Goal: Task Accomplishment & Management: Manage account settings

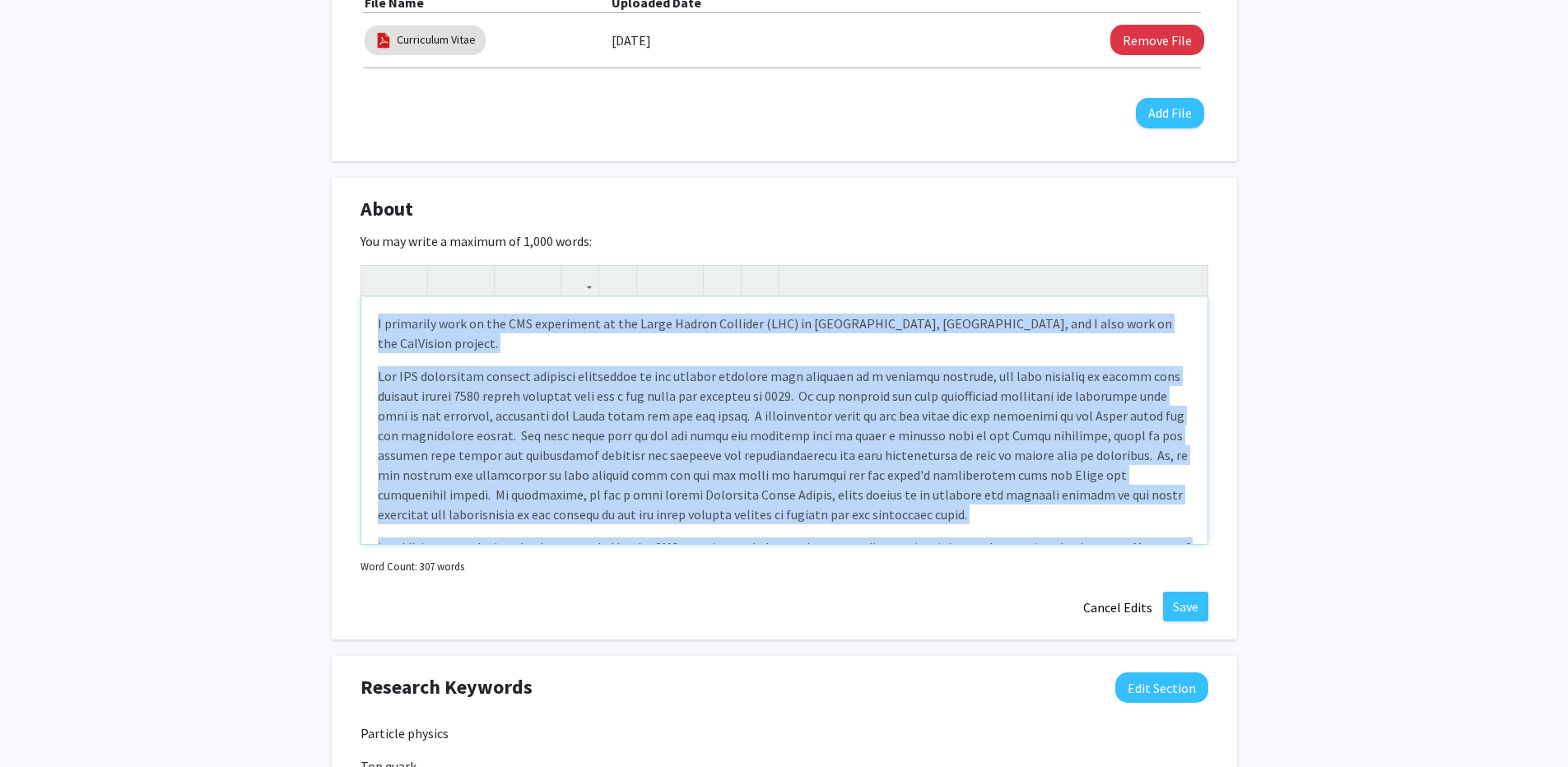
scroll to position [71, 0]
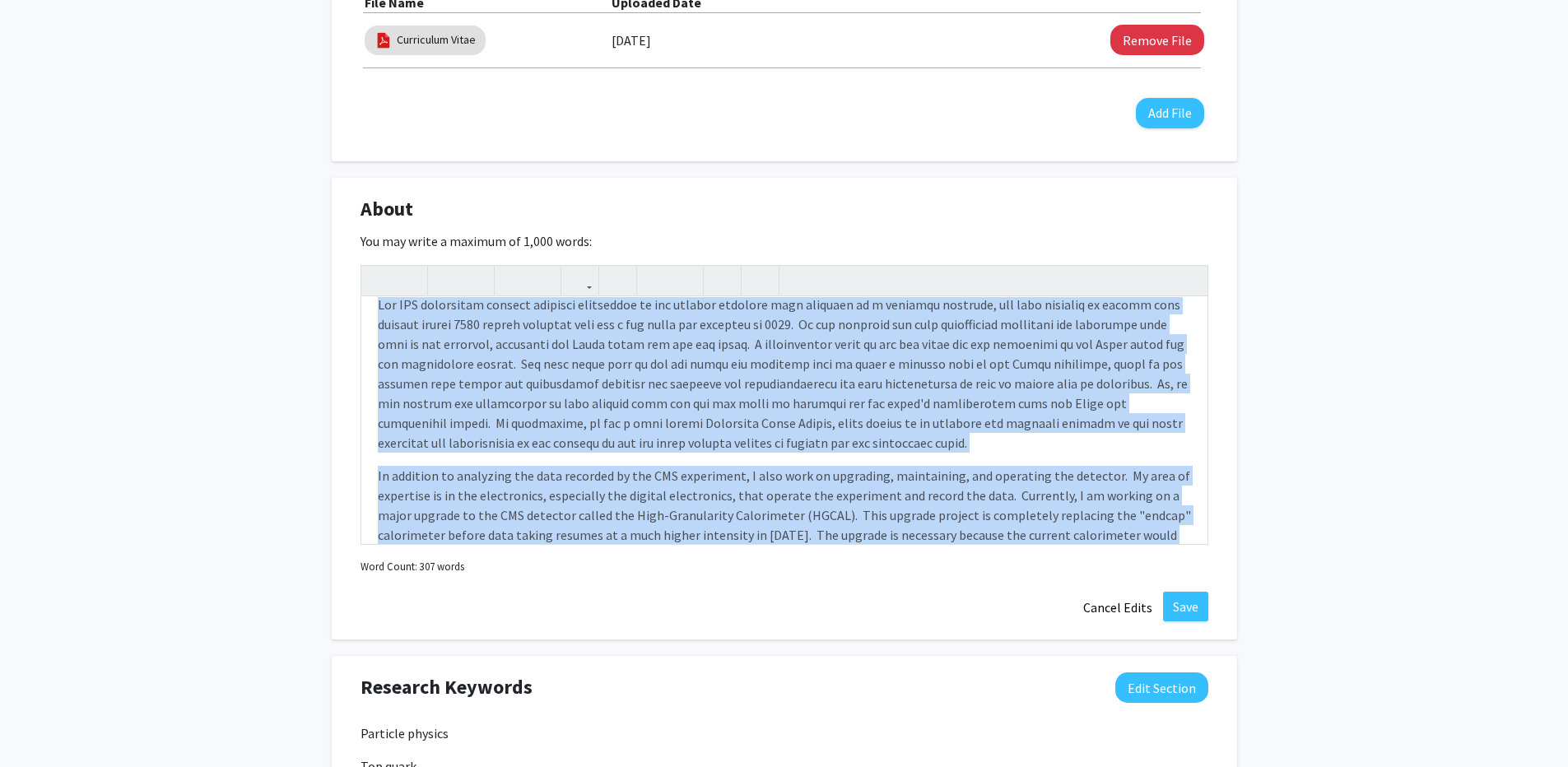
click at [784, 544] on div "I primarily work on the CMS experiment at the Large Hadron Collider (LHC) in Ge…" at bounding box center [784, 405] width 848 height 280
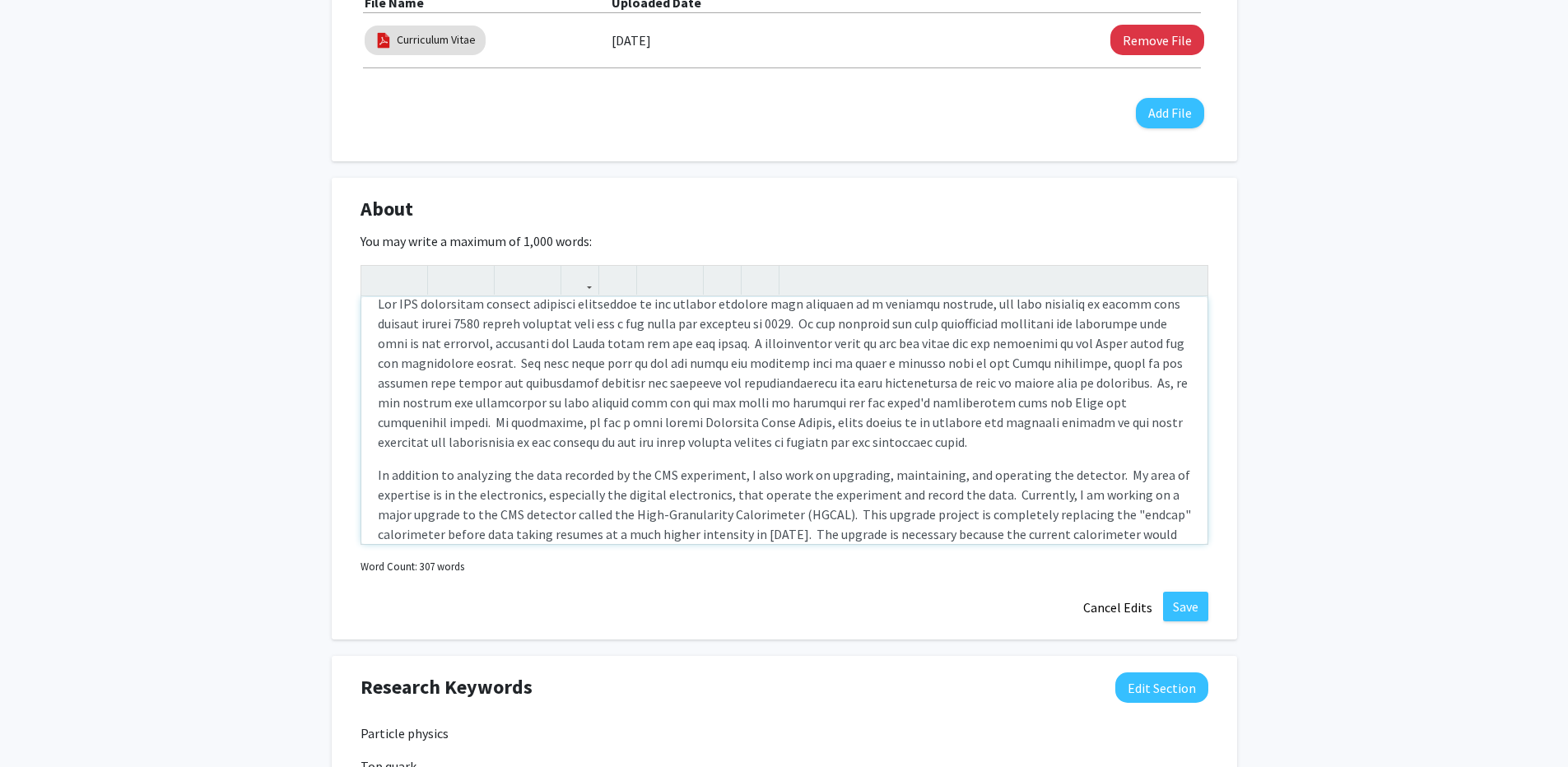
scroll to position [102, 0]
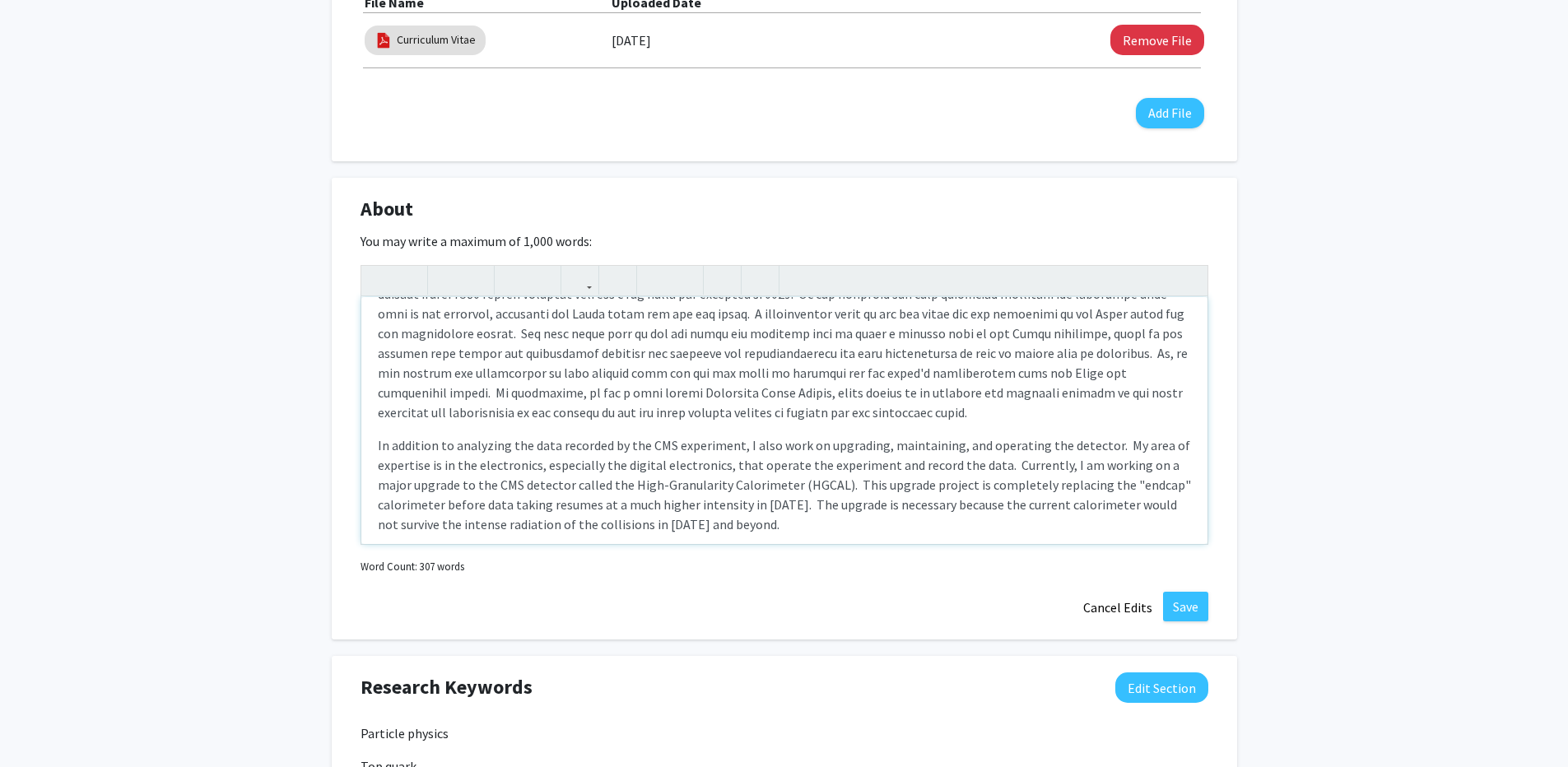
click at [773, 510] on p "In addition to analyzing the data recorded by the CMS experiment, I also work o…" at bounding box center [784, 485] width 814 height 99
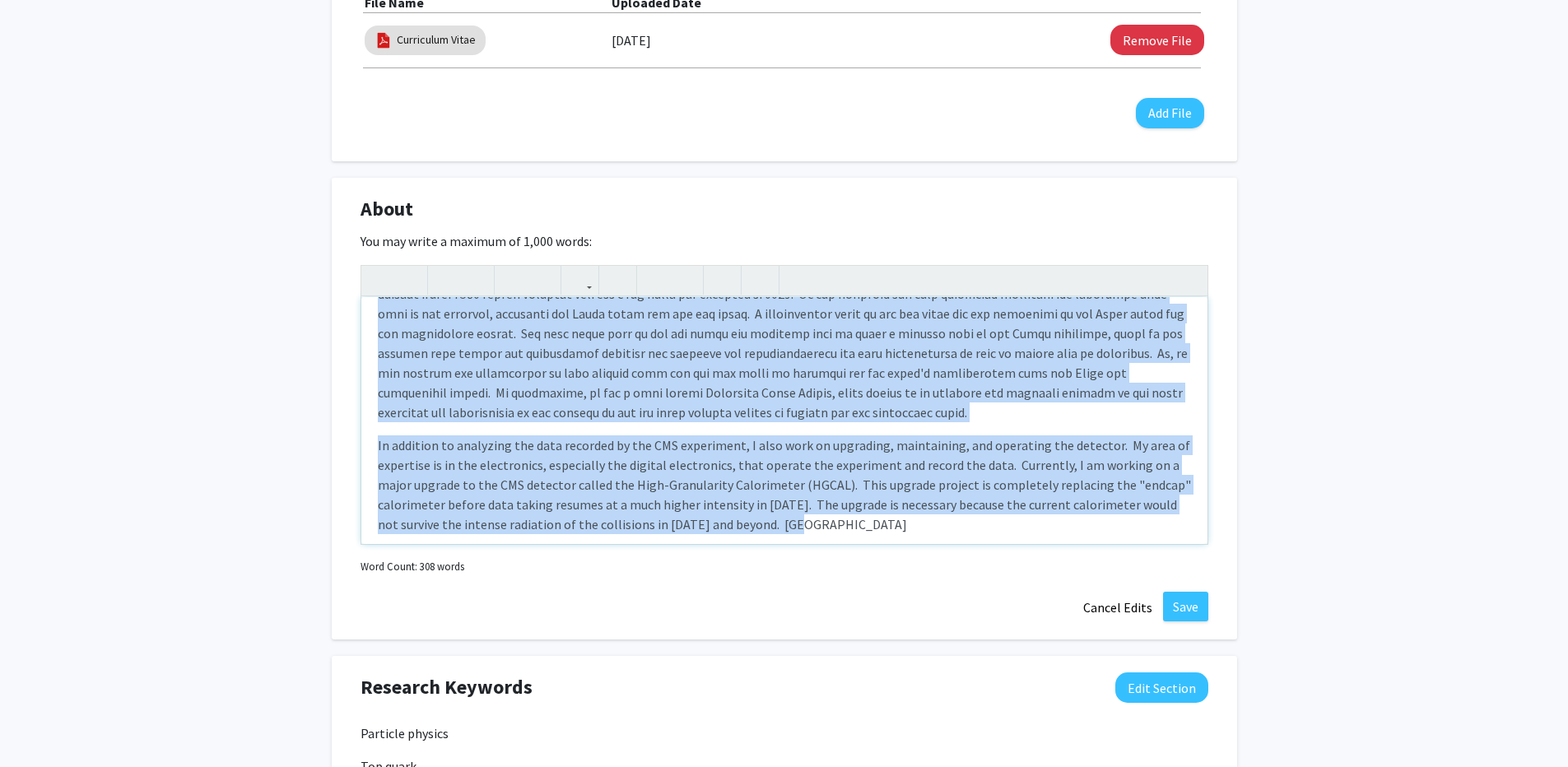
copy div "I primarily work on the CMS experiment at the Large Hadron Collider (LHC) in Ge…"
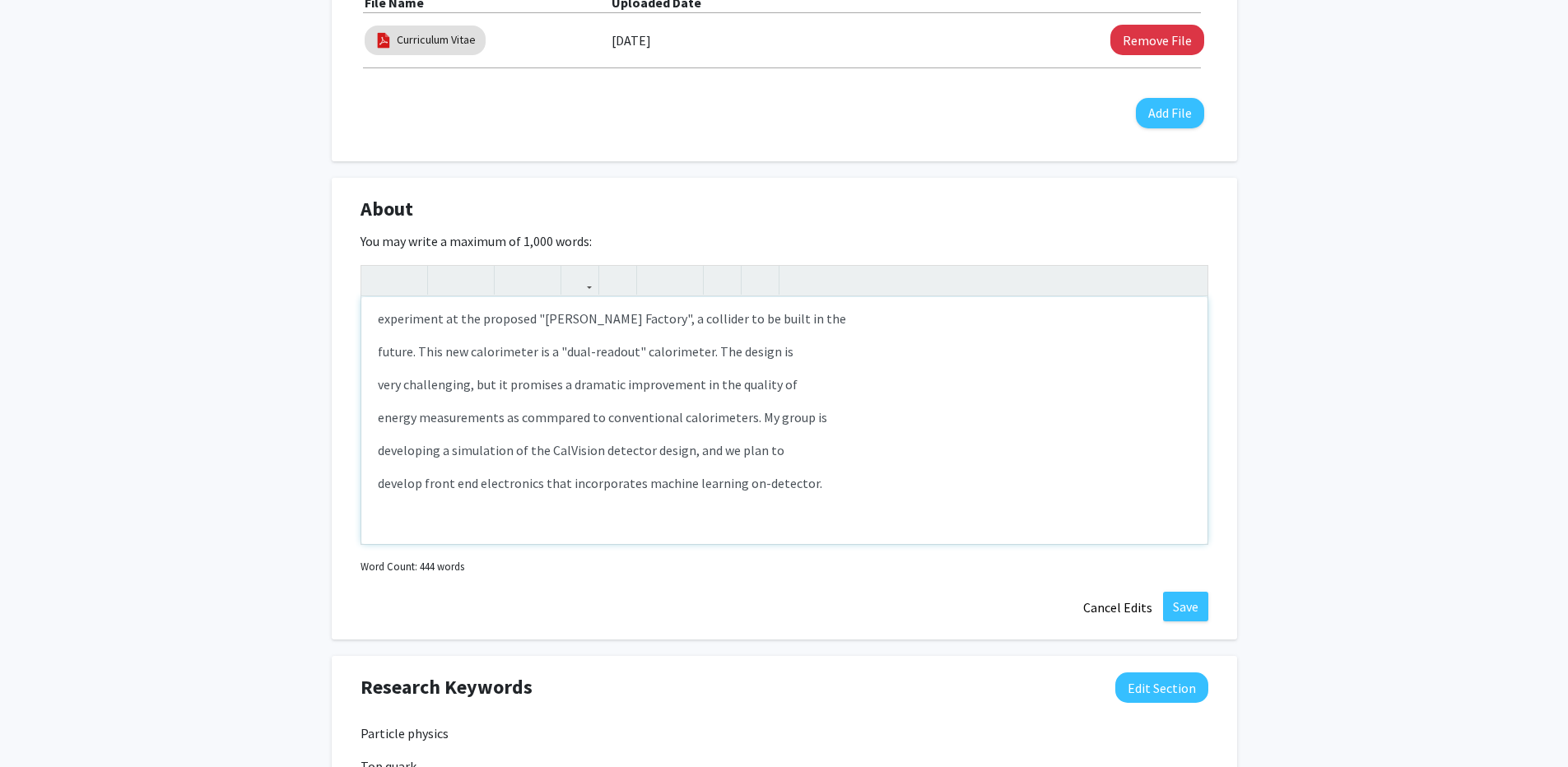
scroll to position [1037, 0]
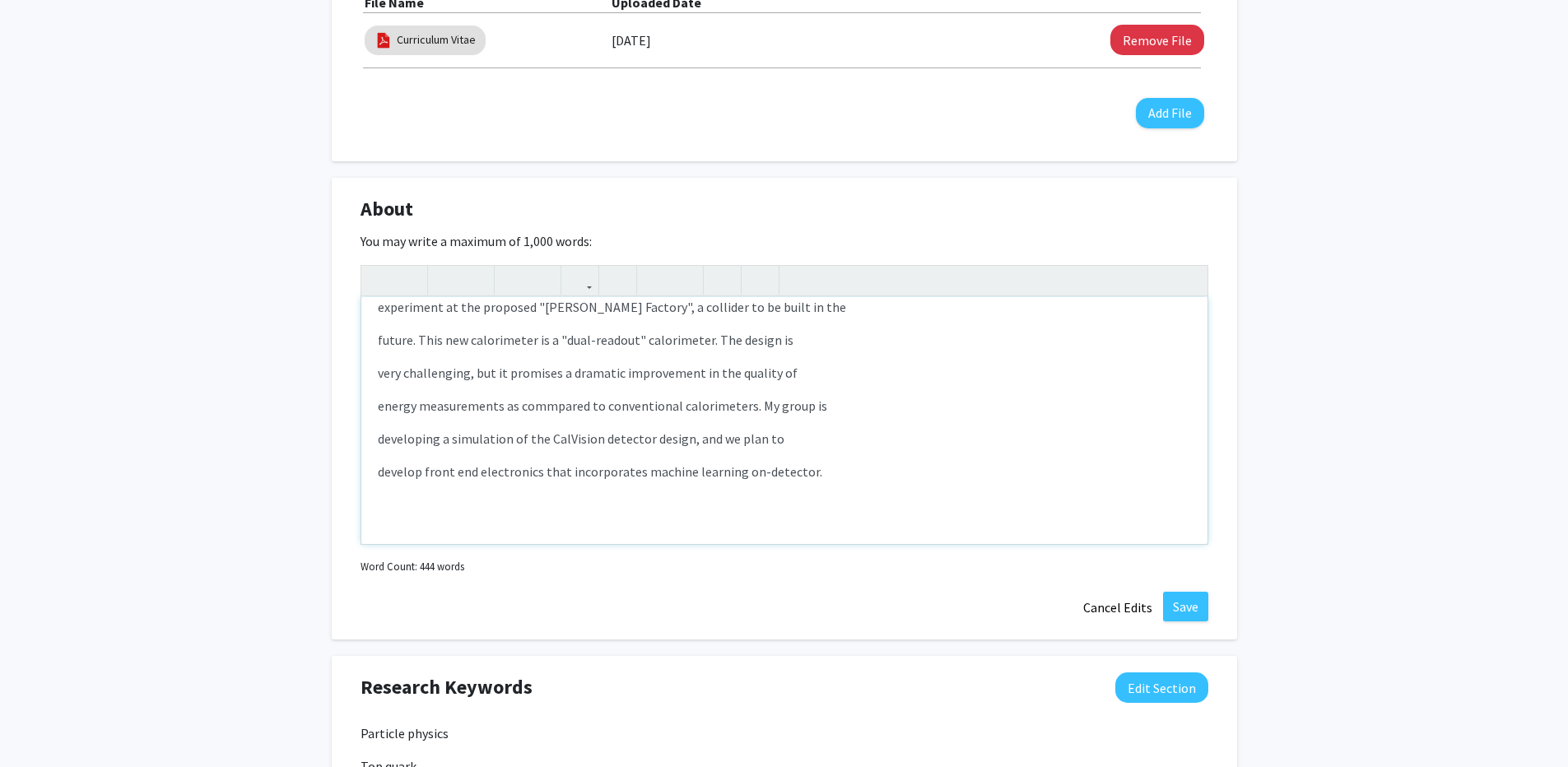
click at [902, 466] on p "develop front end electronics that incorporates machine learning on-detector." at bounding box center [784, 472] width 814 height 20
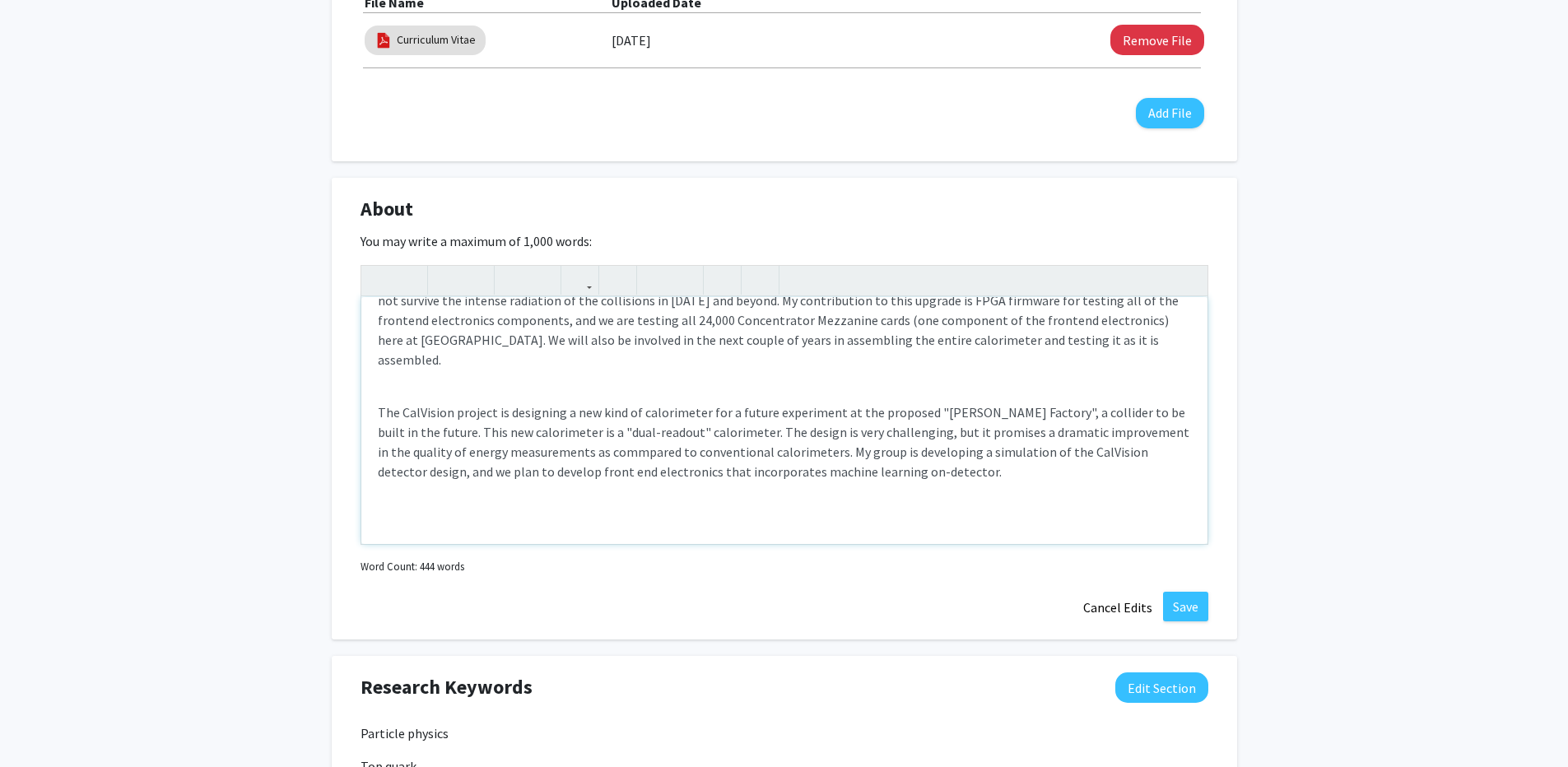
type textarea "<p>I primarily work on the CMS experiment at the Large Hadron Collider (LHC) in…"
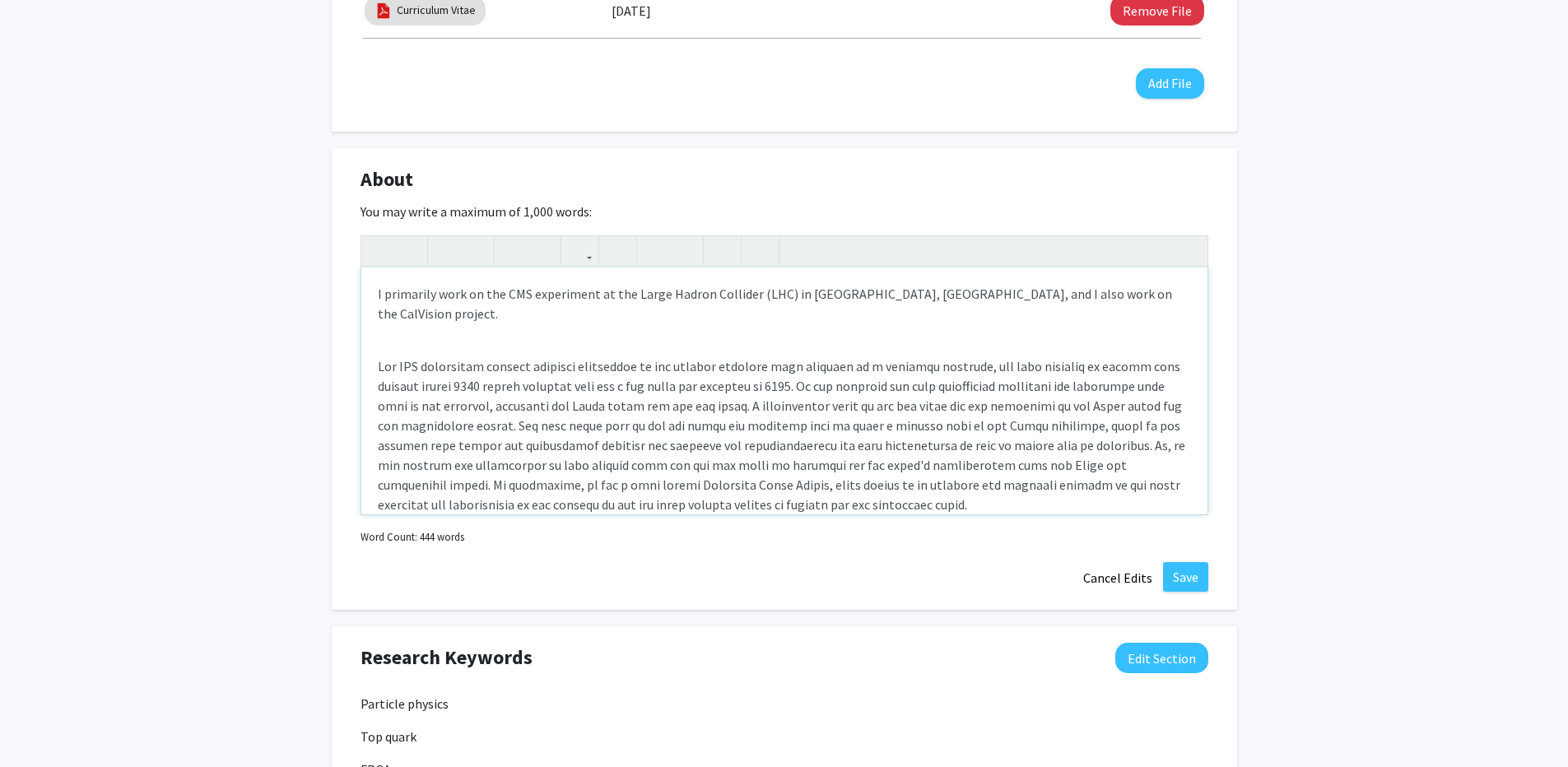
scroll to position [641, 0]
click at [1170, 569] on button "Save" at bounding box center [1186, 576] width 46 height 29
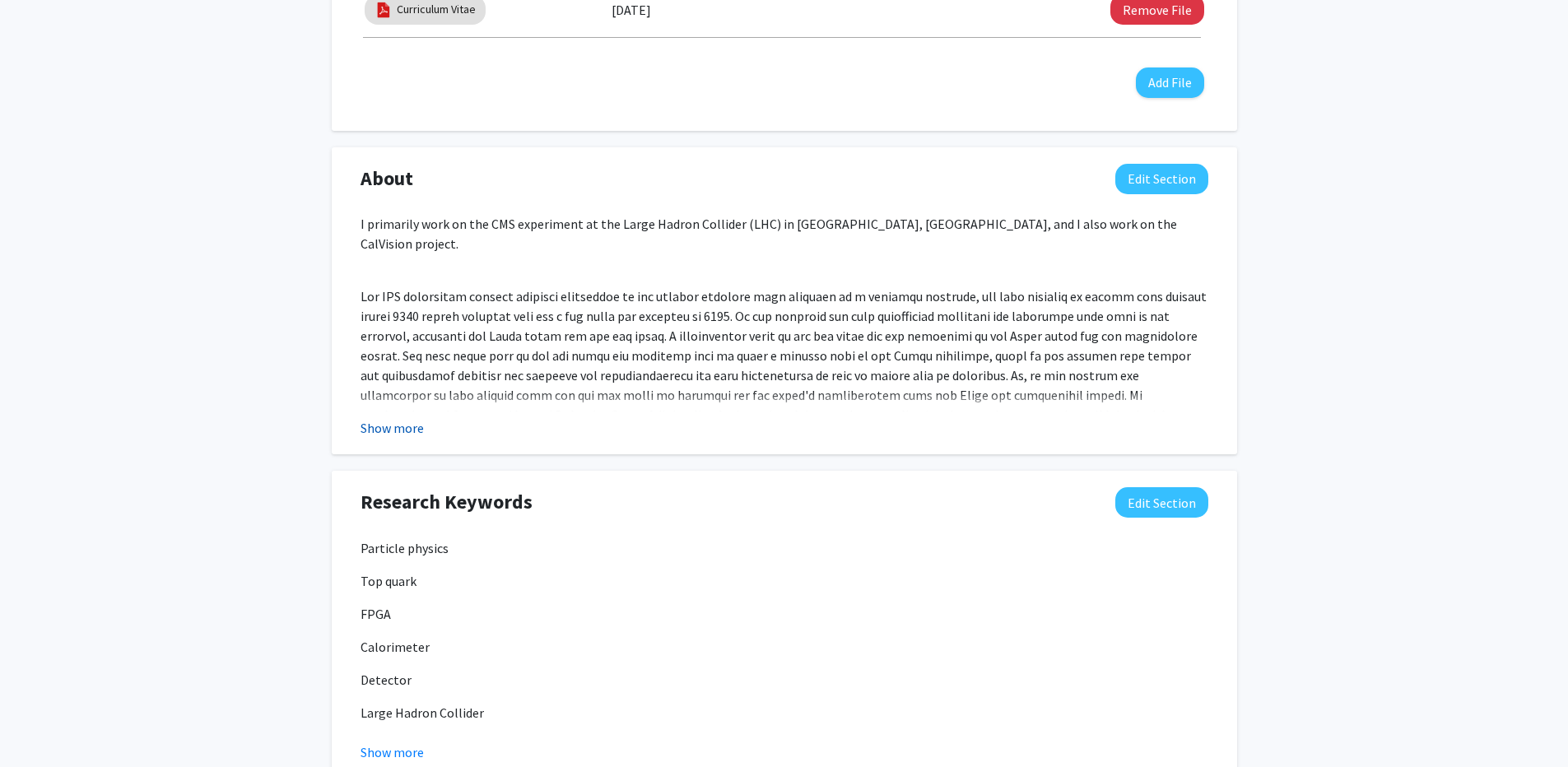
click at [403, 425] on button "Show more" at bounding box center [391, 428] width 63 height 20
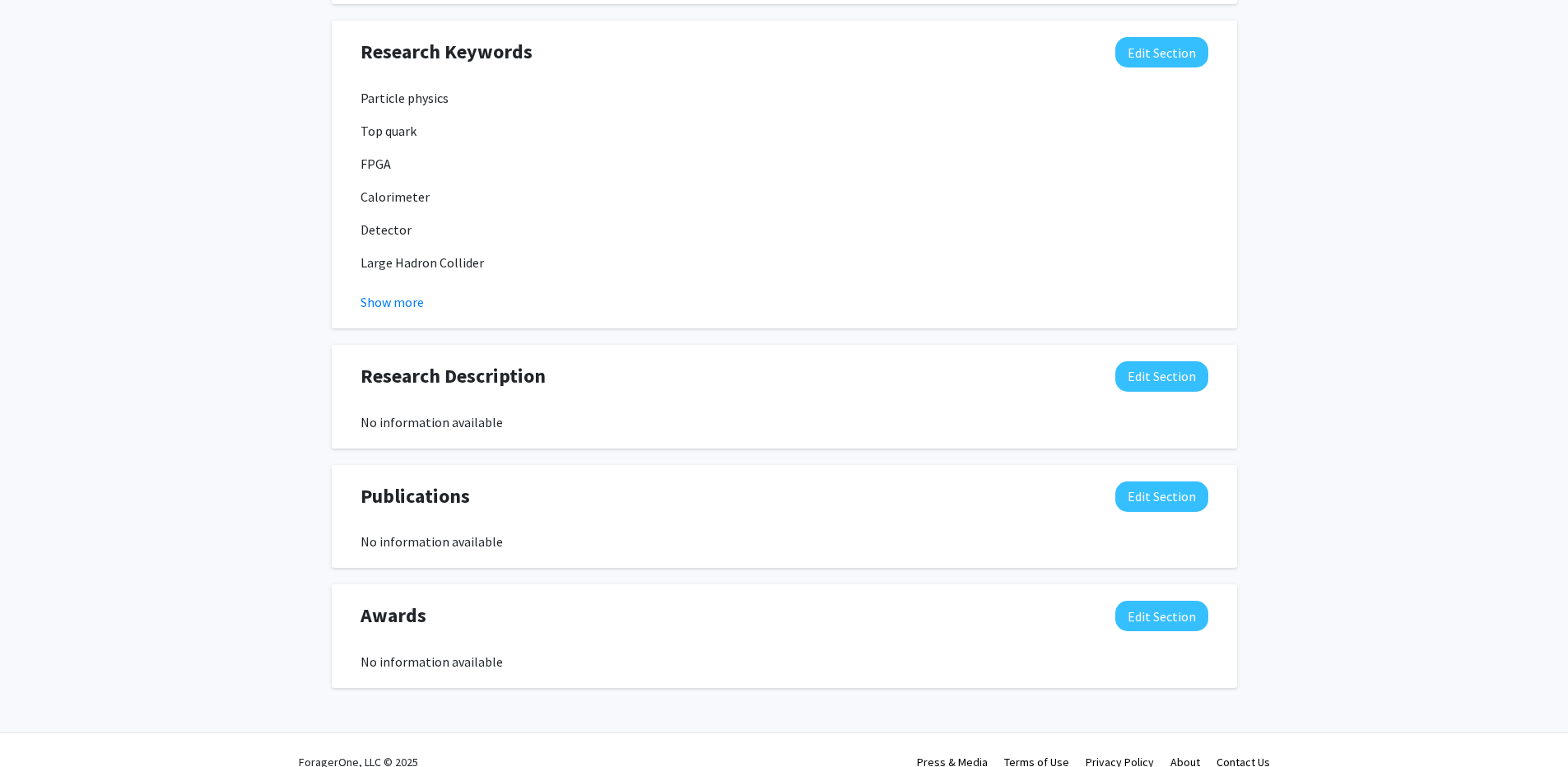
scroll to position [1458, 0]
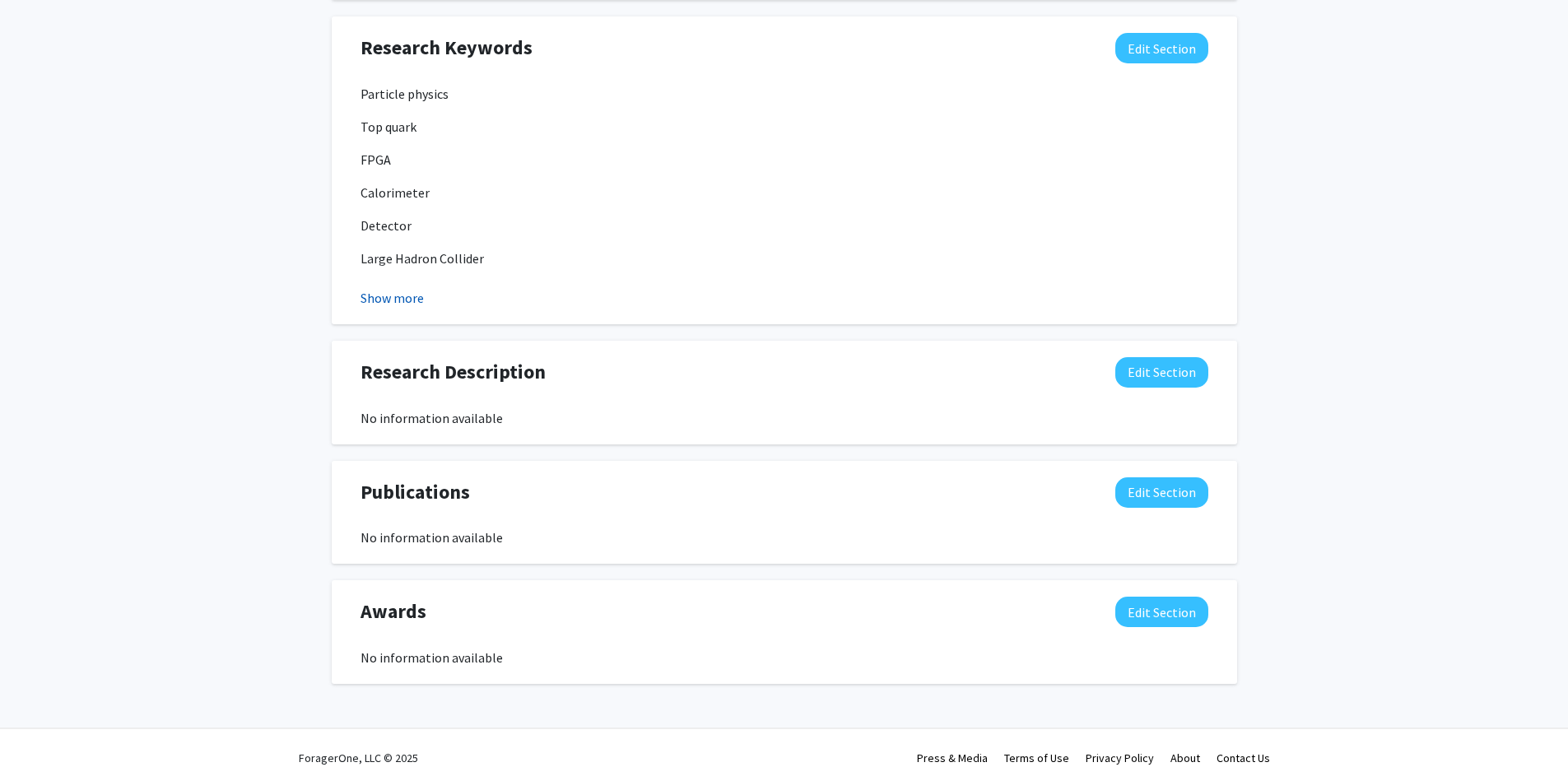
click at [376, 288] on button "Show more" at bounding box center [391, 298] width 63 height 20
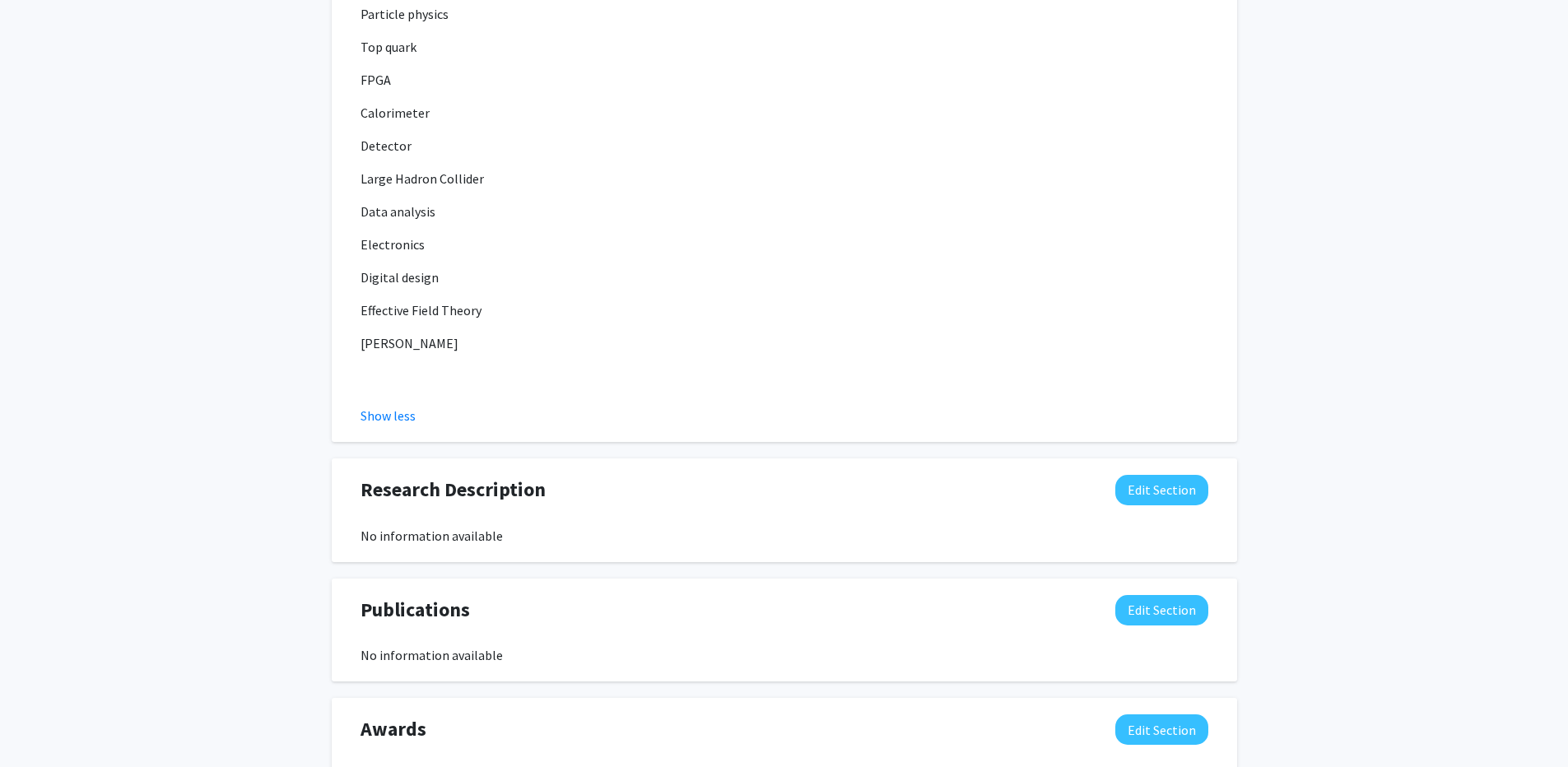
scroll to position [1656, 0]
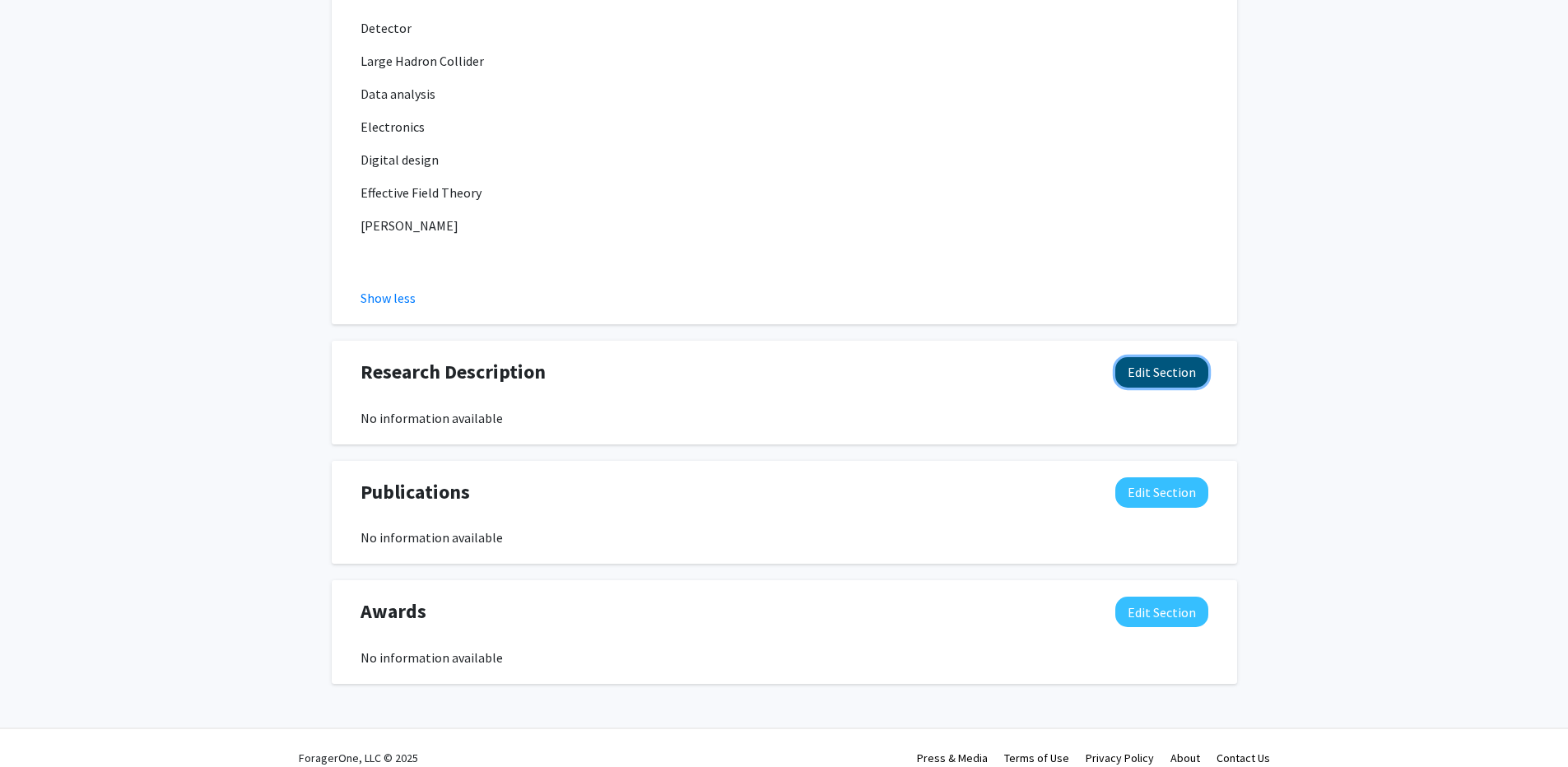
click at [1164, 357] on button "Edit Section" at bounding box center [1162, 372] width 93 height 30
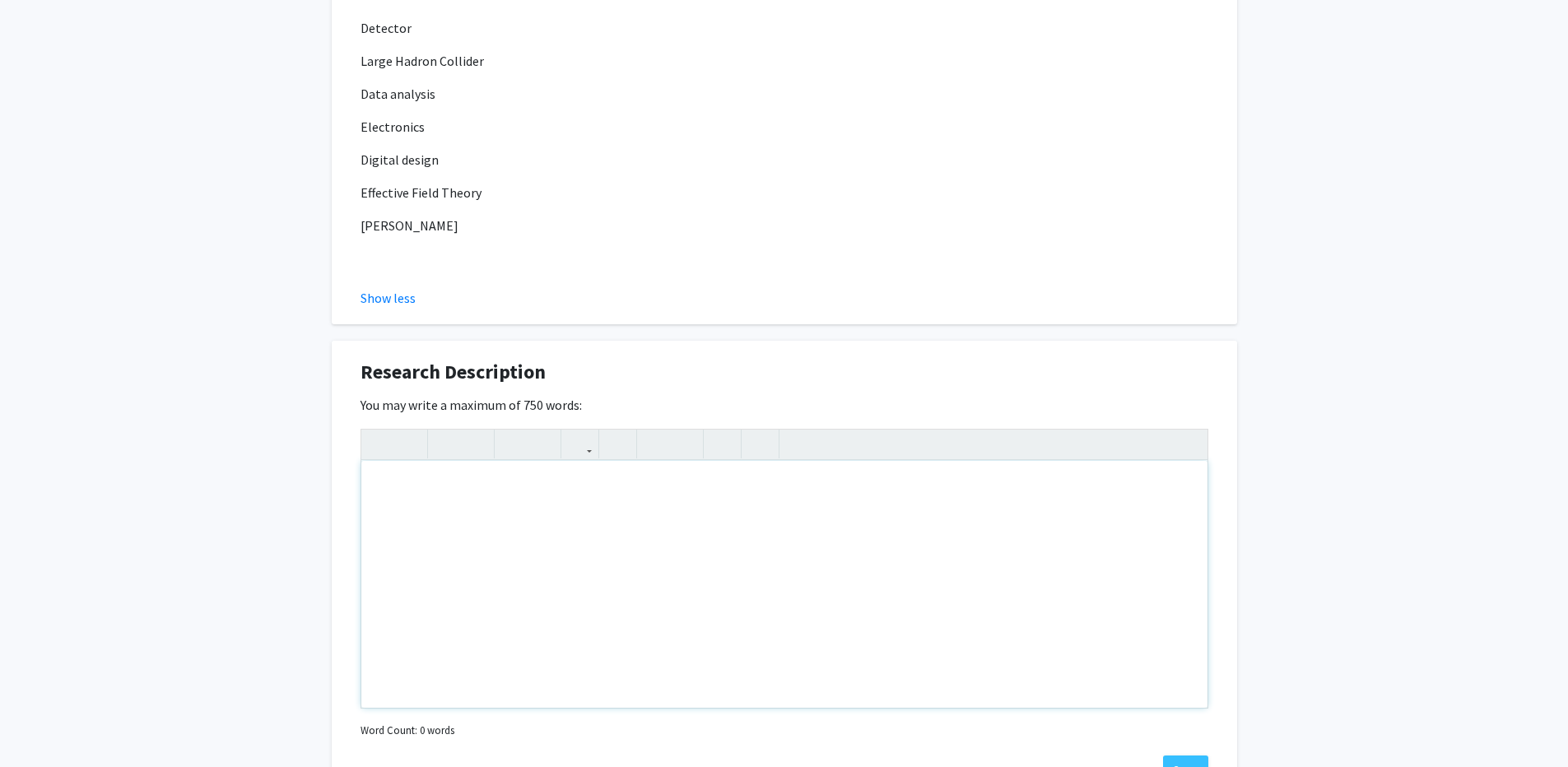
click at [534, 512] on div "Note to users with screen readers: Please deactivate our accessibility plugin f…" at bounding box center [784, 584] width 847 height 247
paste div "Note to users with screen readers: Please deactivate our accessibility plugin f…"
type textarea "<p>I primarily work on the CMS experiment at the Large Hadron Collider (LHC) in…"
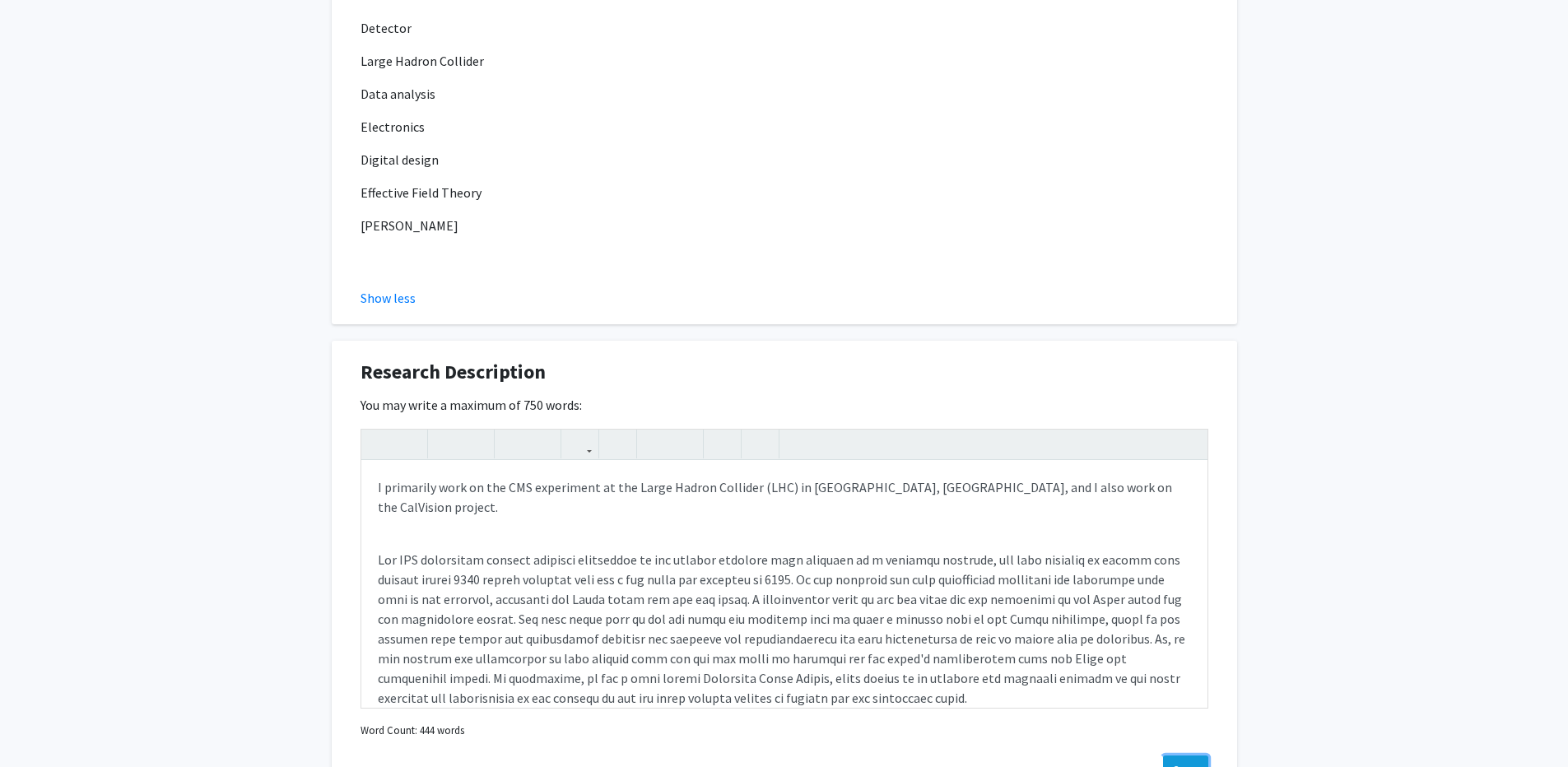
click at [1184, 756] on button "Save" at bounding box center [1186, 771] width 46 height 29
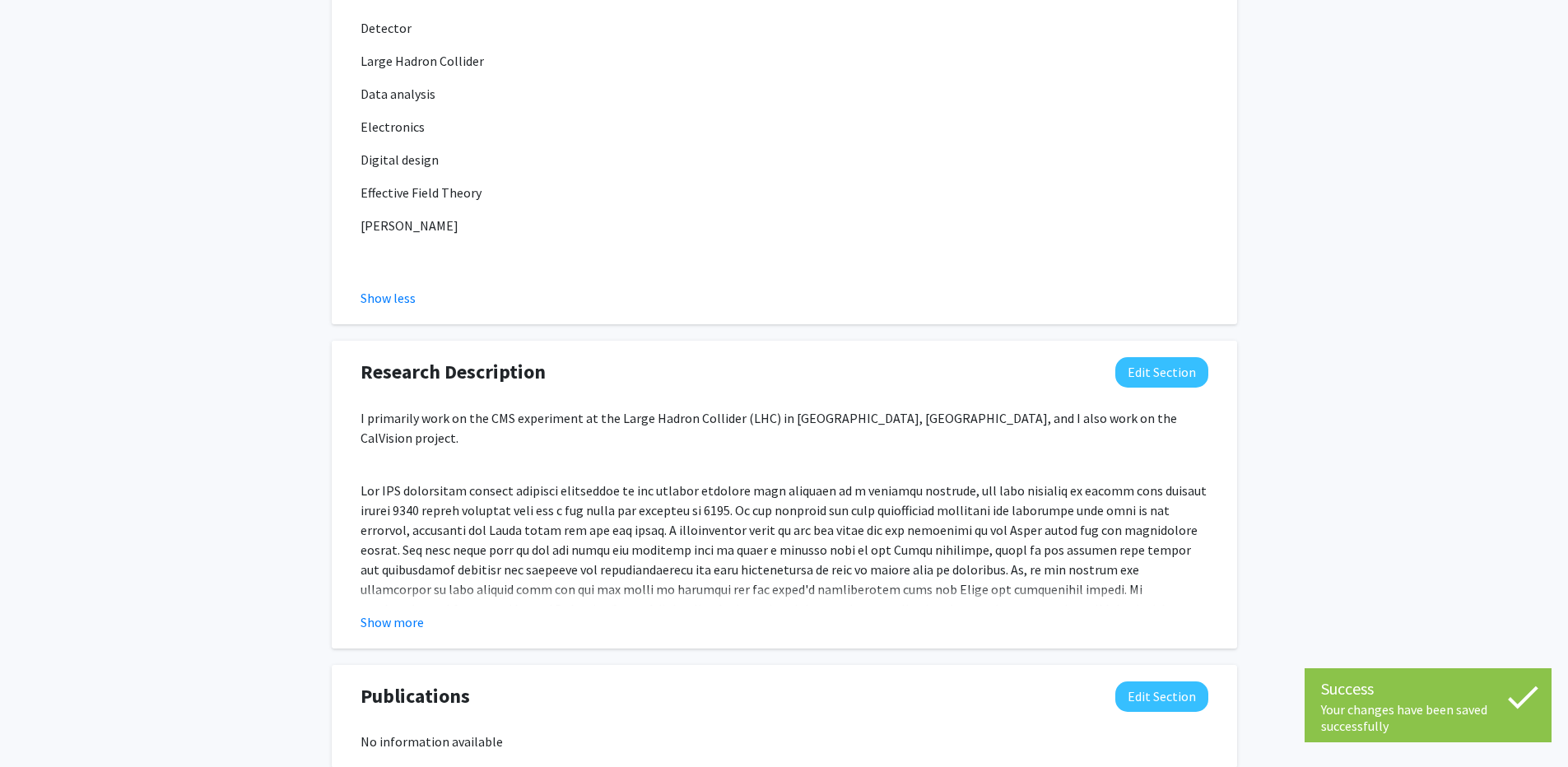
scroll to position [1859, 0]
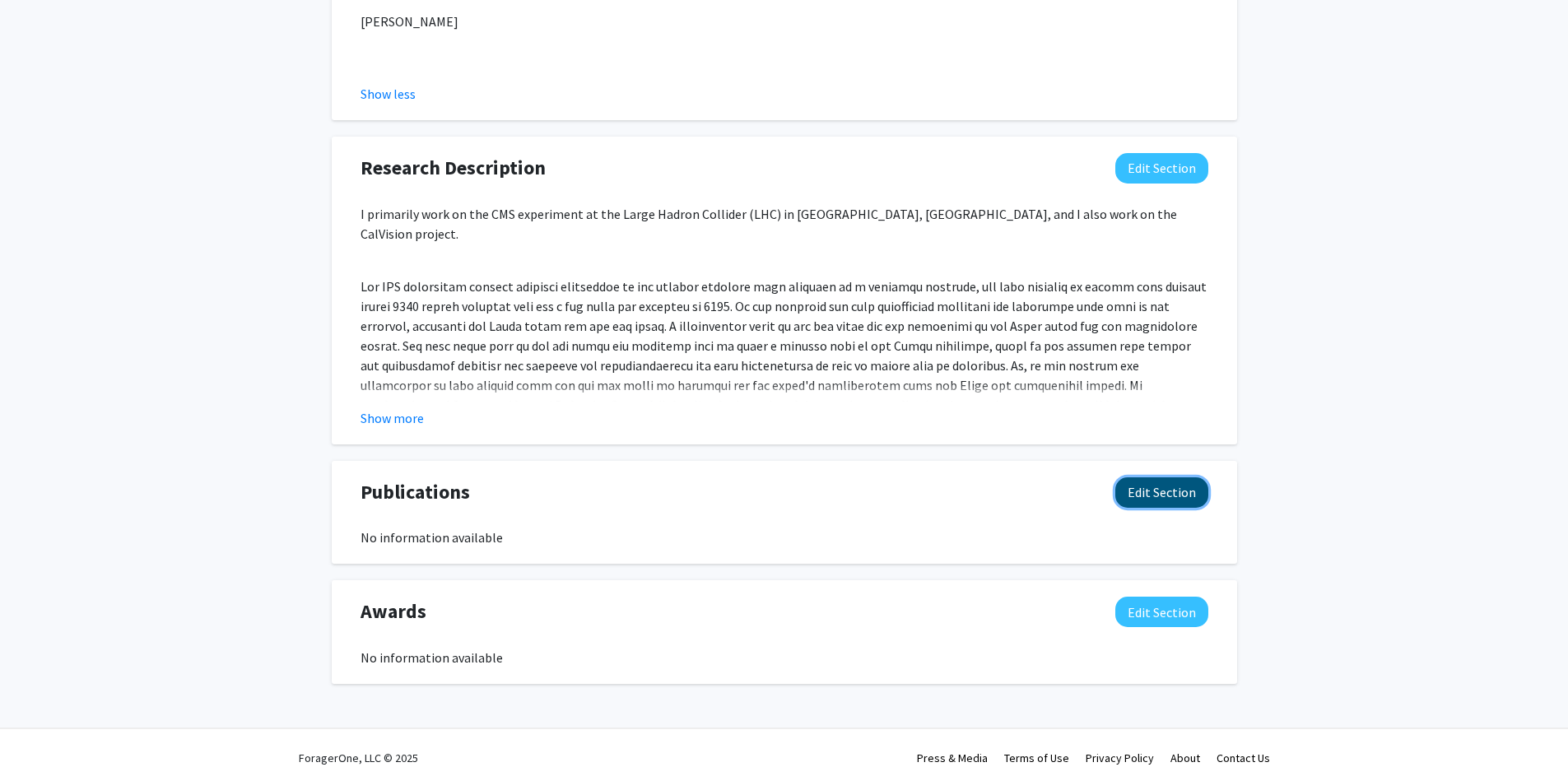
click at [1155, 477] on button "Edit Section" at bounding box center [1162, 492] width 93 height 30
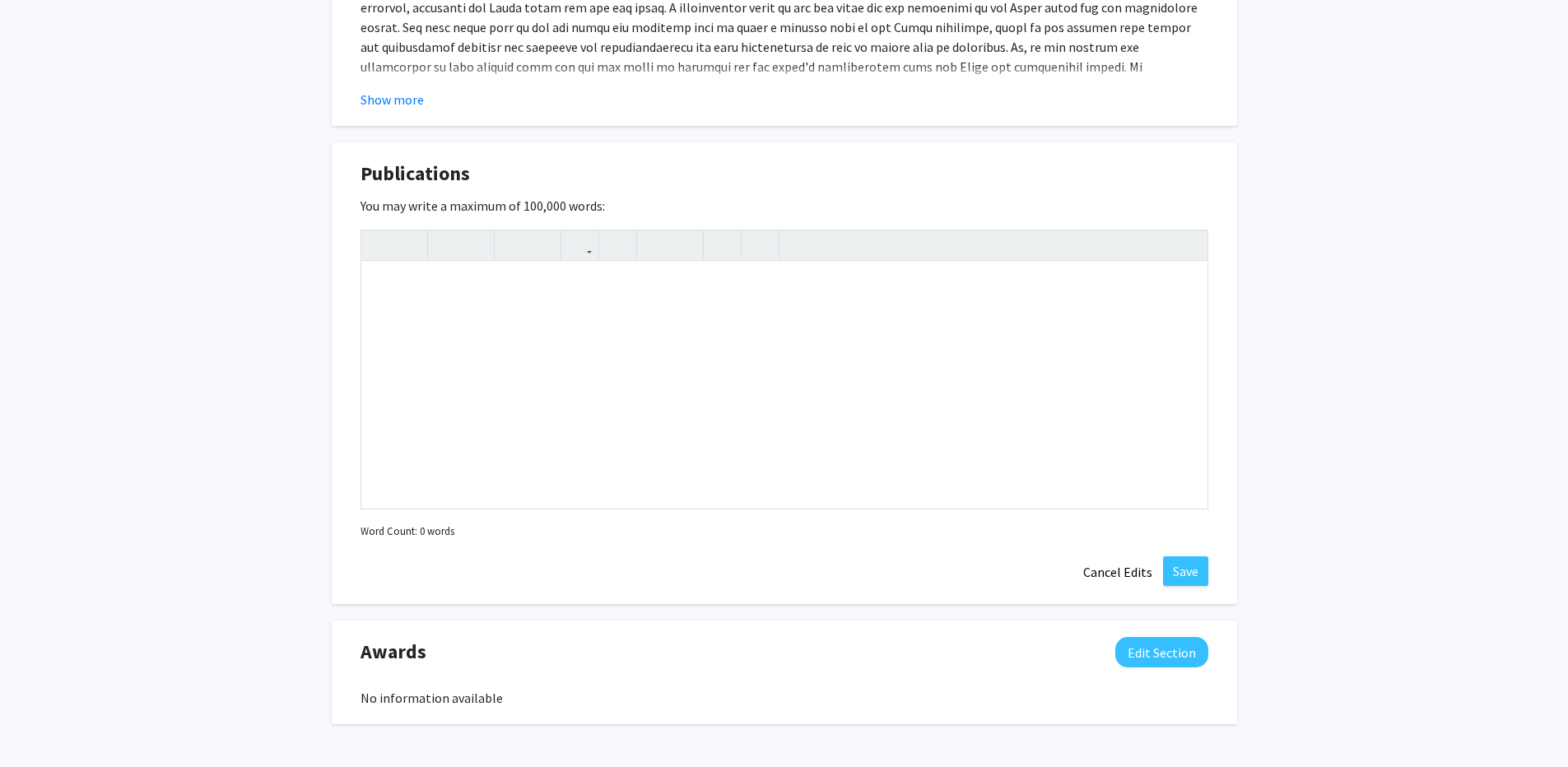
scroll to position [2218, 0]
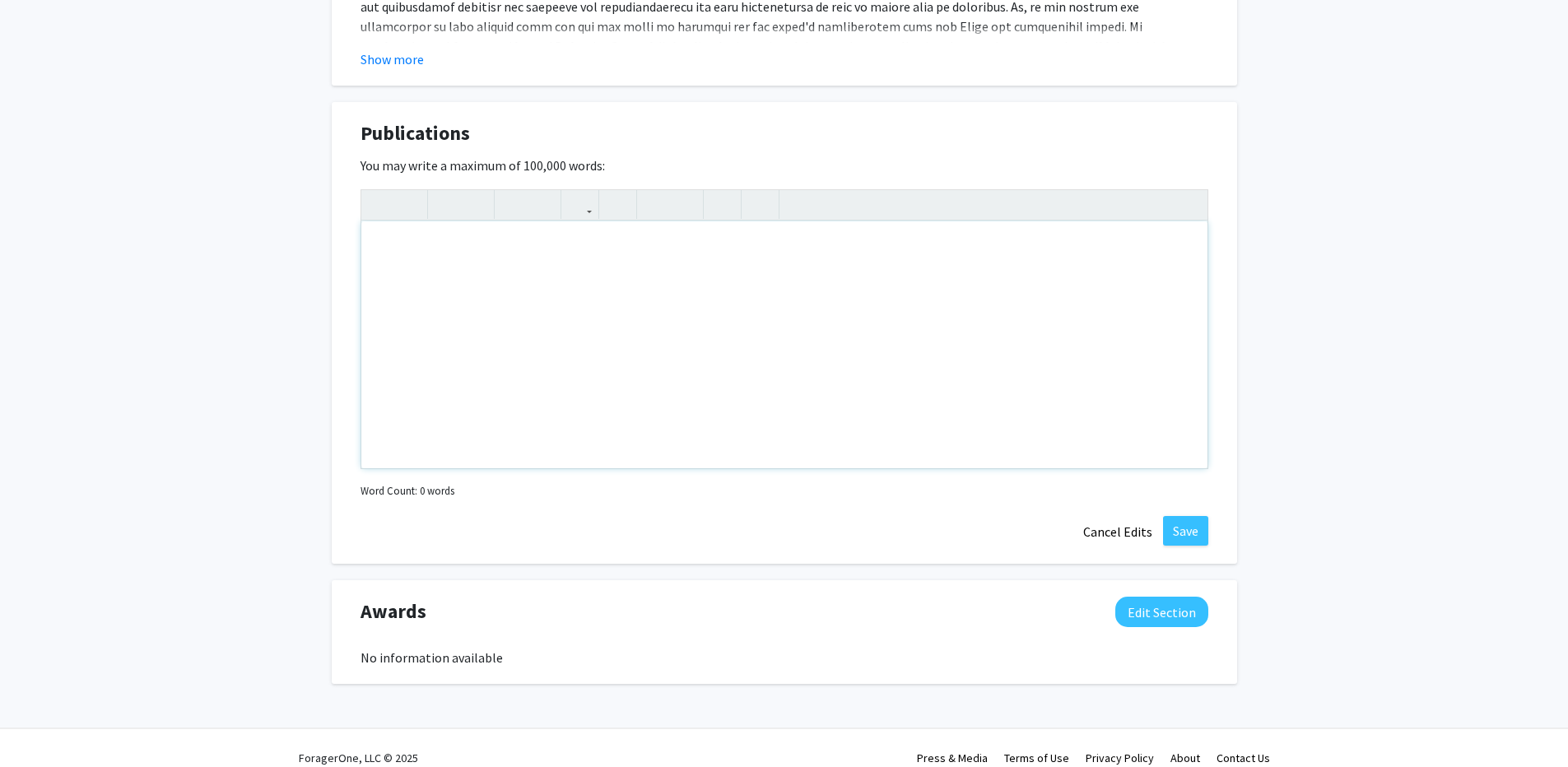
click at [549, 269] on div "Note to users with screen readers: Please deactivate our accessibility plugin f…" at bounding box center [784, 345] width 847 height 247
paste div "Note to users with screen readers: Please deactivate our accessibility plugin f…"
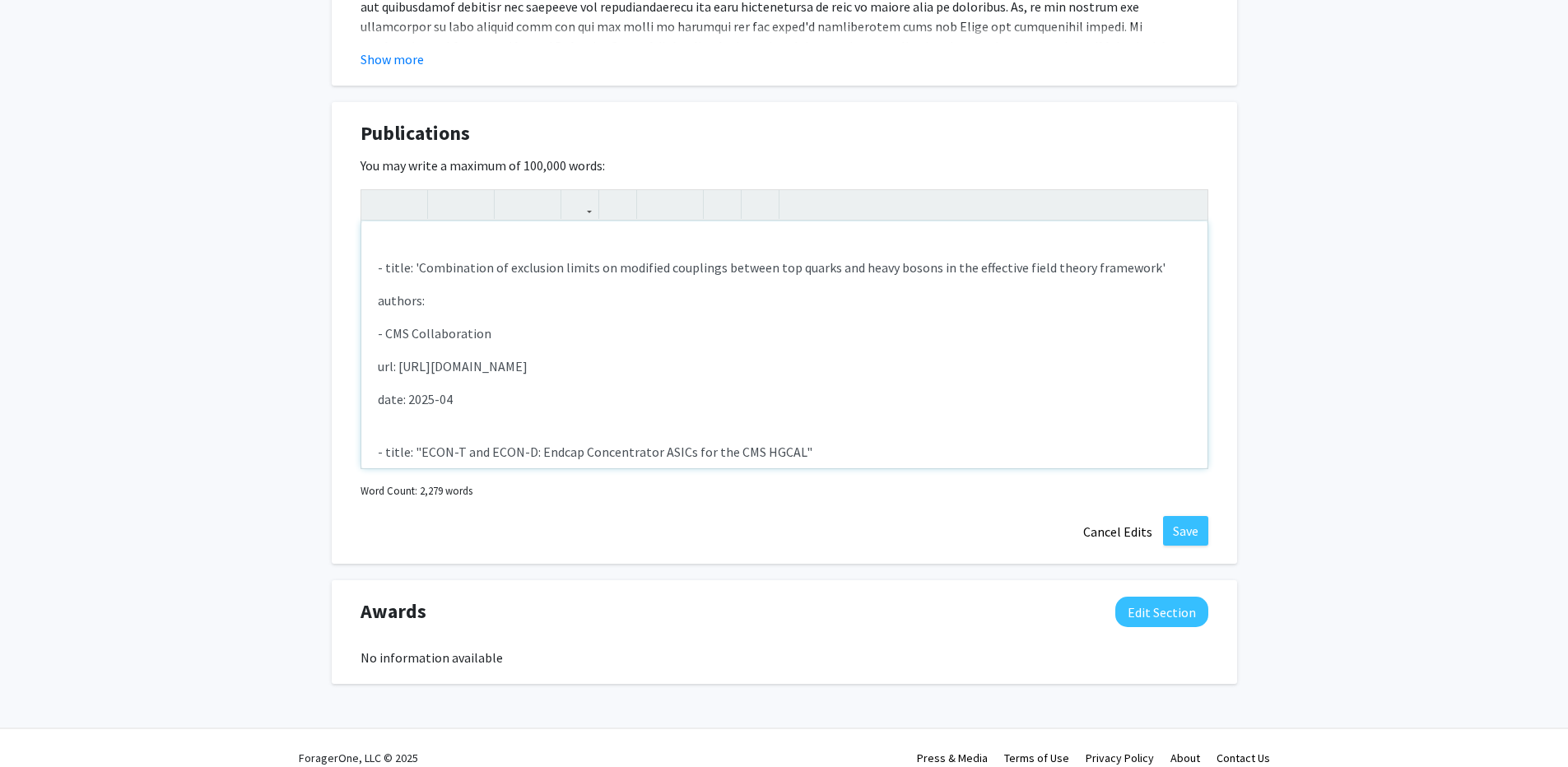
type textarea "<br><p>&nbsp; &nbsp; &nbsp; - title: 'Combination of exclusion limits on modifi…"
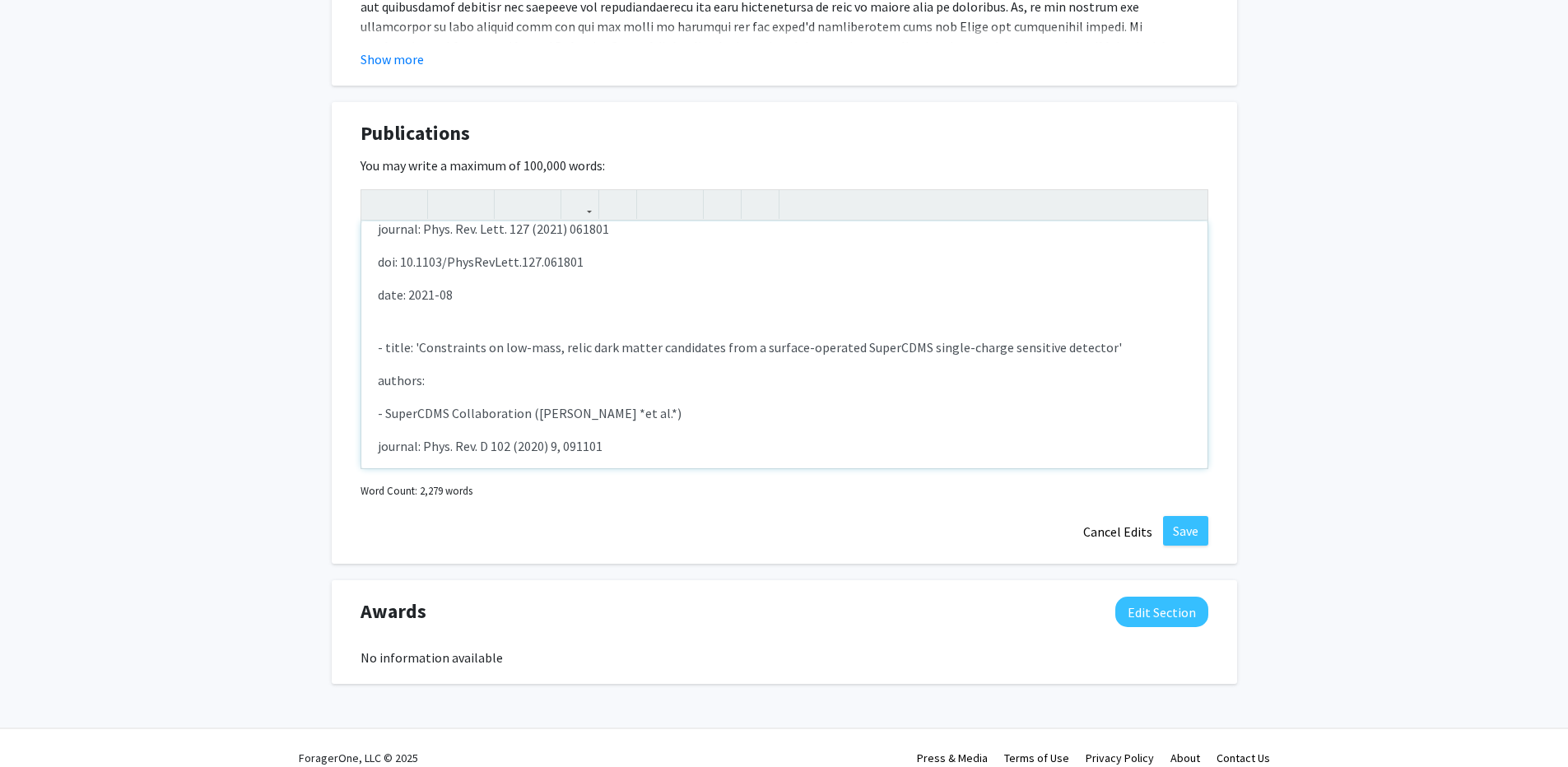
scroll to position [3499, 0]
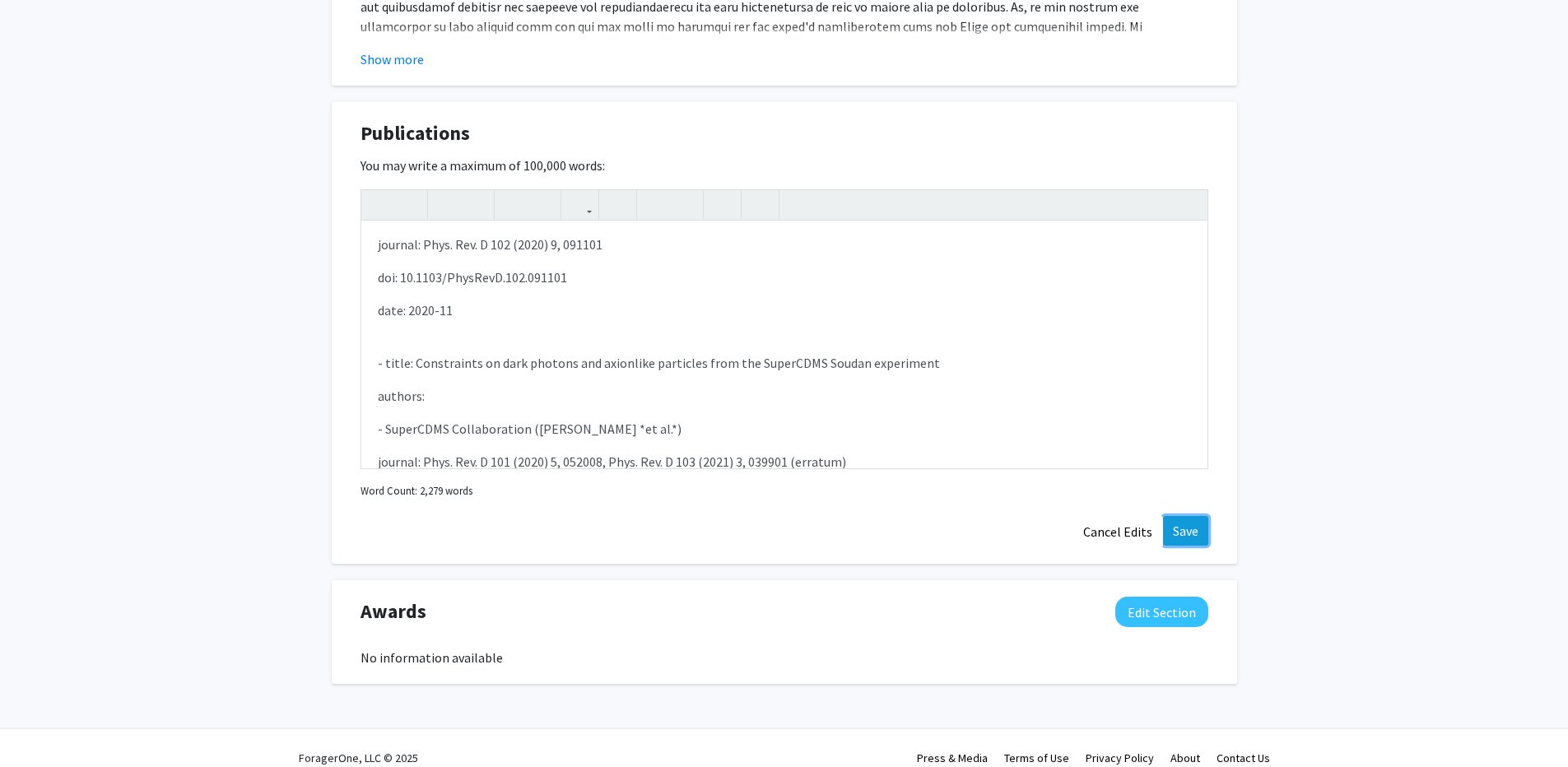
click at [1179, 517] on button "Save" at bounding box center [1186, 531] width 46 height 29
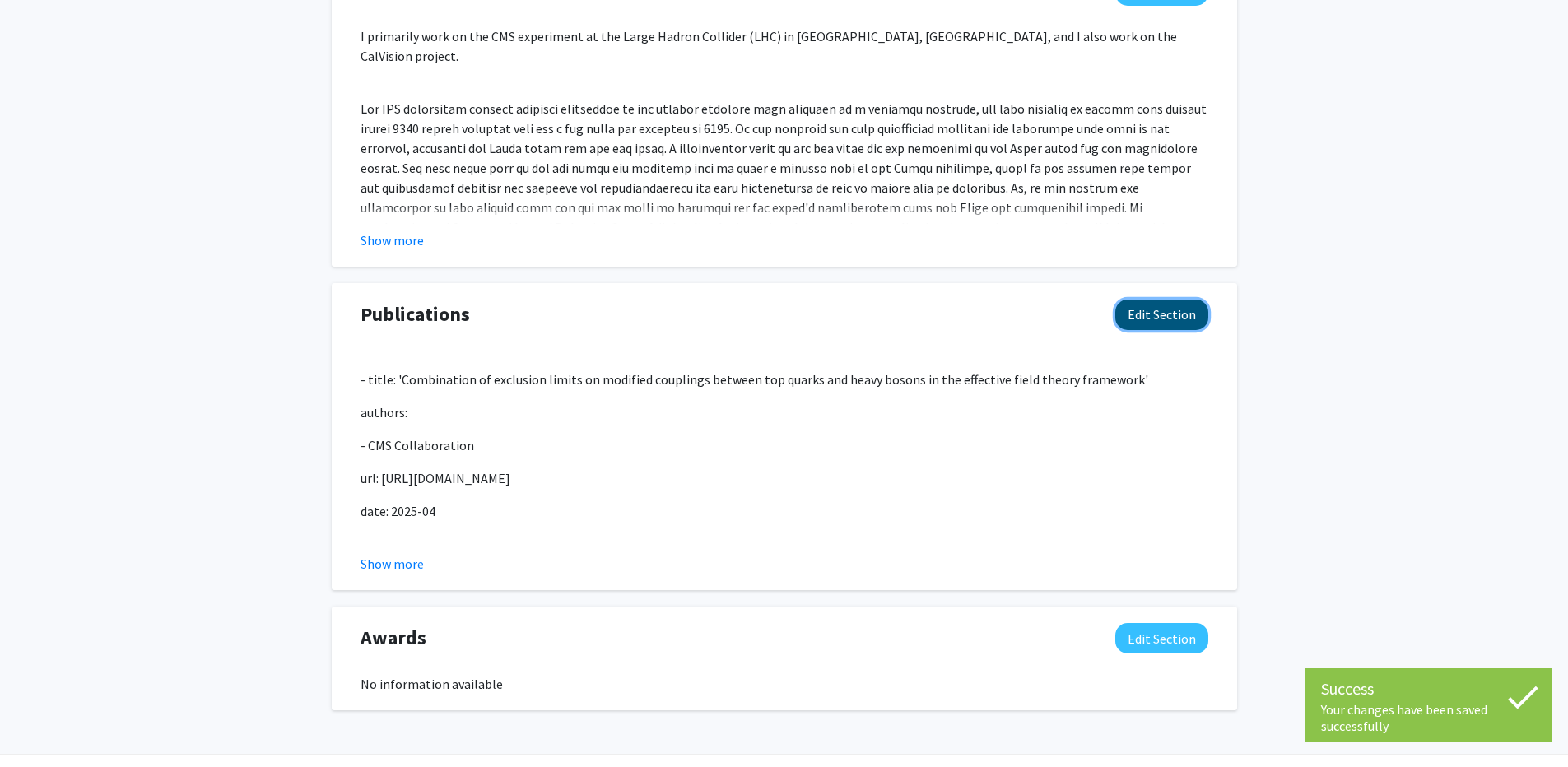
click at [1199, 300] on button "Edit Section" at bounding box center [1162, 314] width 93 height 30
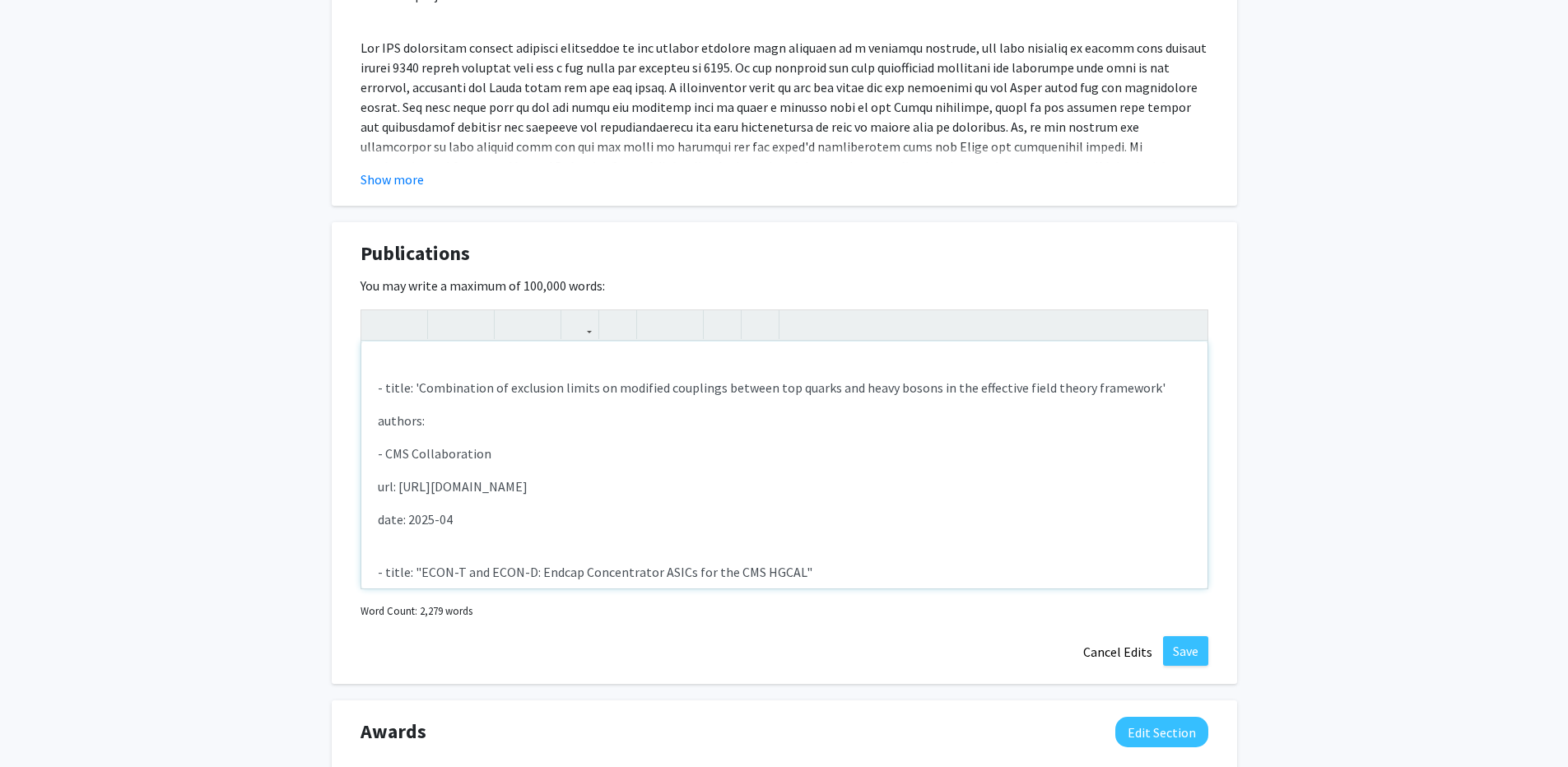
scroll to position [2093, 0]
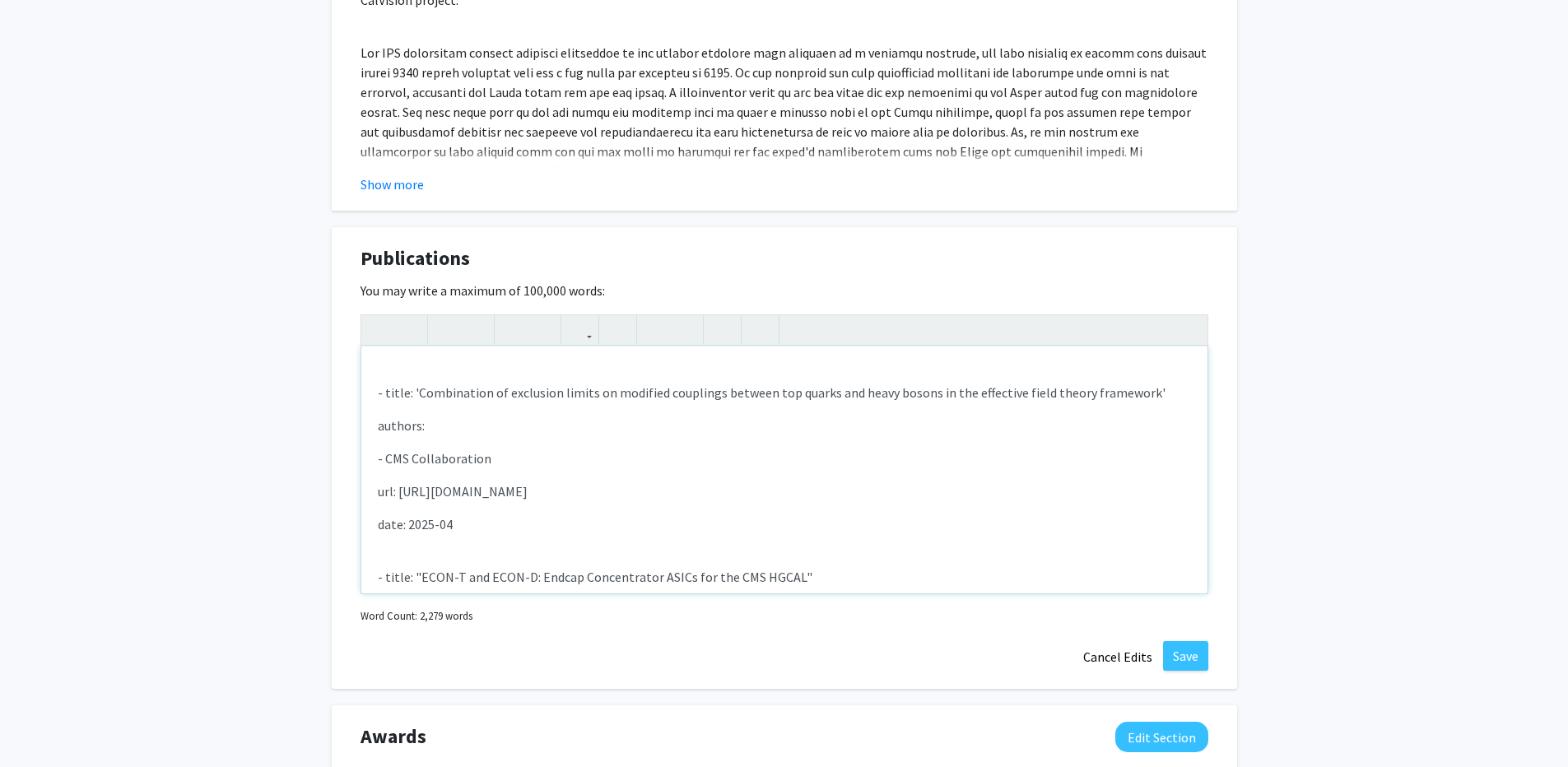
click at [653, 528] on div "- title: 'Combination of exclusion limits on modified couplings between top qua…" at bounding box center [784, 470] width 847 height 247
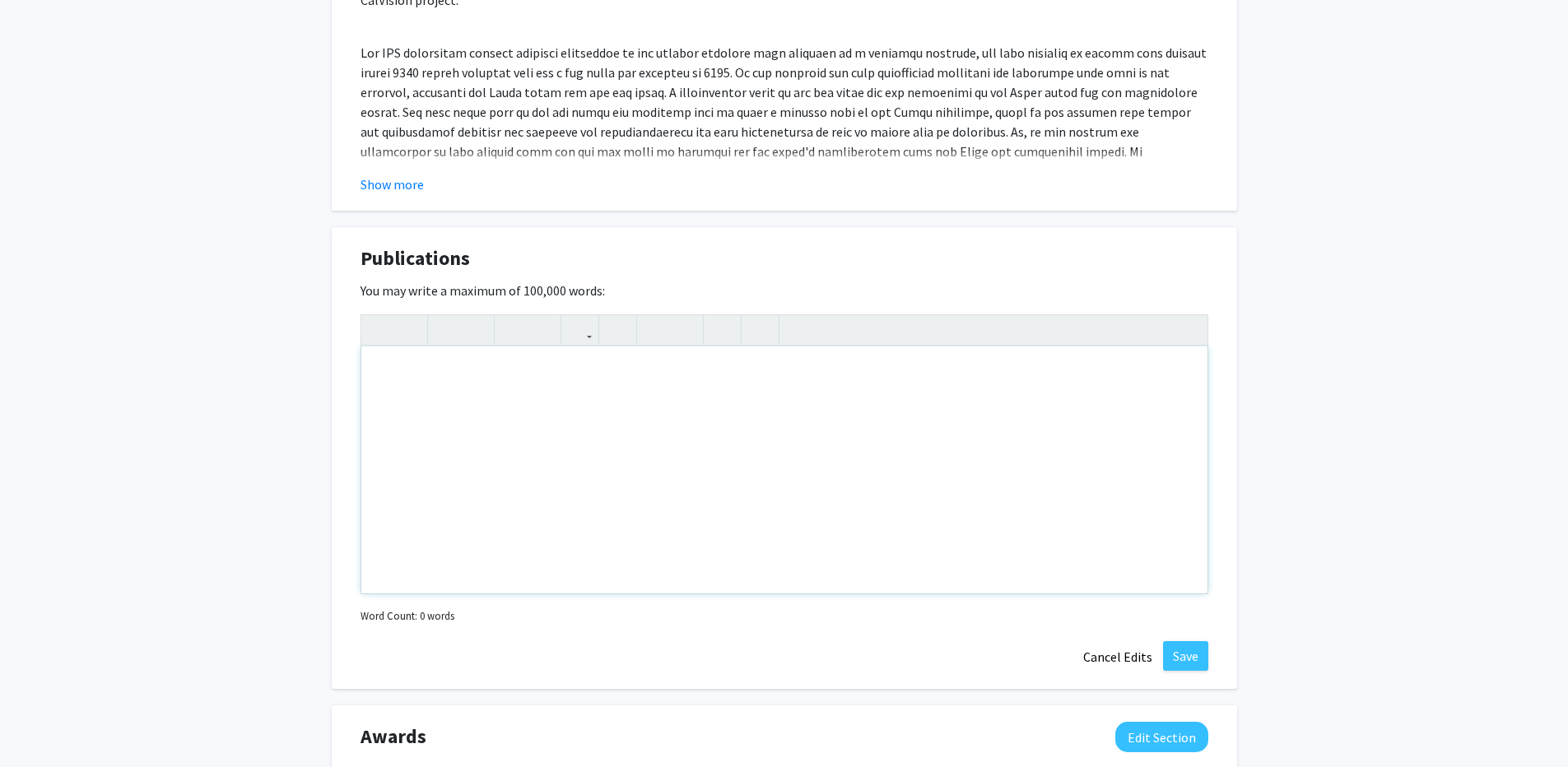
click at [1192, 314] on div "Insert link Remove link" at bounding box center [784, 454] width 848 height 280
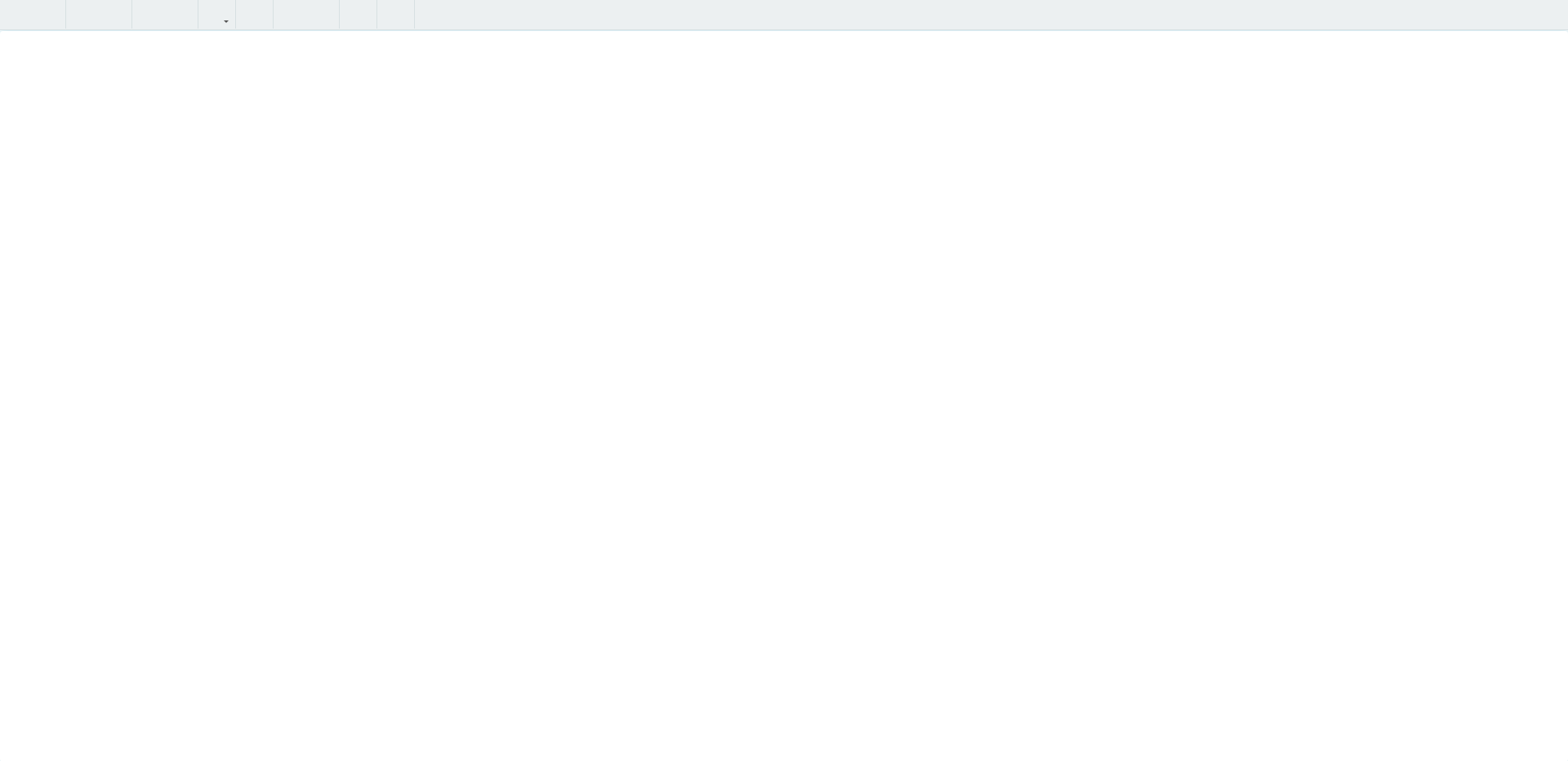
click at [477, 347] on div "Note to users with screen readers: Please deactivate our accessibility plugin f…" at bounding box center [784, 396] width 1568 height 731
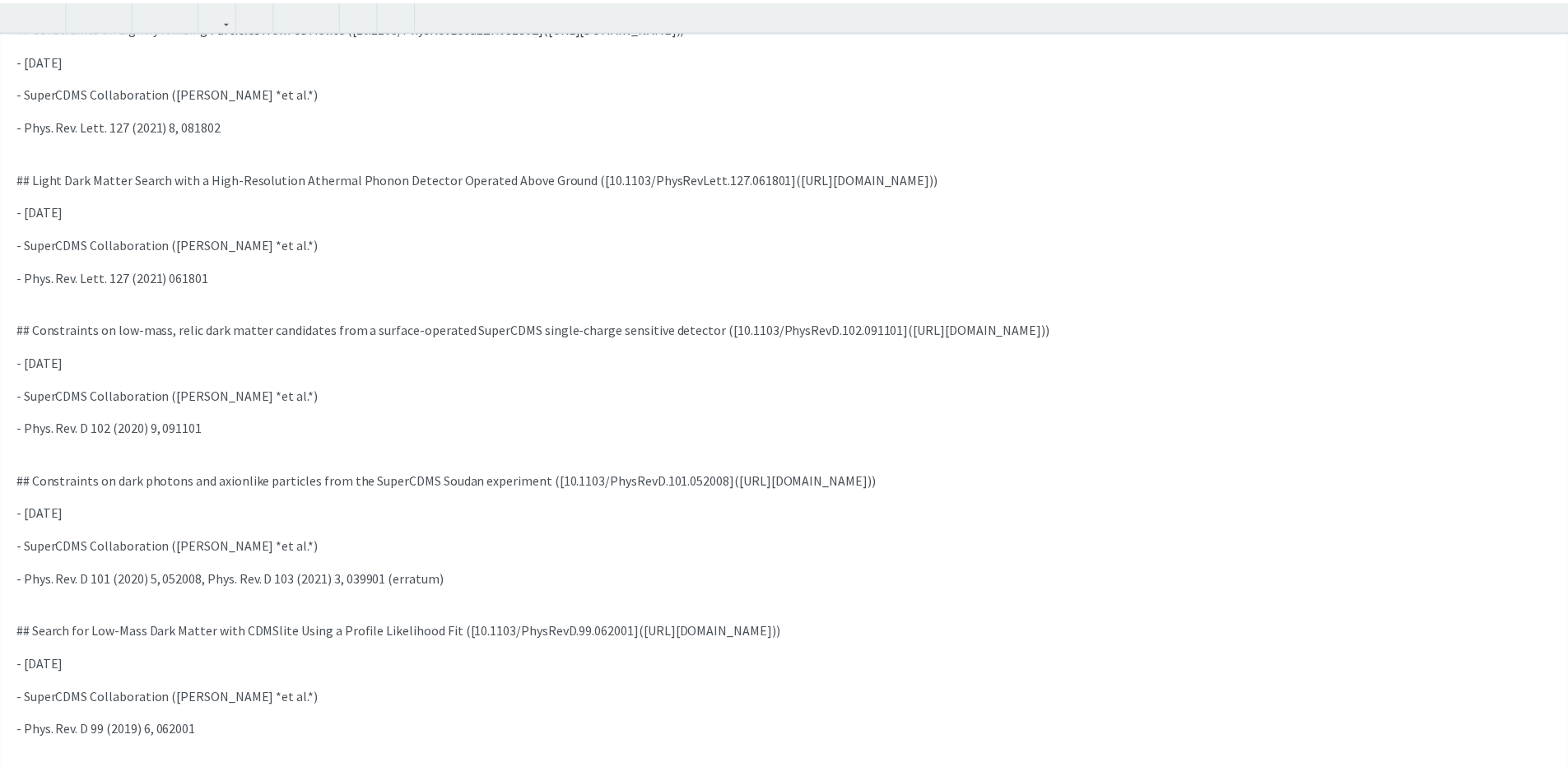
scroll to position [0, 0]
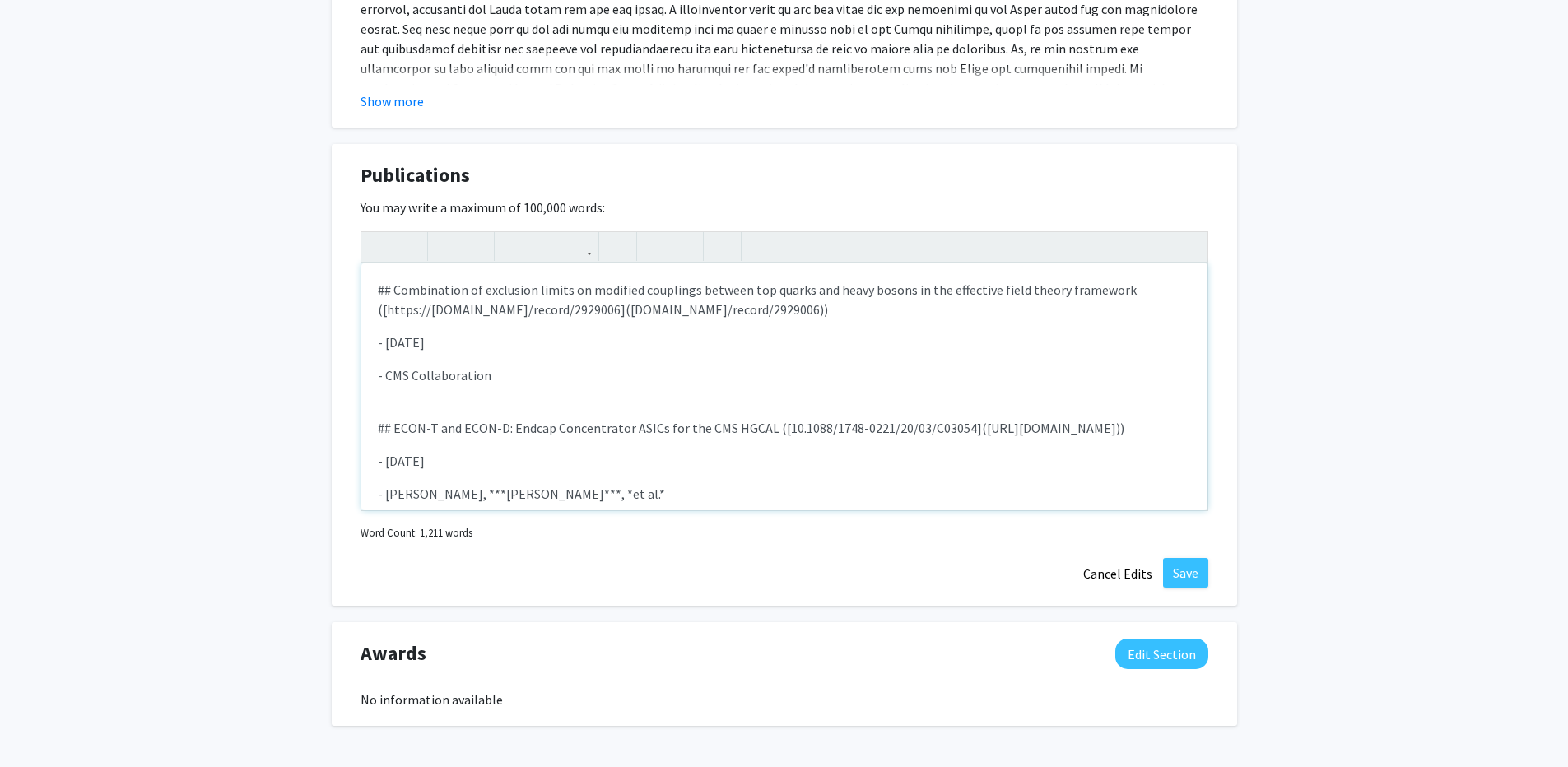
scroll to position [2177, 0]
click at [1187, 558] on button "Save" at bounding box center [1186, 572] width 46 height 29
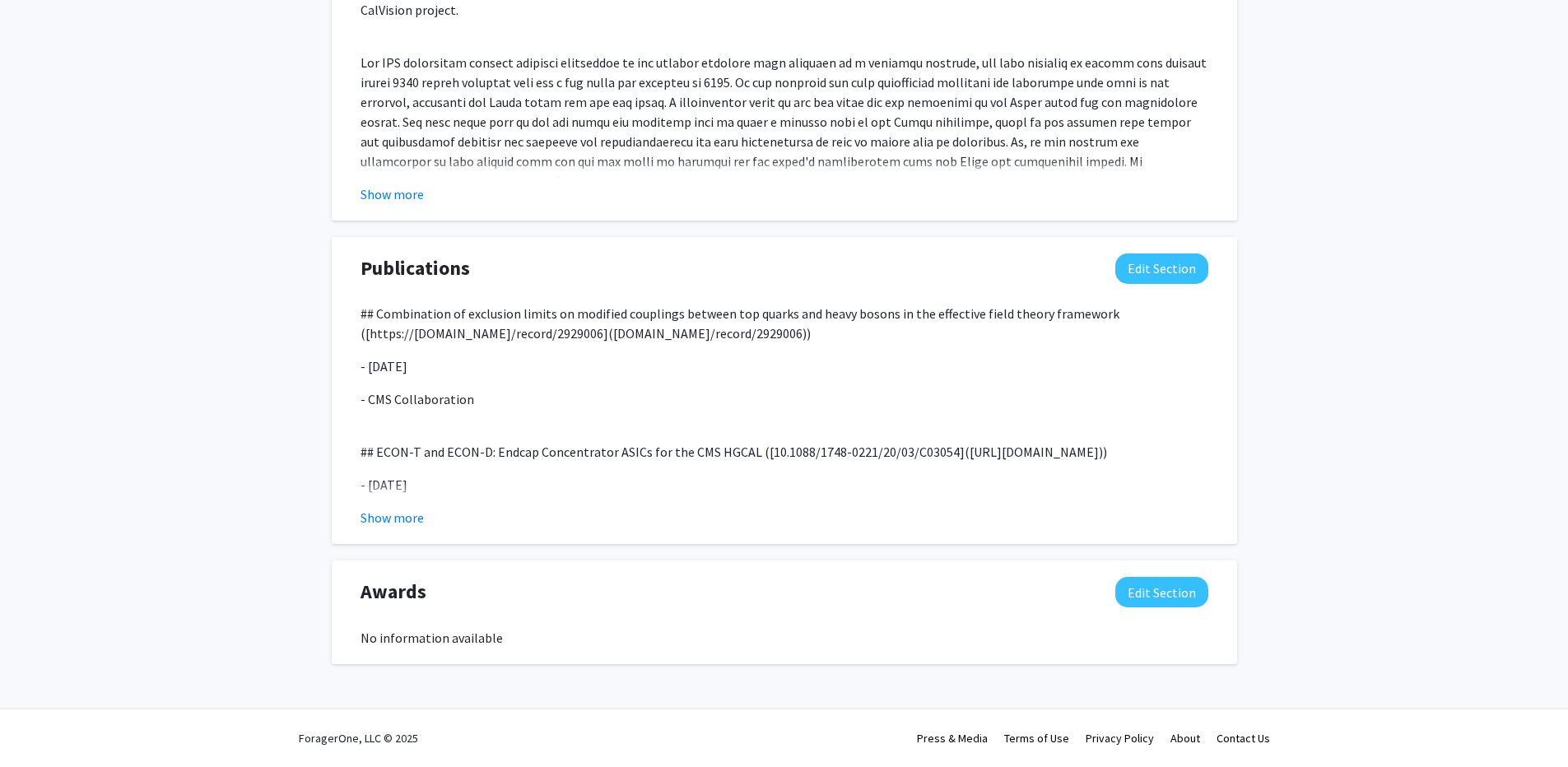
scroll to position [2037, 0]
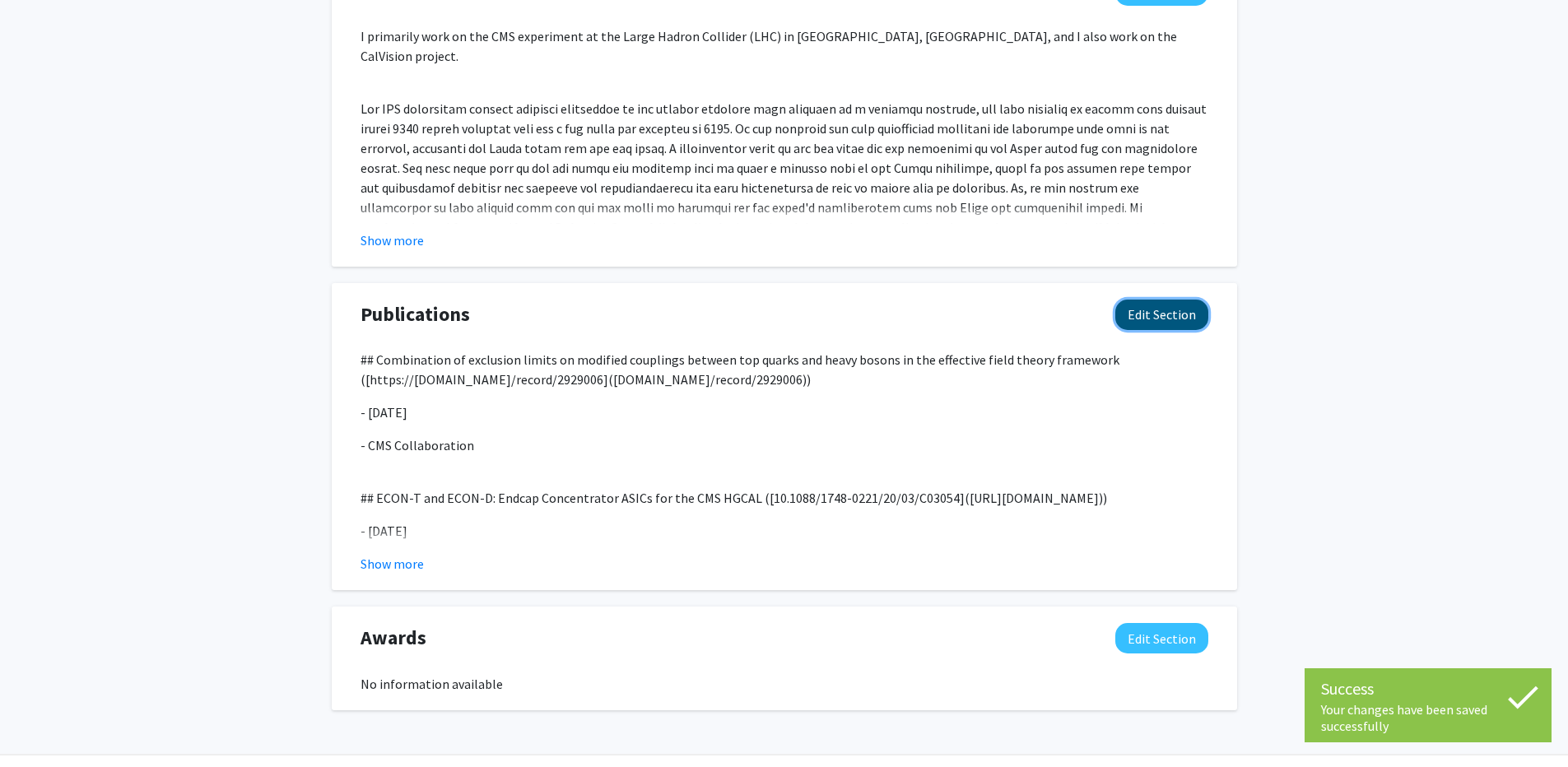
click at [1177, 300] on button "Edit Section" at bounding box center [1162, 314] width 93 height 30
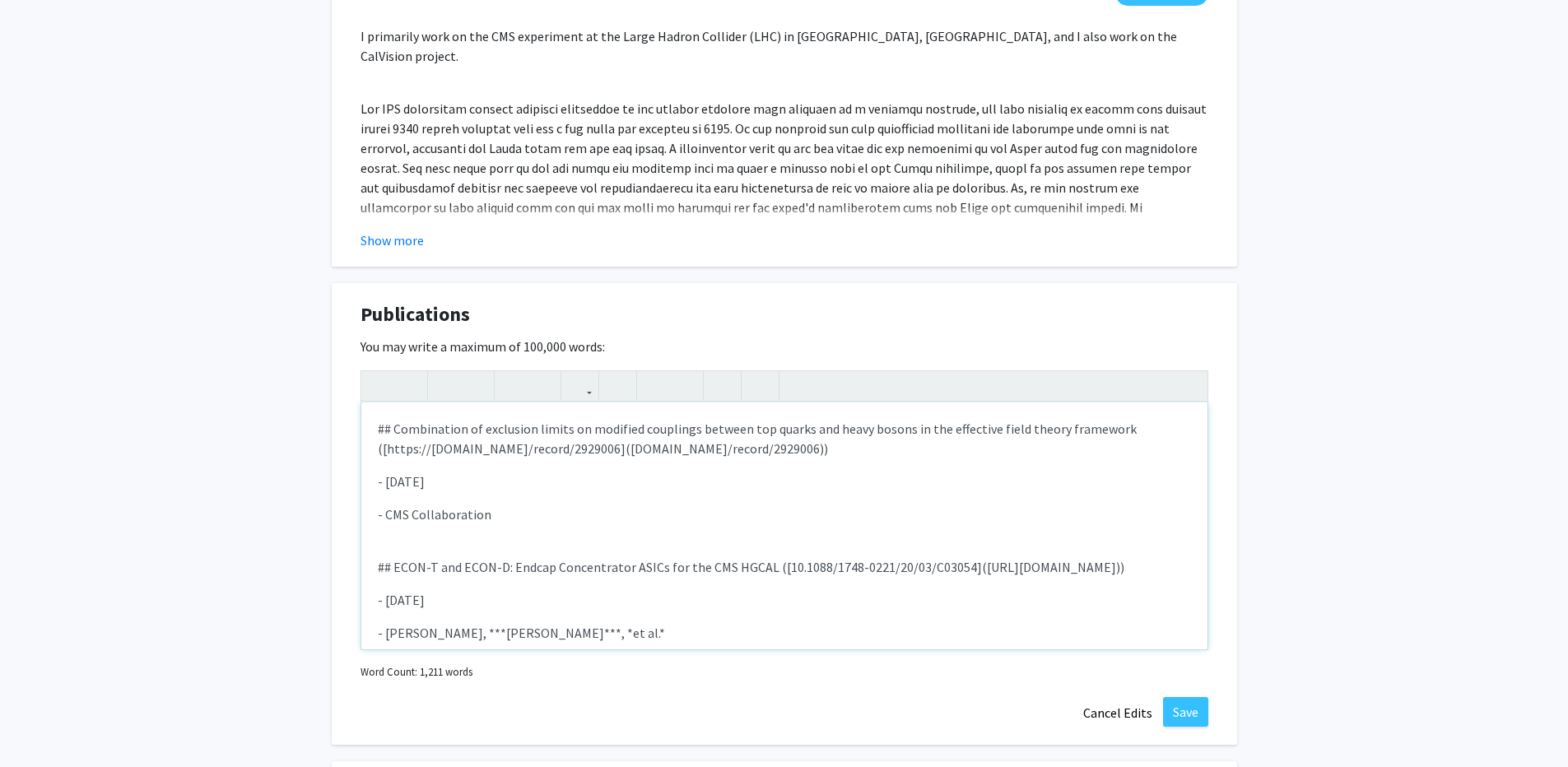
click at [389, 419] on p "## Combination of exclusion limits on modified couplings between top quarks and…" at bounding box center [784, 438] width 814 height 39
click at [1109, 419] on p ""Combination of exclusion limits on modified couplings between top quarks and h…" at bounding box center [784, 438] width 814 height 39
type textarea "<p>"Combination of exclusion limits on modified couplings between top quarks an…"
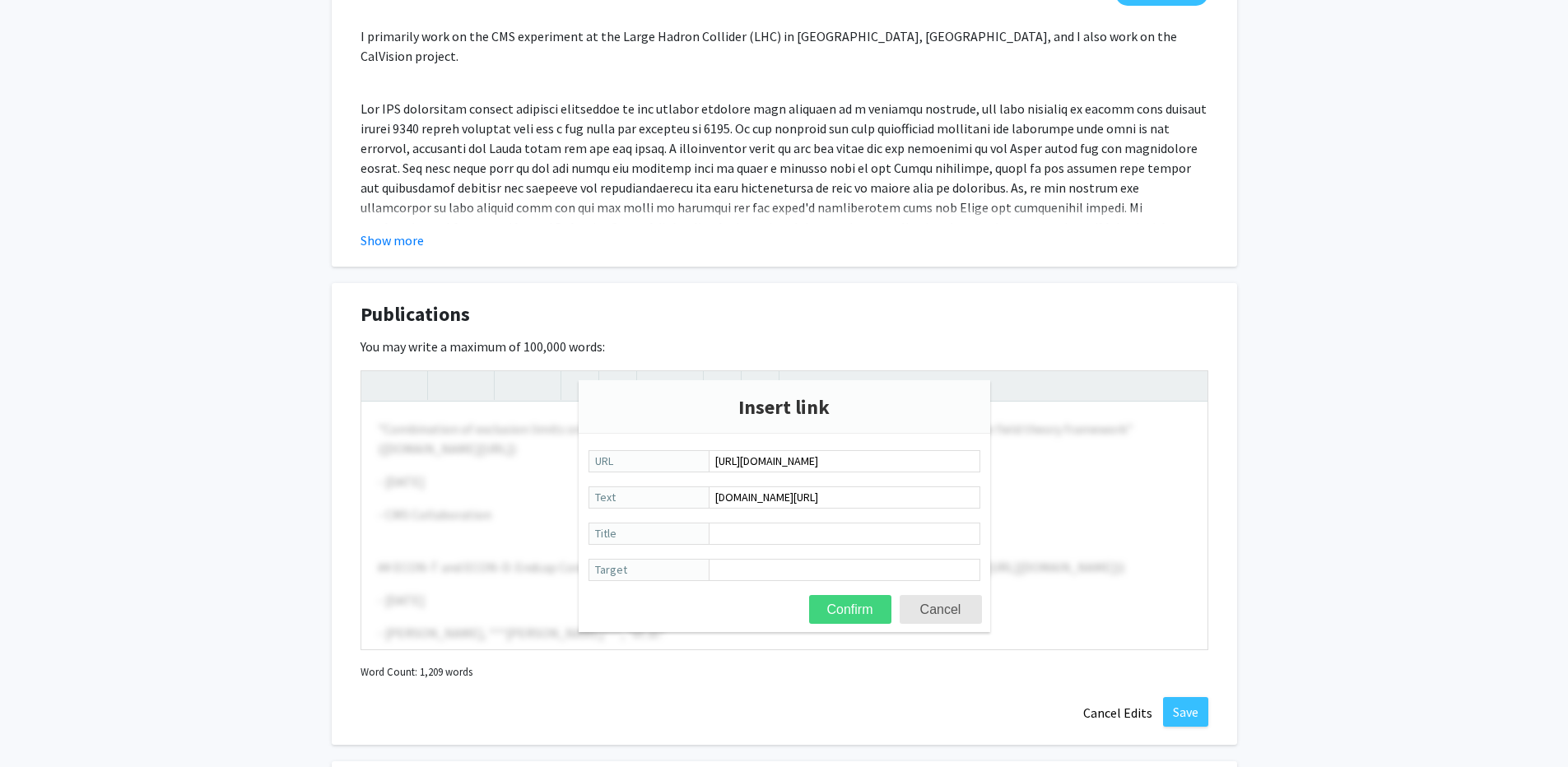
type input "https://cds.cern.ch/record/2929006"
click at [855, 611] on button "Confirm" at bounding box center [850, 610] width 82 height 29
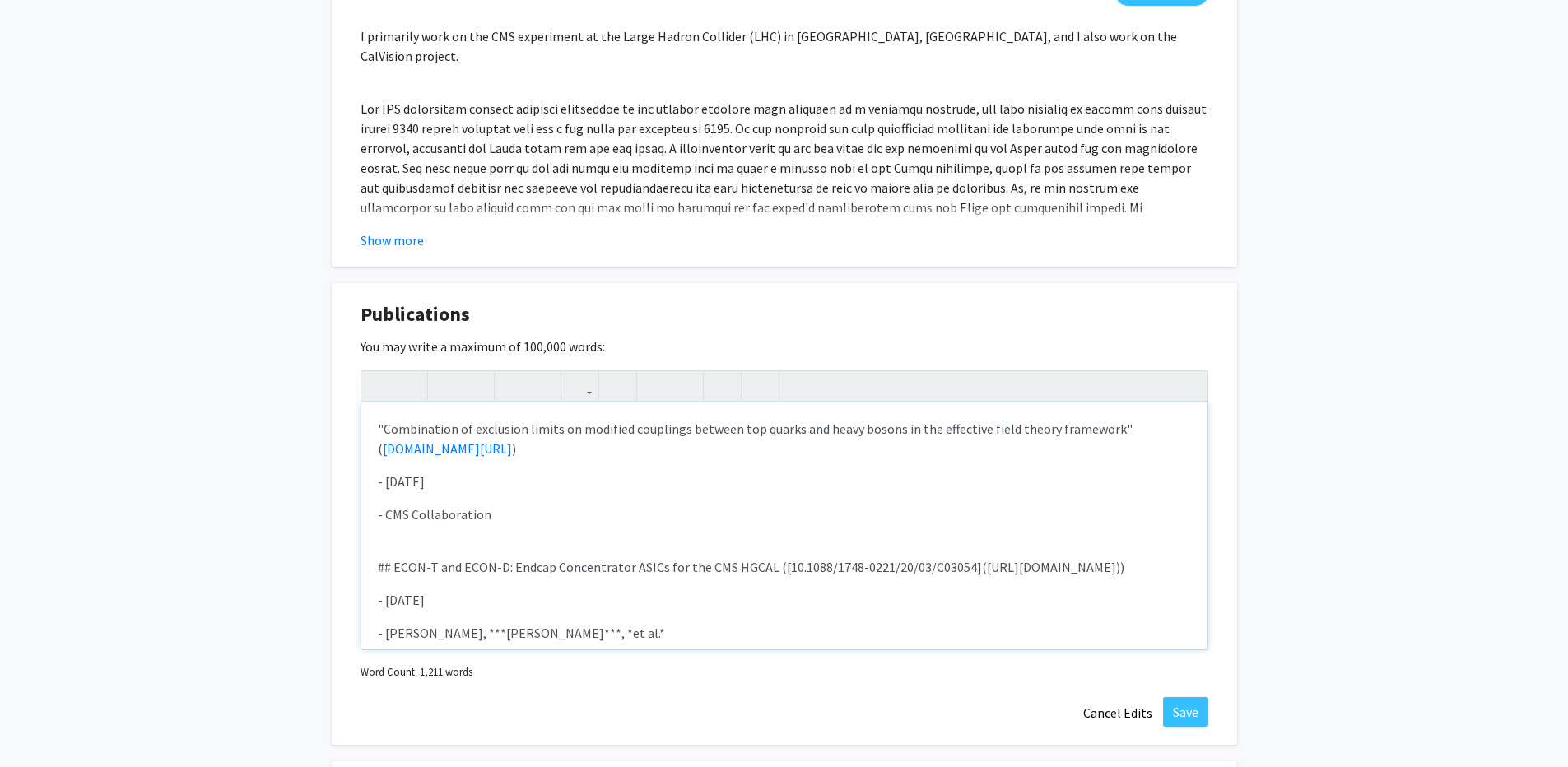
click at [470, 476] on div ""Combination of exclusion limits on modified couplings between top quarks and h…" at bounding box center [784, 526] width 847 height 247
click at [594, 426] on p ""Combination of exclusion limits on modified couplings between top quarks and h…" at bounding box center [784, 438] width 814 height 39
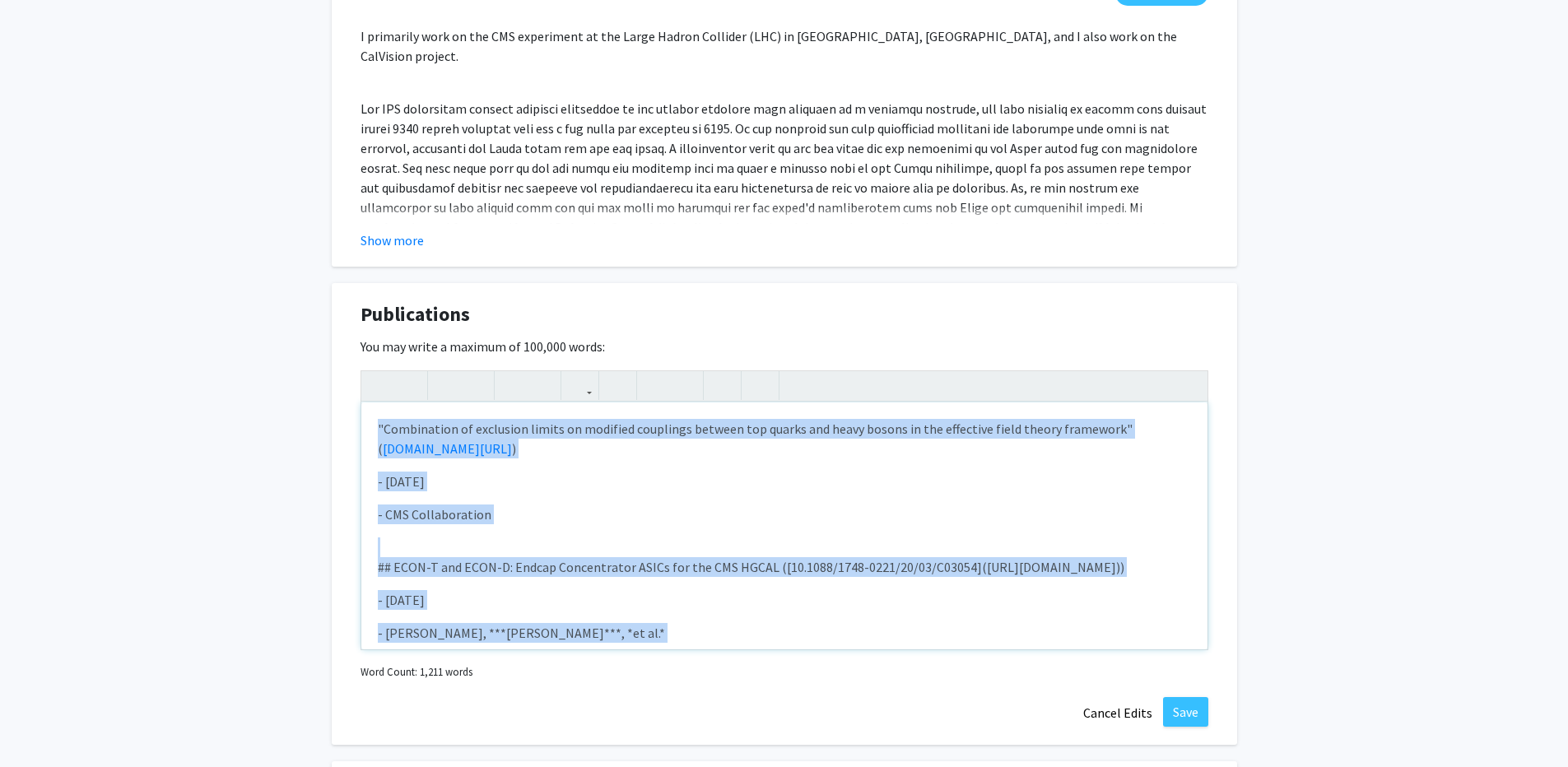
type textarea "<p>Combination of exclusion limits on modified couplings between top quarks and…"
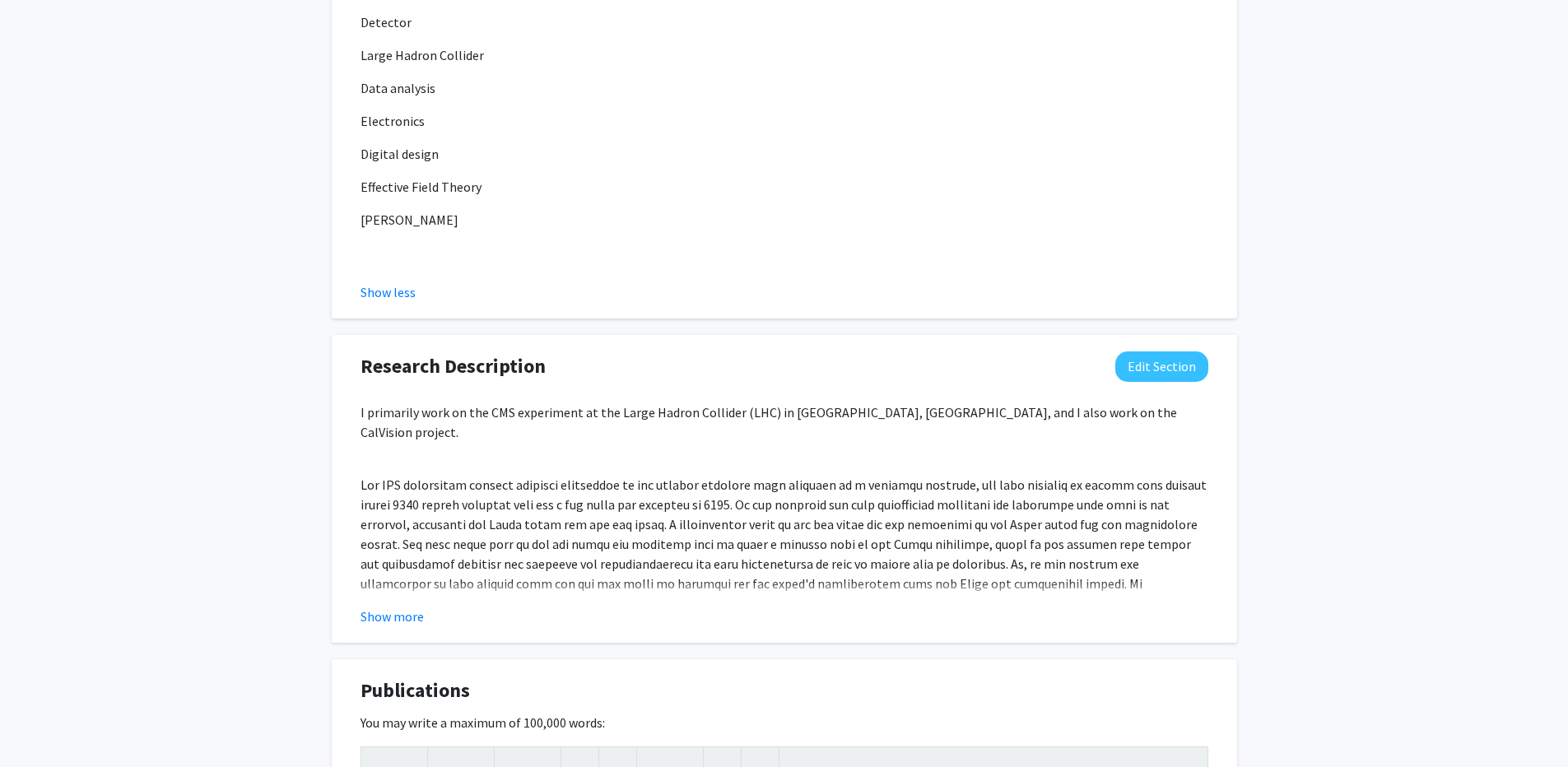
scroll to position [2218, 0]
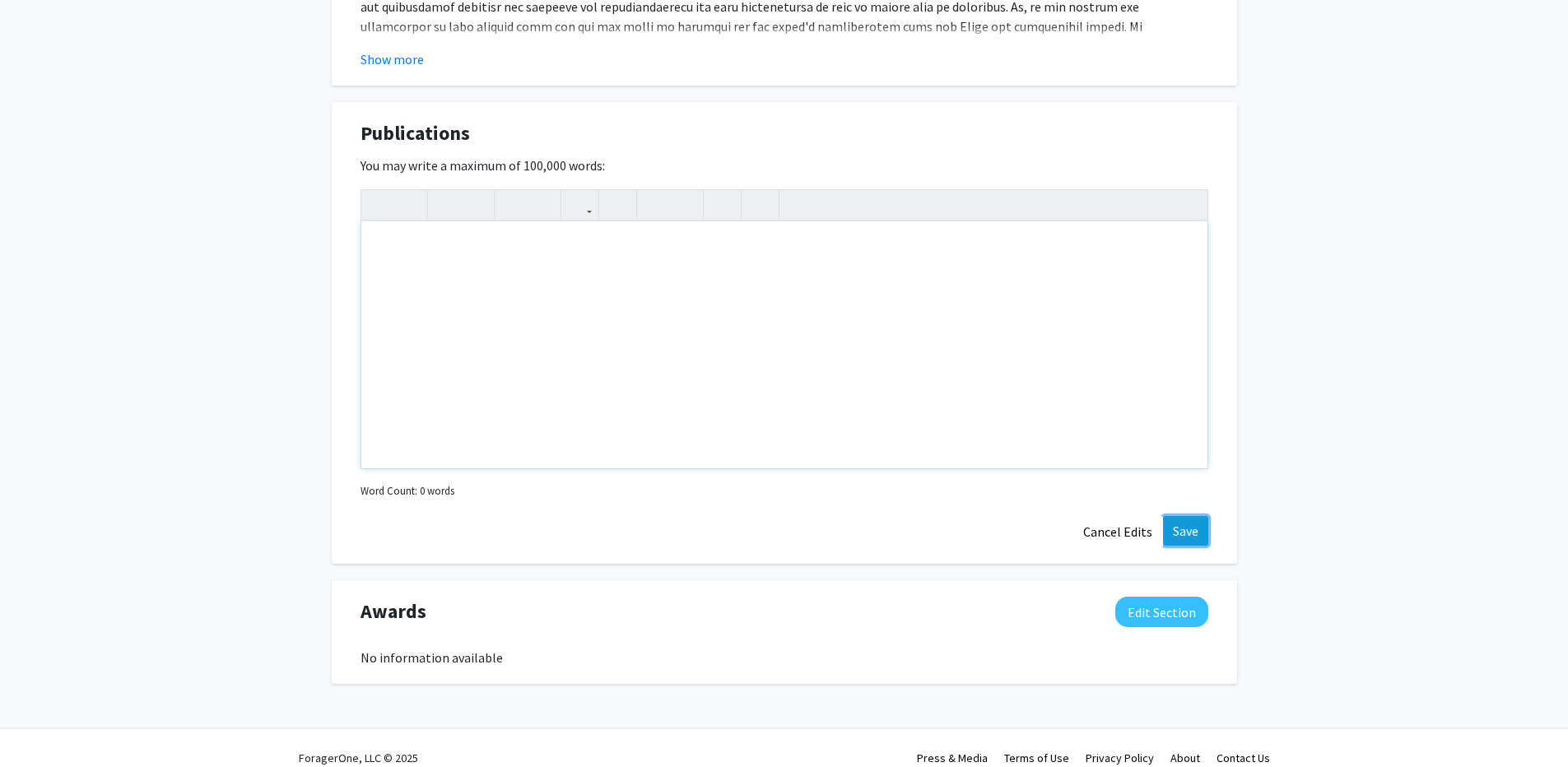
click at [1201, 517] on button "Save" at bounding box center [1186, 531] width 46 height 29
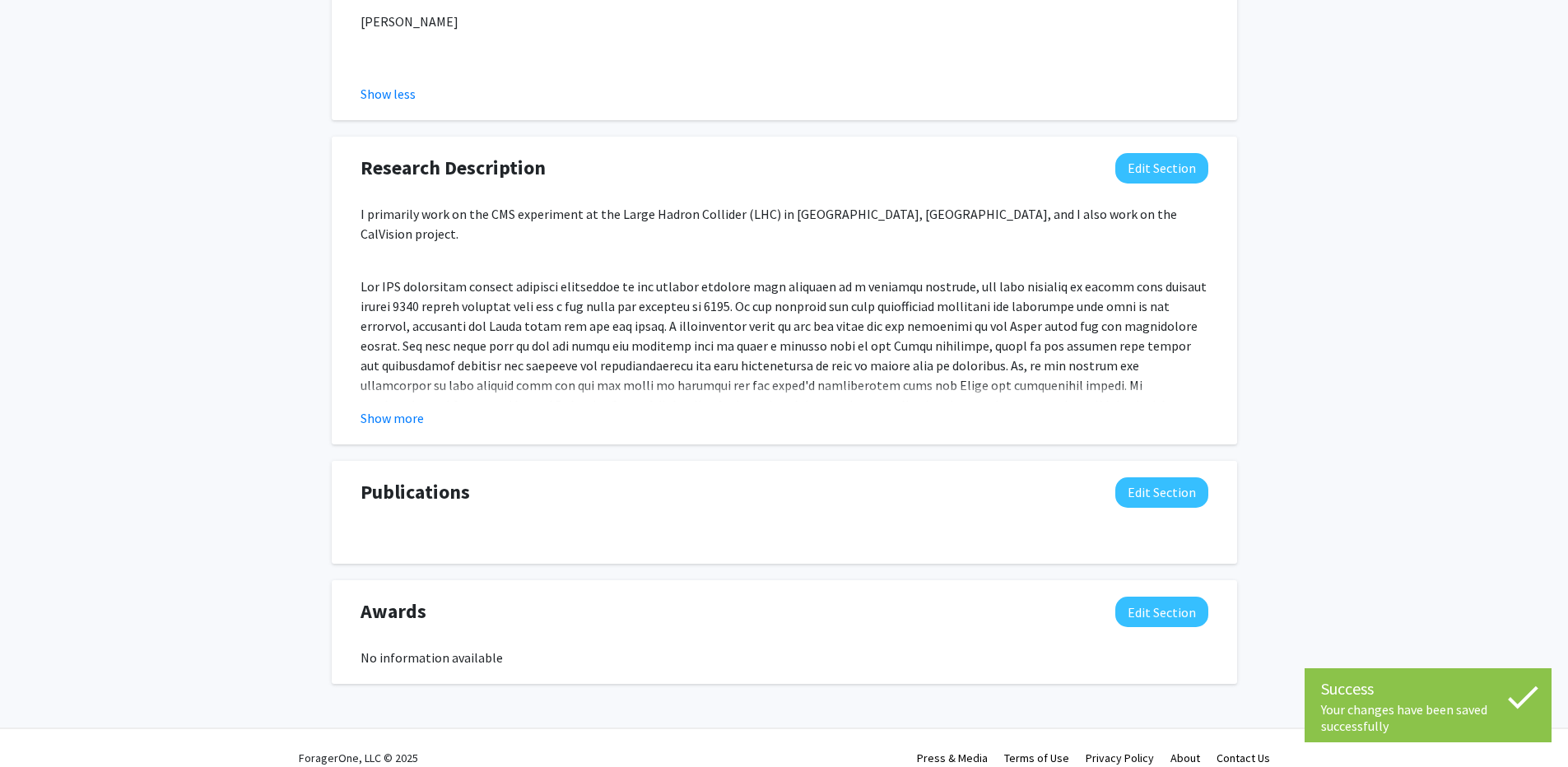
click at [1181, 751] on link "About" at bounding box center [1185, 758] width 29 height 15
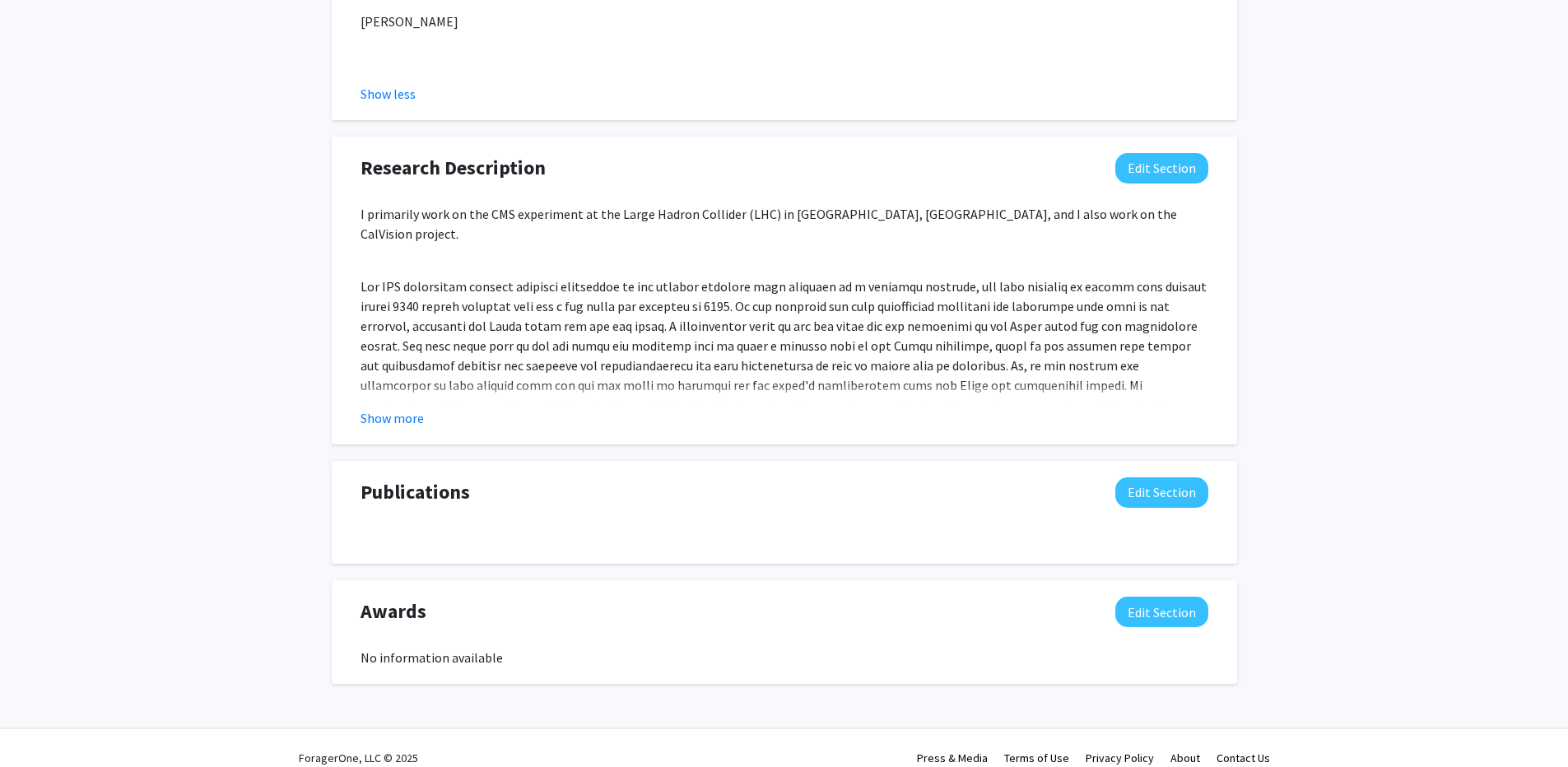
click at [1172, 461] on div "Publications Edit Section You may write a maximum of 100,000 words: Insert link…" at bounding box center [784, 512] width 905 height 103
click at [1172, 477] on button "Edit Section" at bounding box center [1162, 492] width 93 height 30
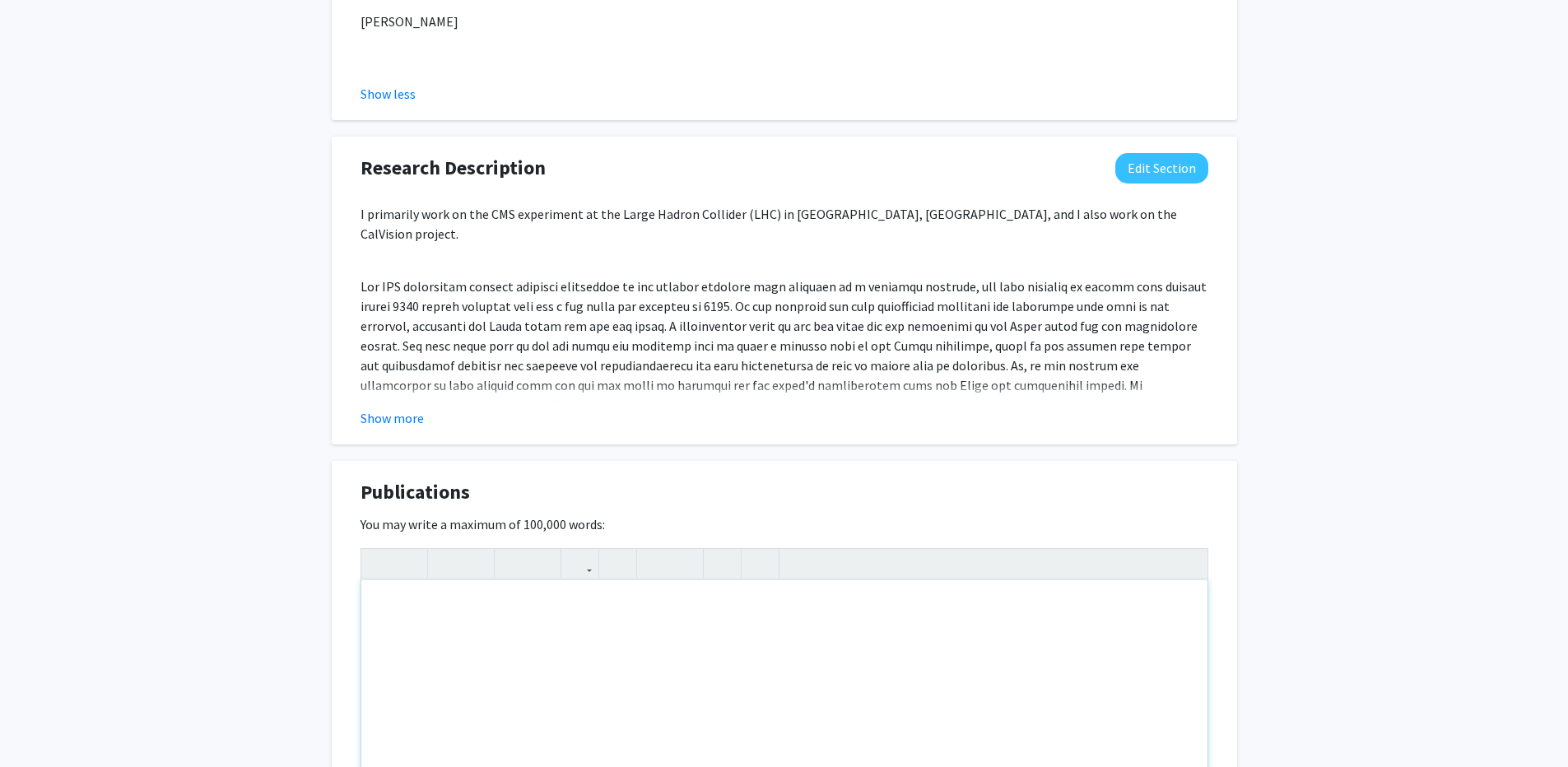
click at [533, 632] on div "Note to users with screen readers: Please deactivate our accessibility plugin f…" at bounding box center [784, 704] width 847 height 247
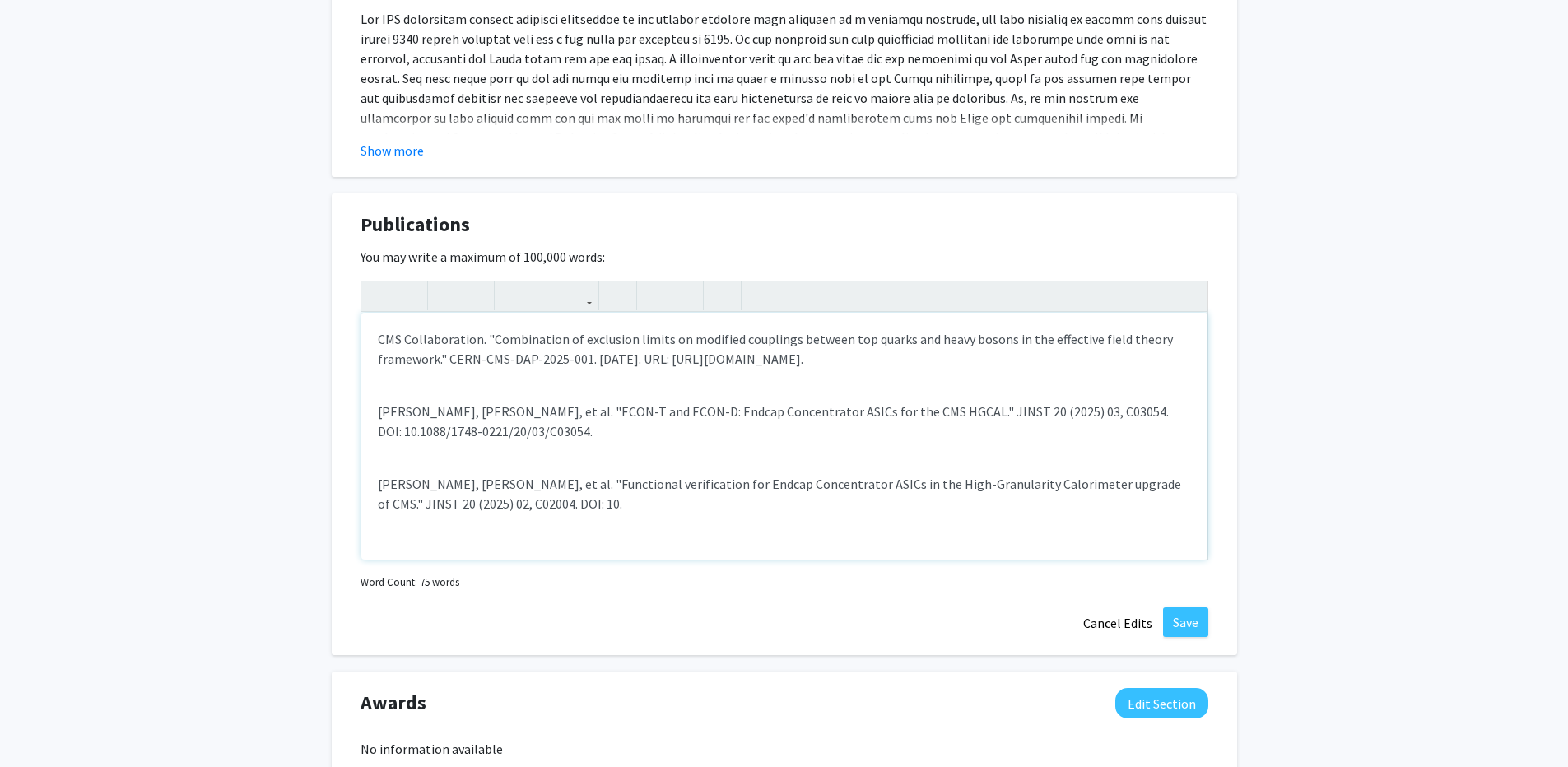
scroll to position [2131, 0]
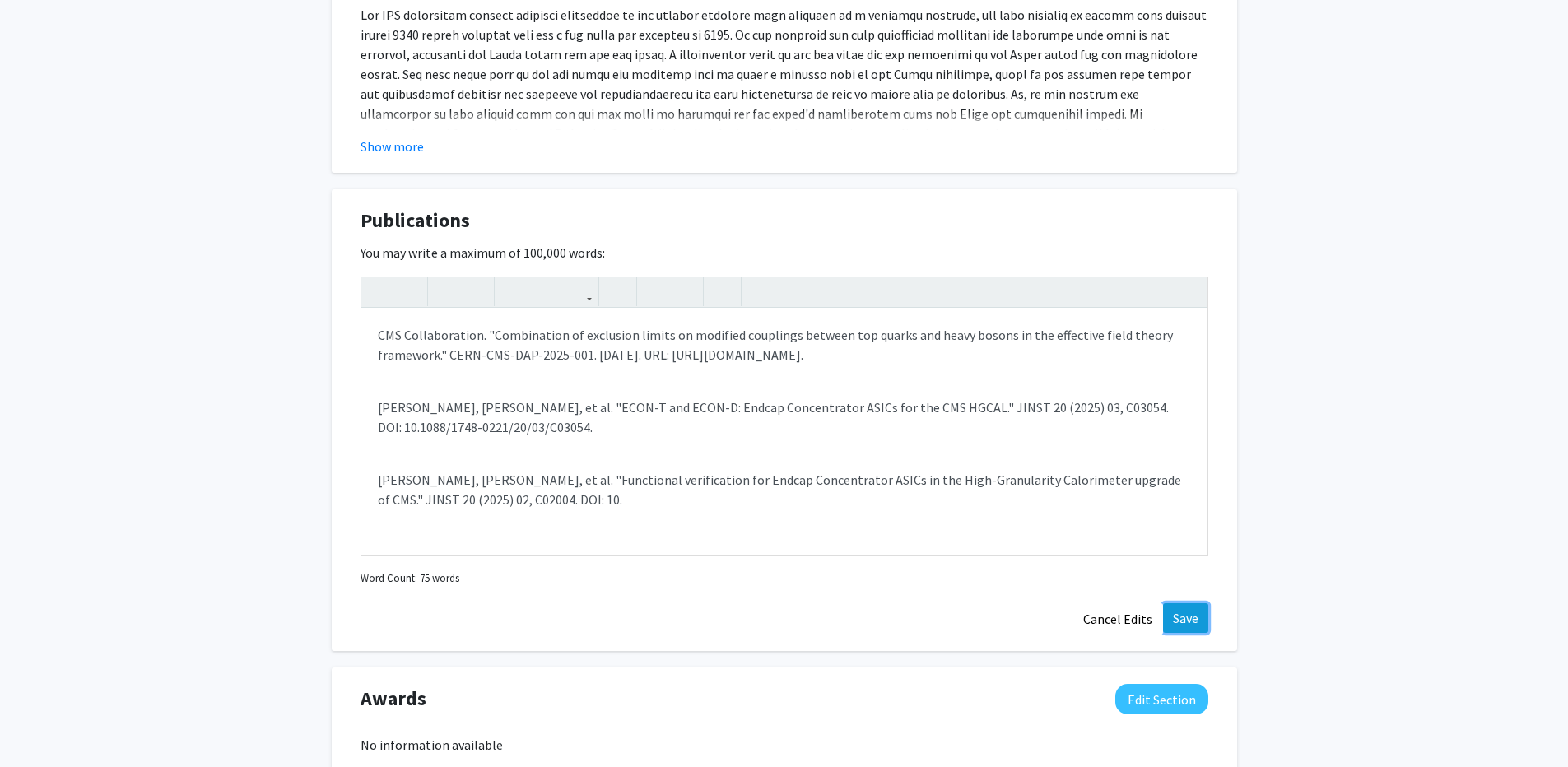
click at [1199, 603] on button "Save" at bounding box center [1186, 618] width 46 height 29
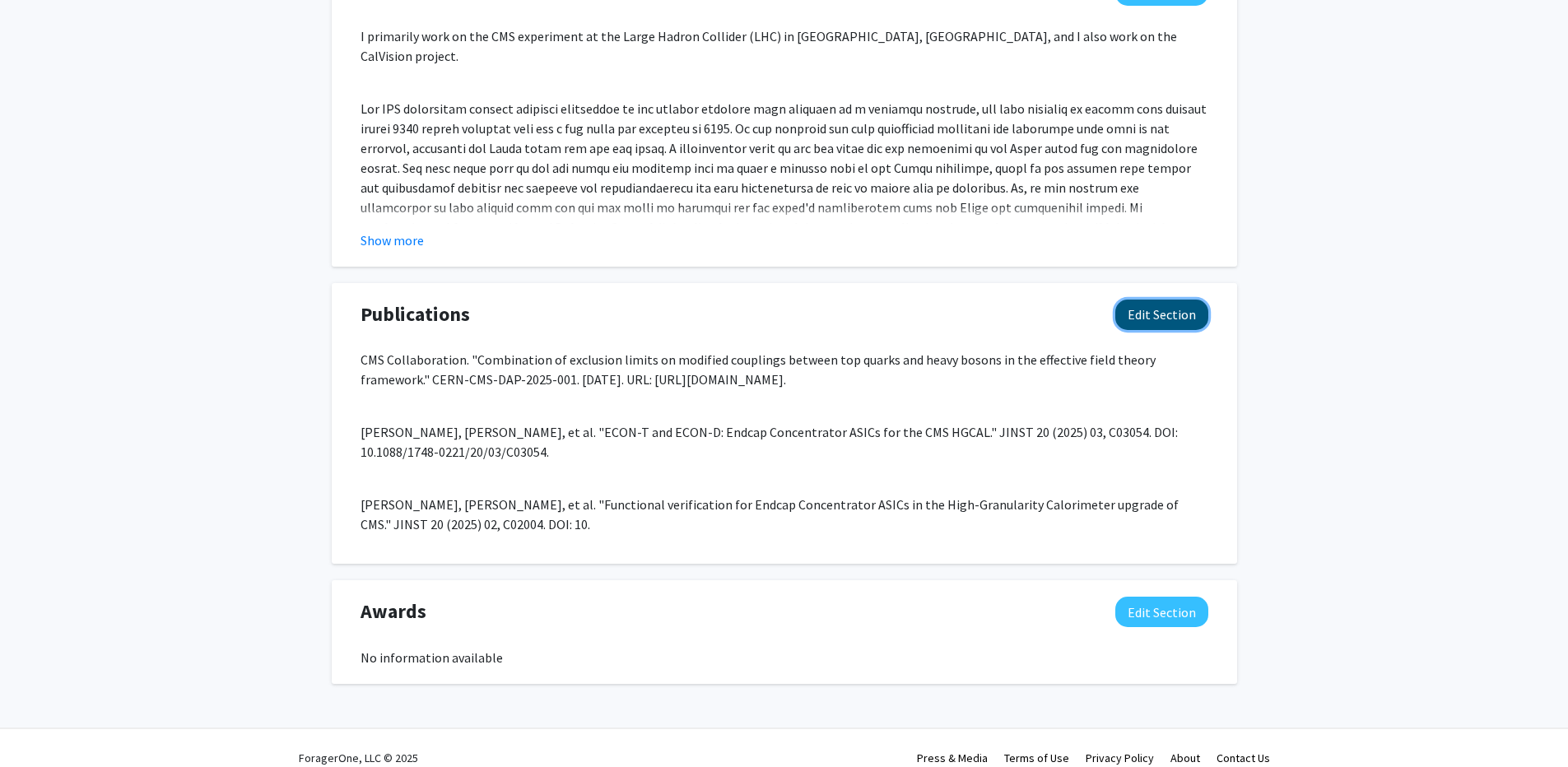
click at [1141, 300] on button "Edit Section" at bounding box center [1162, 314] width 93 height 30
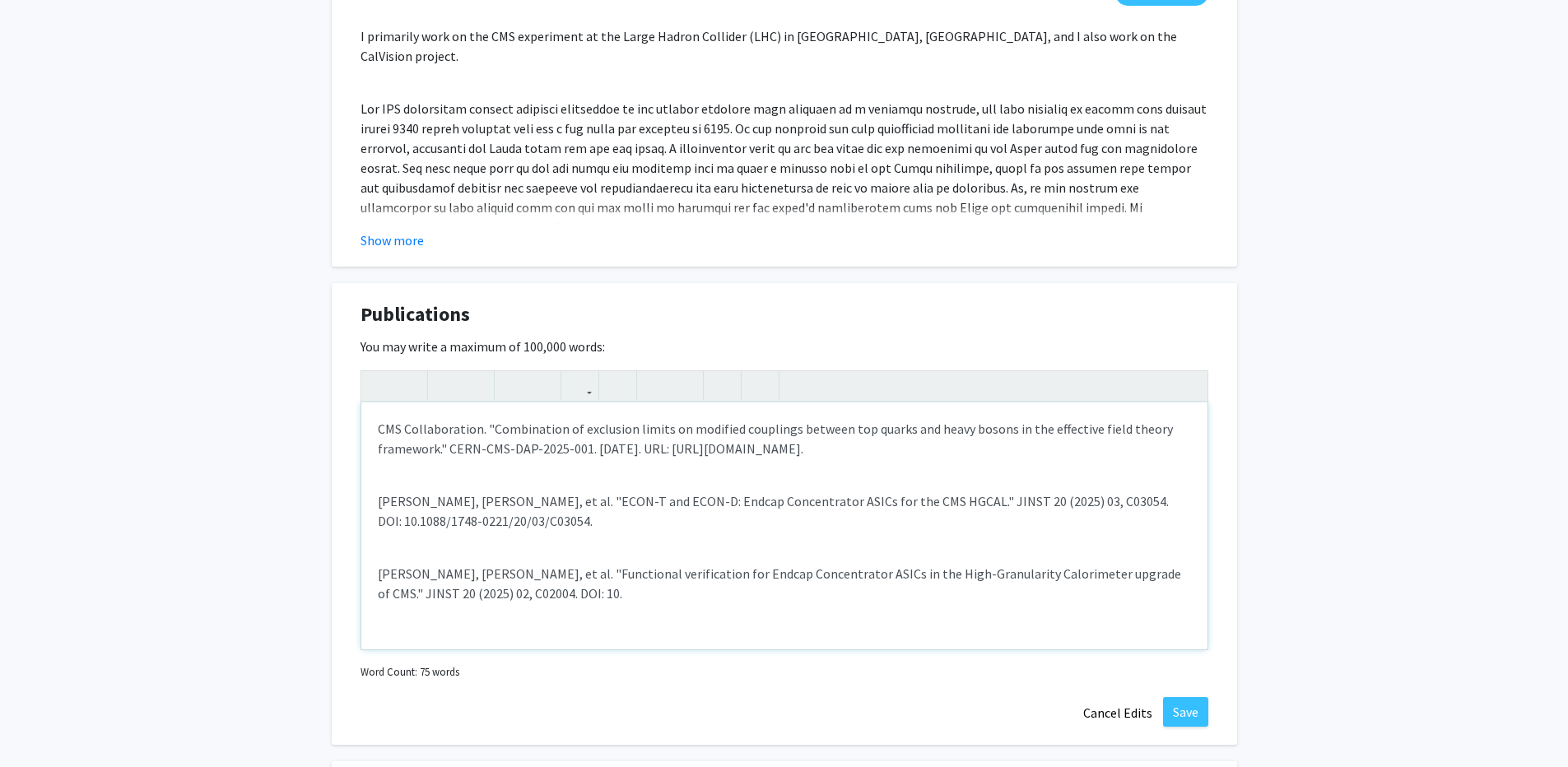
click at [507, 581] on p "M. Lupi, J. Wilson, et al. "Functional verification for Endcap Concentrator ASI…" at bounding box center [784, 583] width 814 height 39
click at [722, 510] on p "G. Bergamin, J. Wilson, et al. "ECON-T and ECON-D: Endcap Concentrator ASICs fo…" at bounding box center [784, 511] width 814 height 39
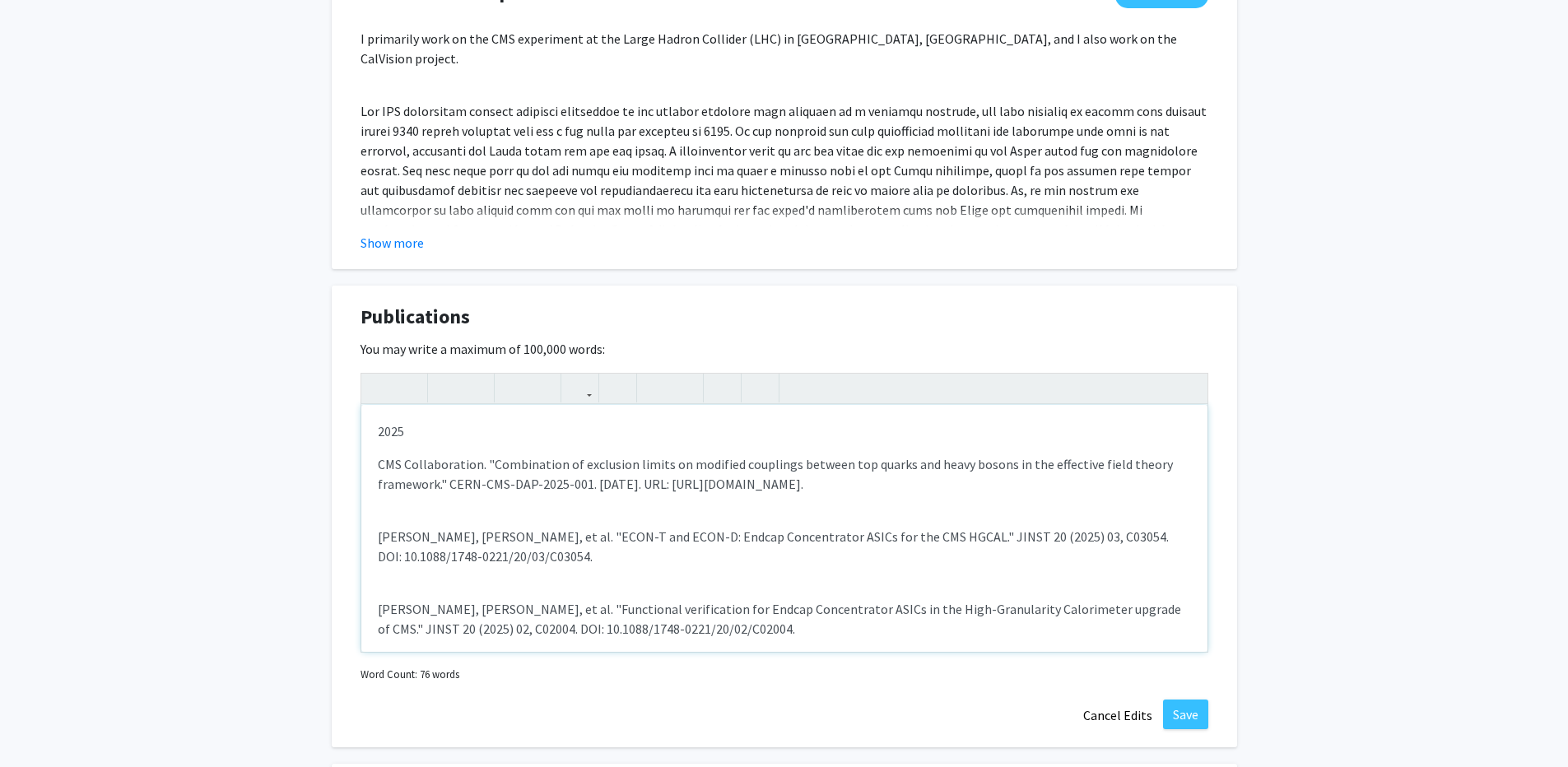
scroll to position [2045, 0]
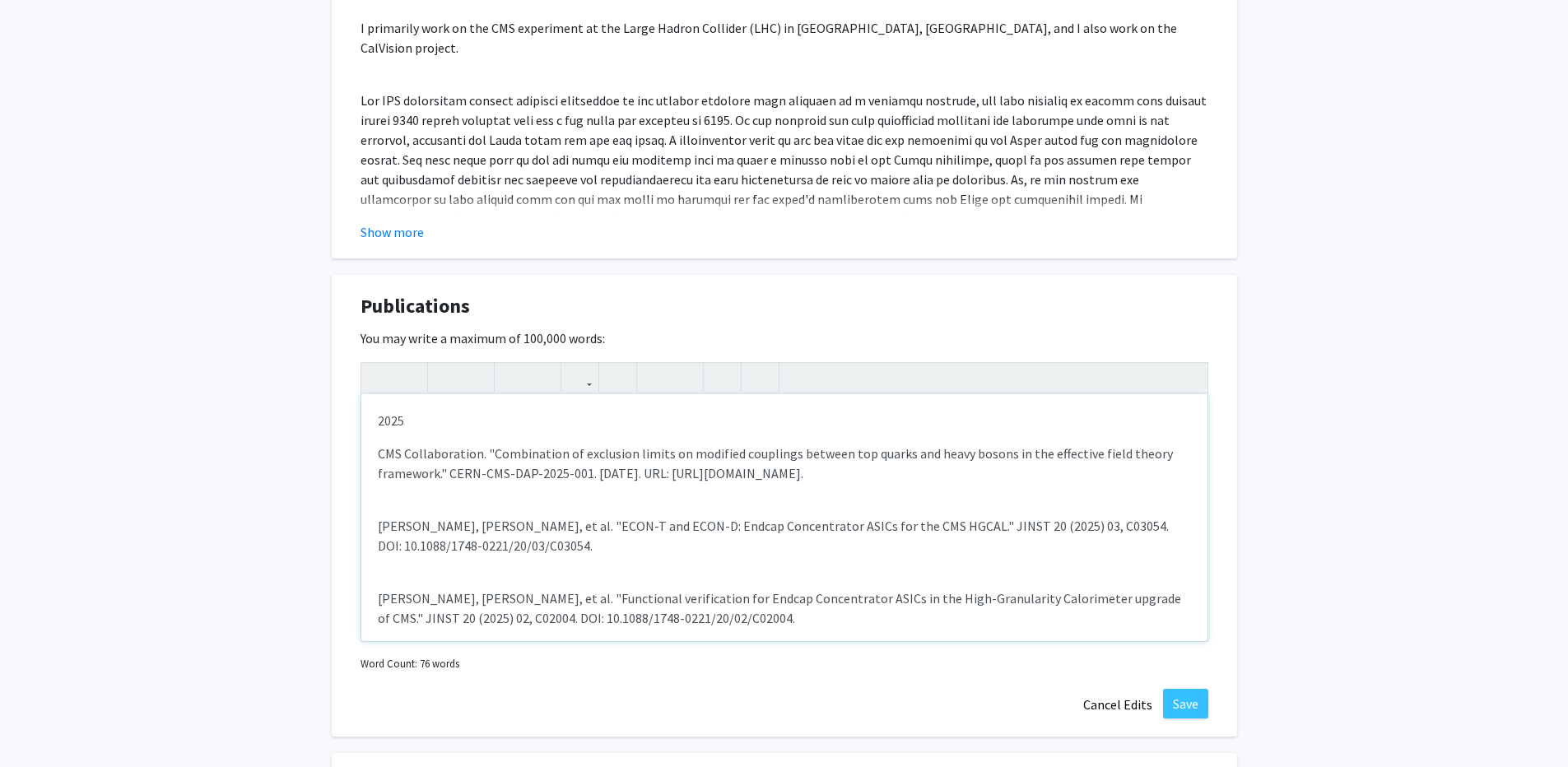
click at [452, 410] on p "2025" at bounding box center [784, 421] width 814 height 20
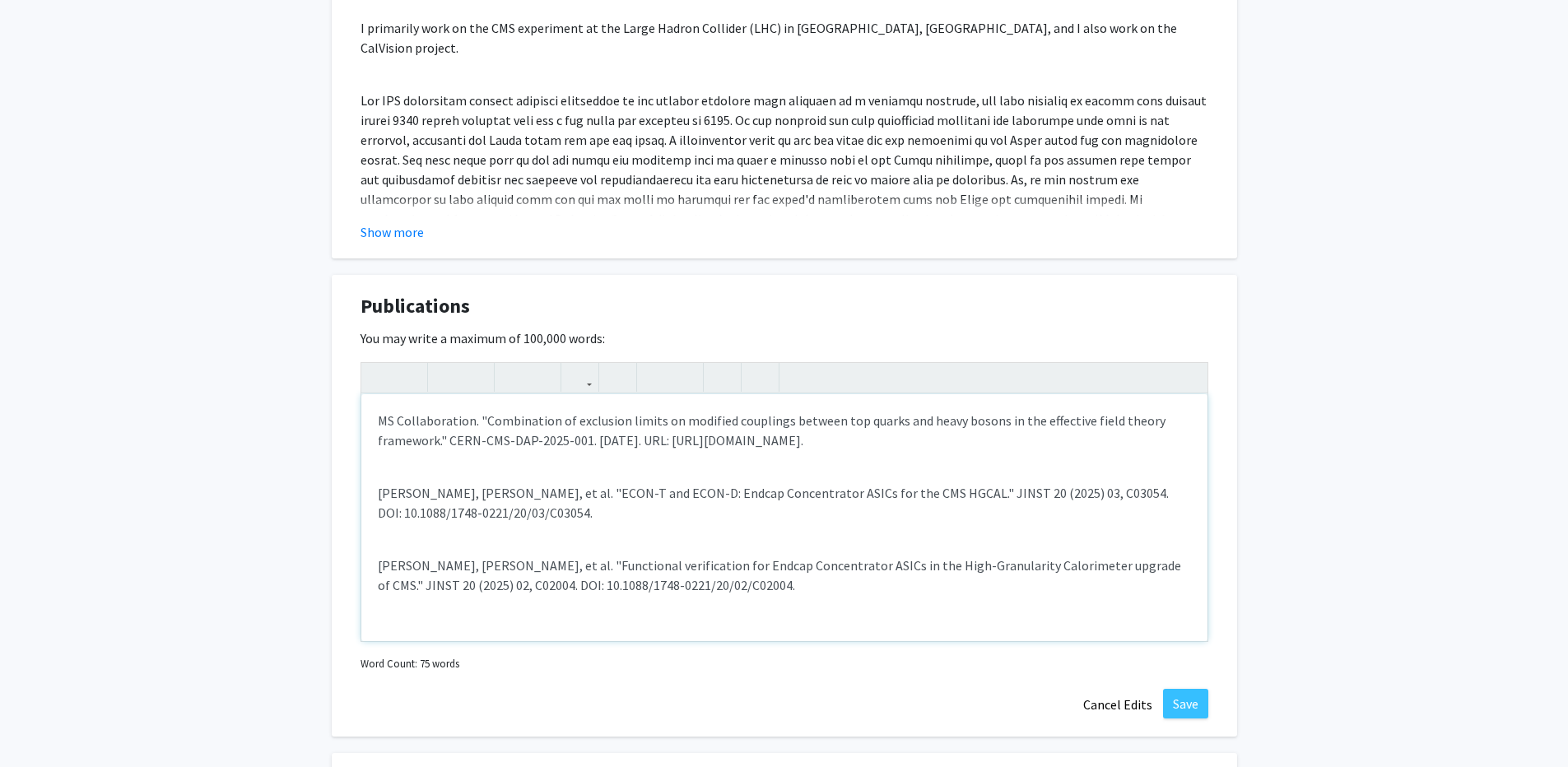
type textarea "<p><span style="font-size: 1rem;">CMS Collaboration. "Combination of exclusion …"
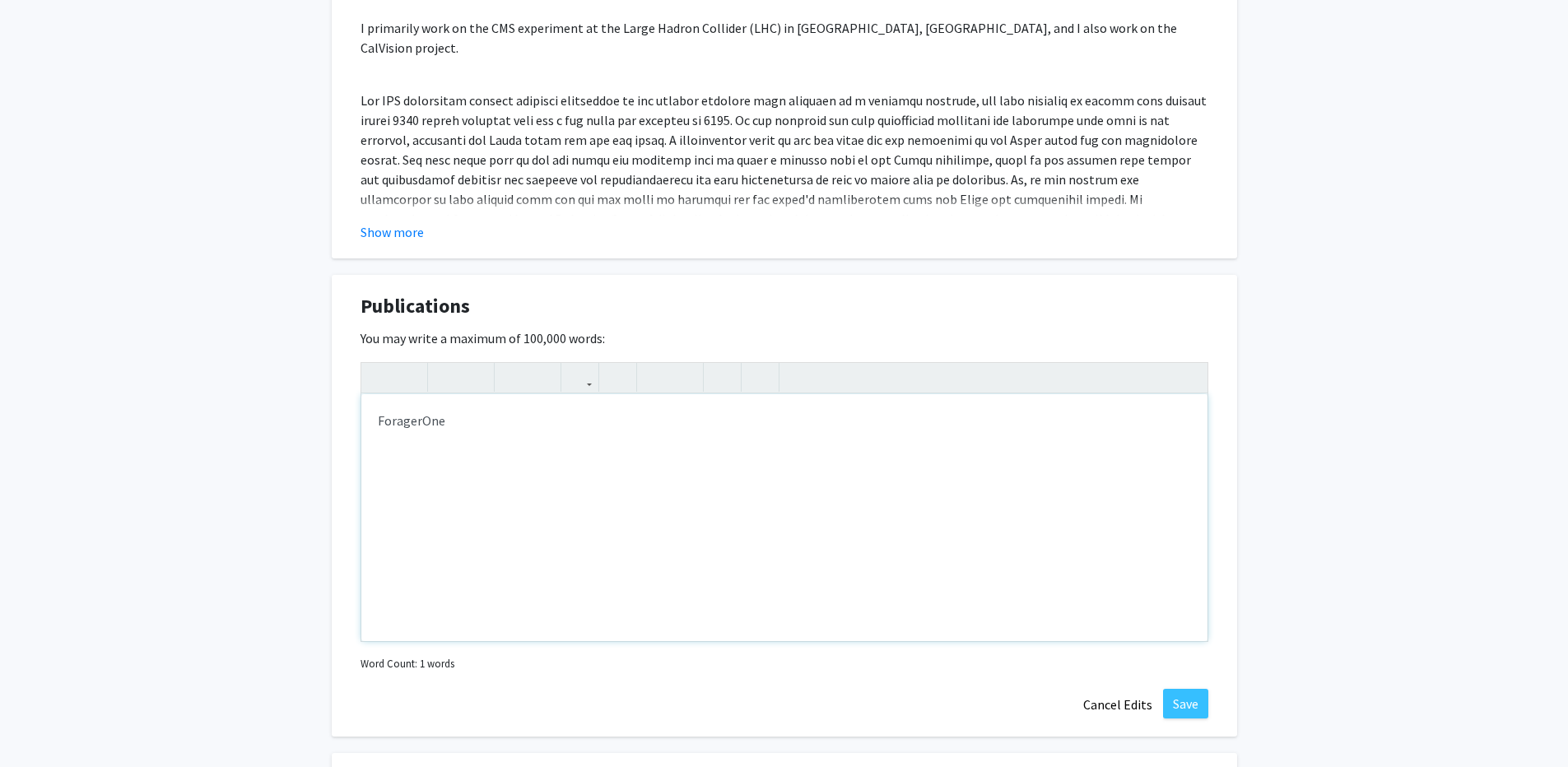
type textarea "<p>ForagerOne&nbsp;</p>"
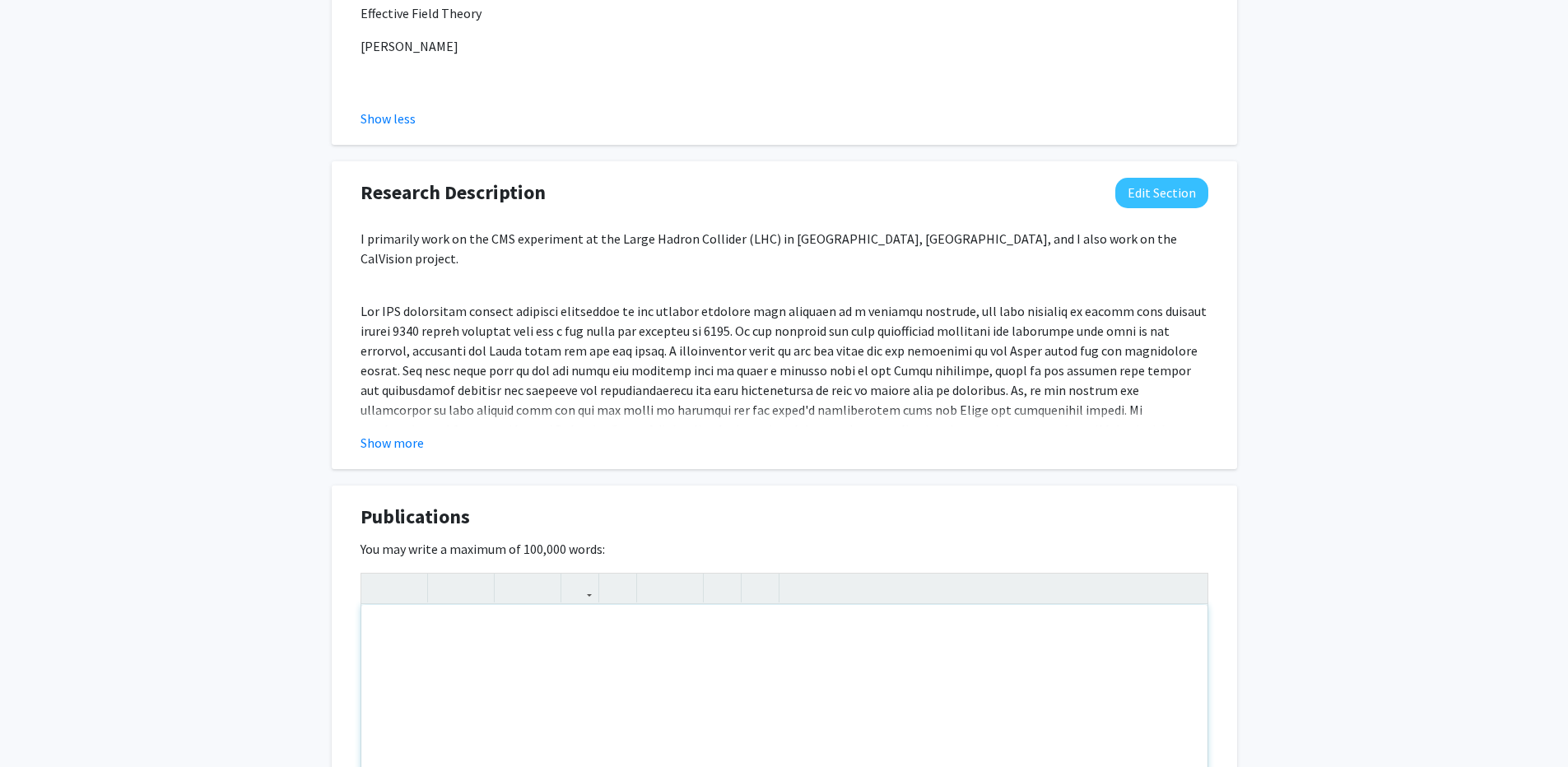
scroll to position [2218, 0]
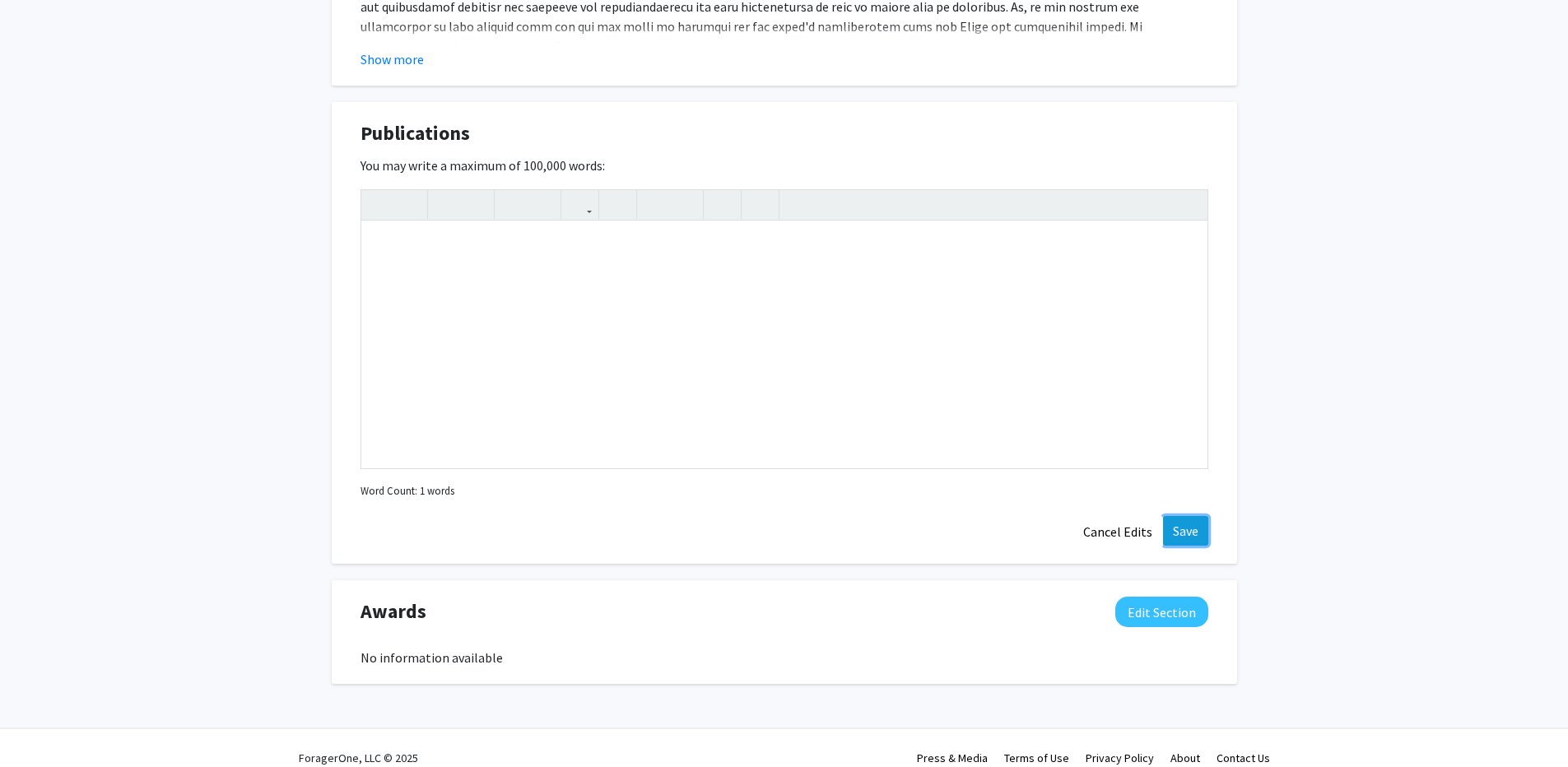
click at [1185, 517] on button "Save" at bounding box center [1186, 531] width 46 height 29
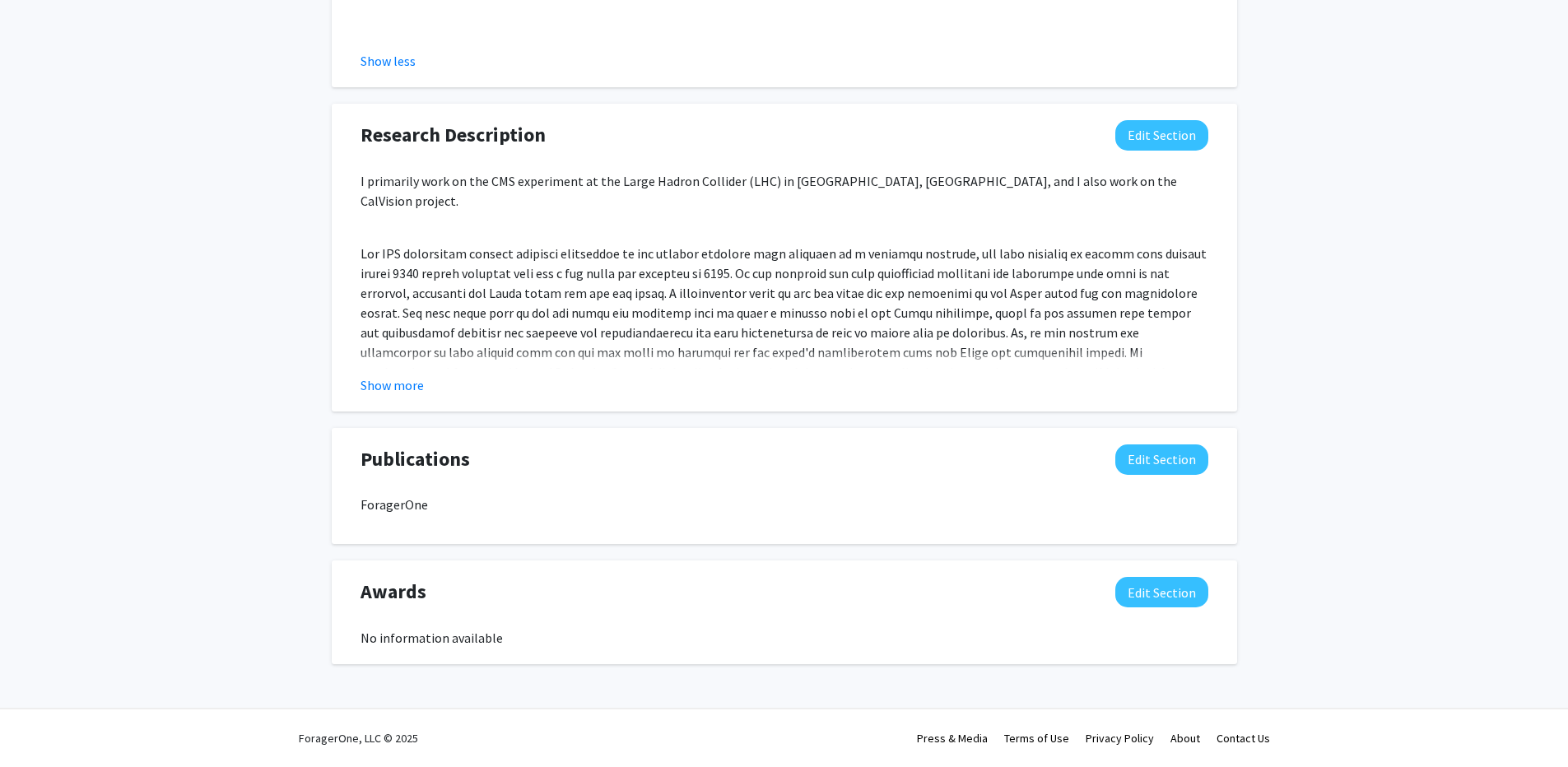
scroll to position [1872, 0]
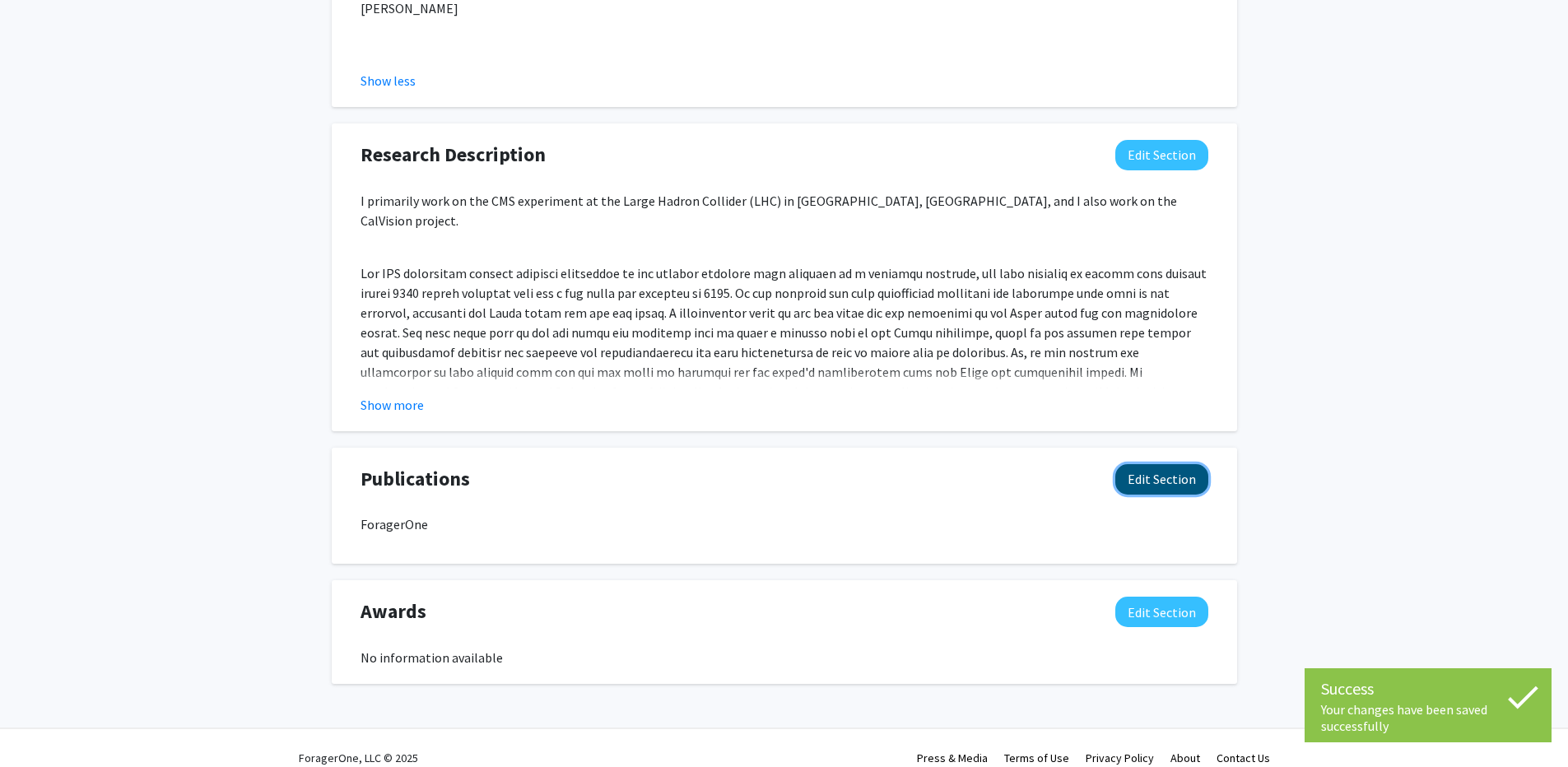
click at [1150, 464] on button "Edit Section" at bounding box center [1162, 479] width 93 height 30
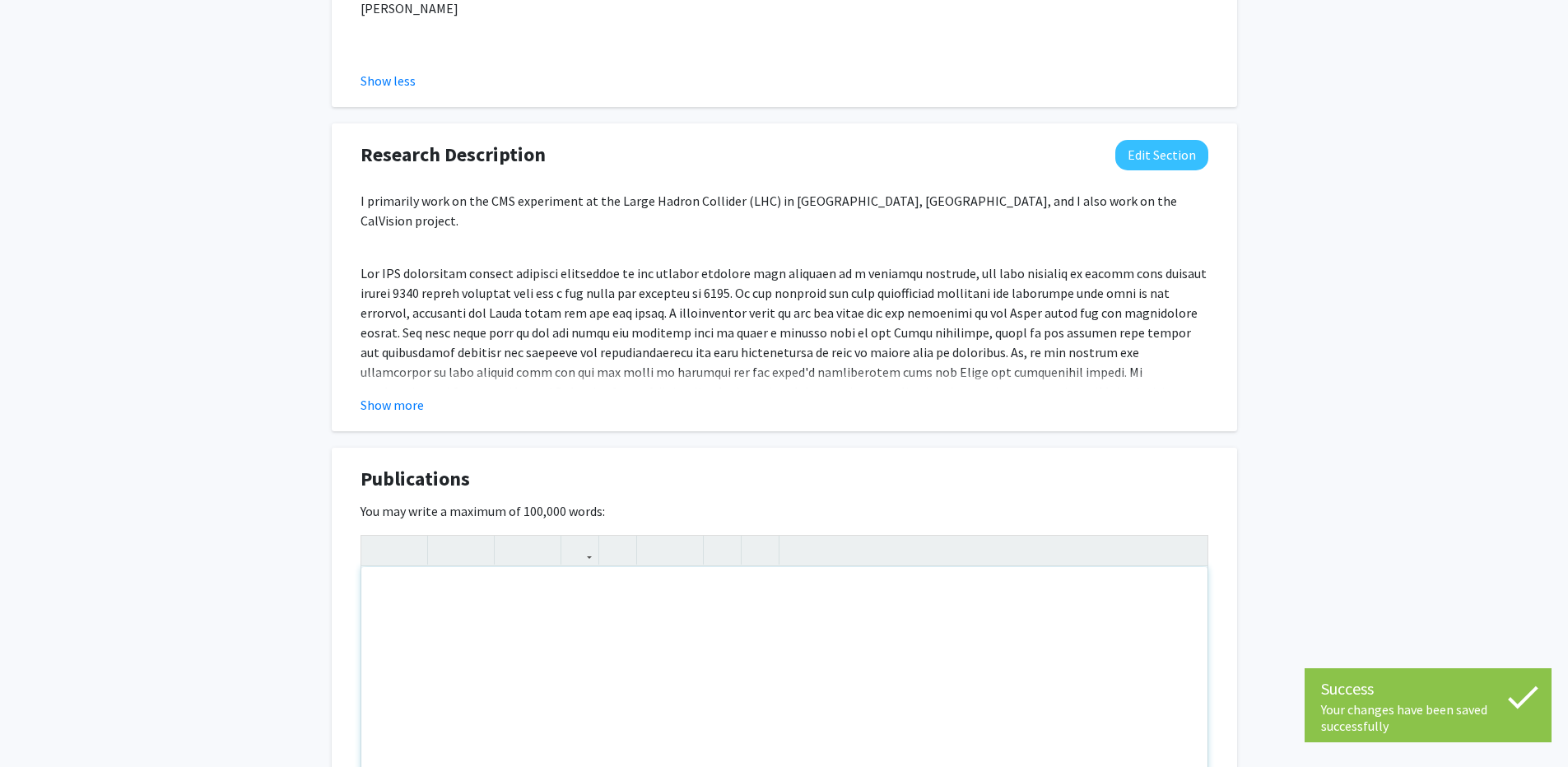
scroll to position [2210, 0]
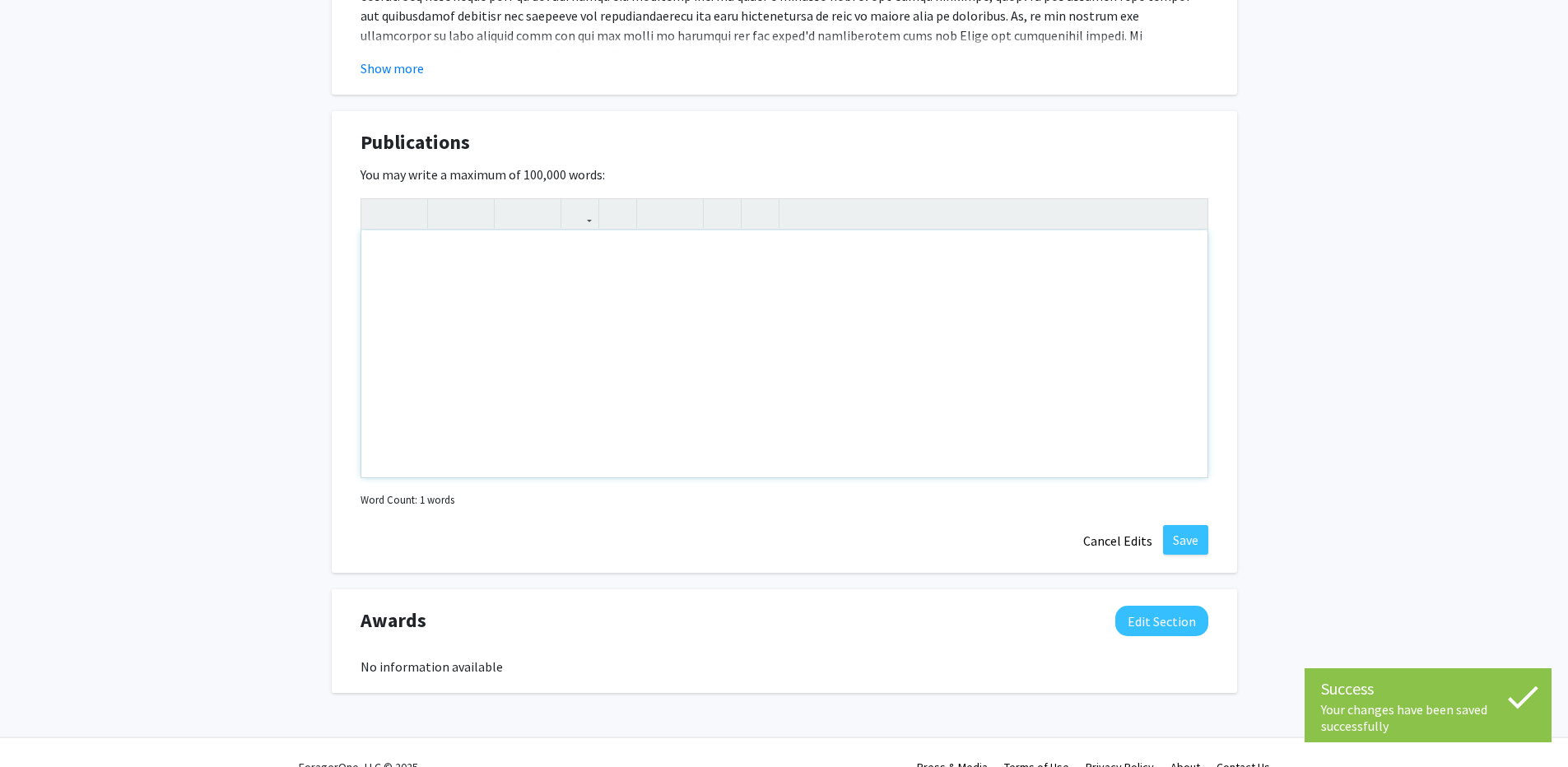
click at [644, 374] on div "Note to users with screen readers: Please deactivate our accessibility plugin f…" at bounding box center [784, 354] width 847 height 247
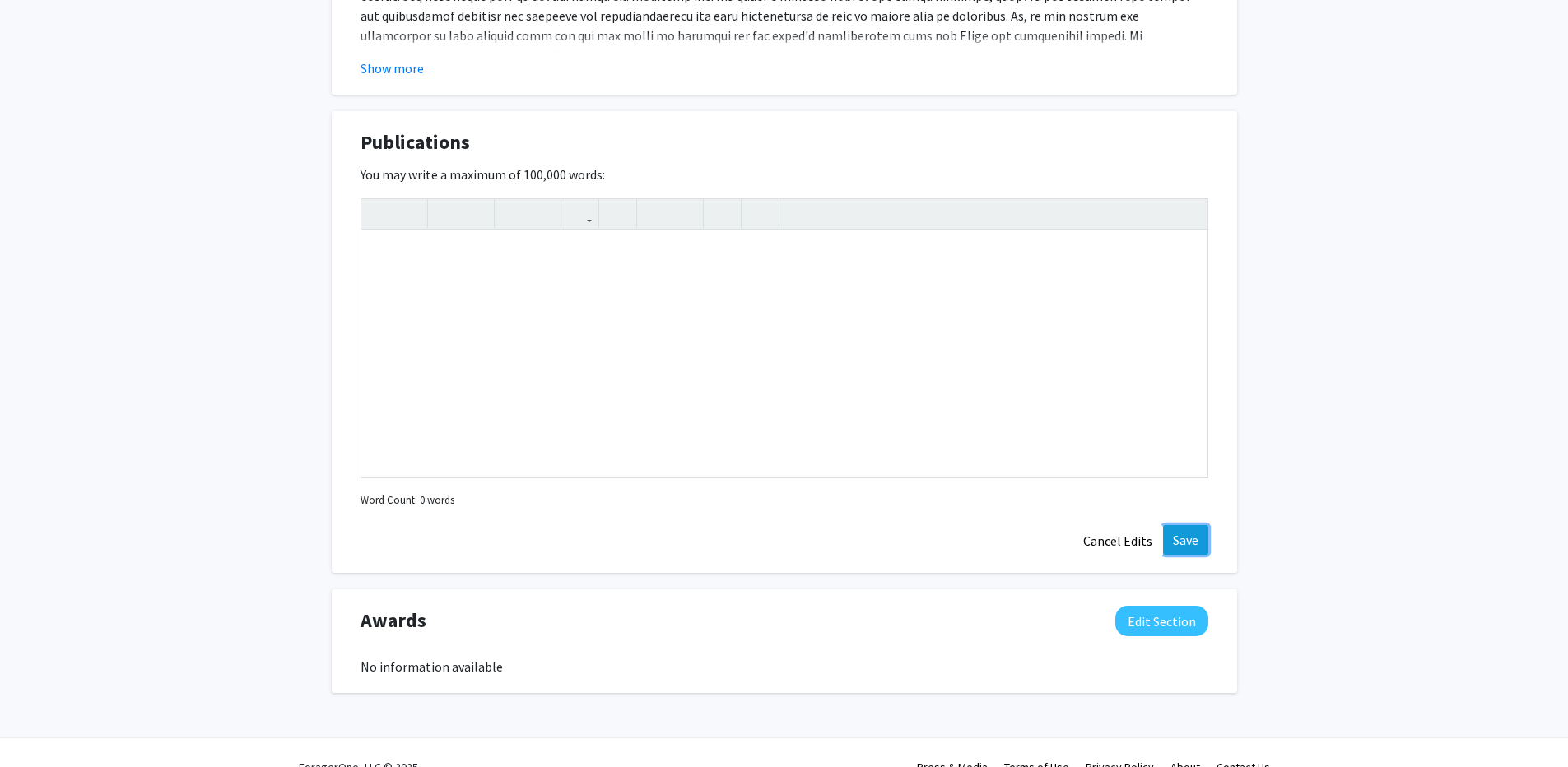
click at [1193, 527] on button "Save" at bounding box center [1186, 539] width 46 height 29
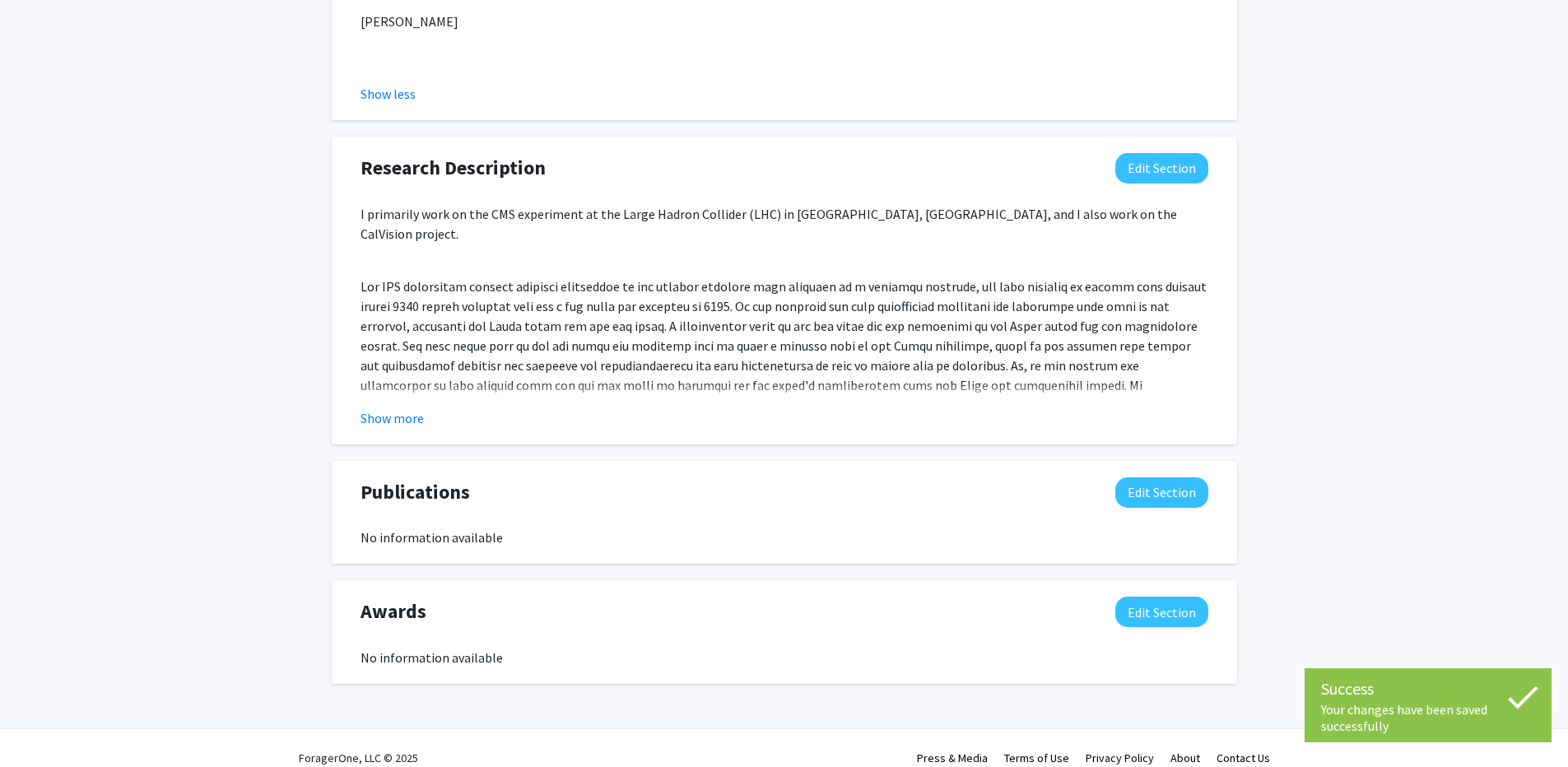
scroll to position [0, 0]
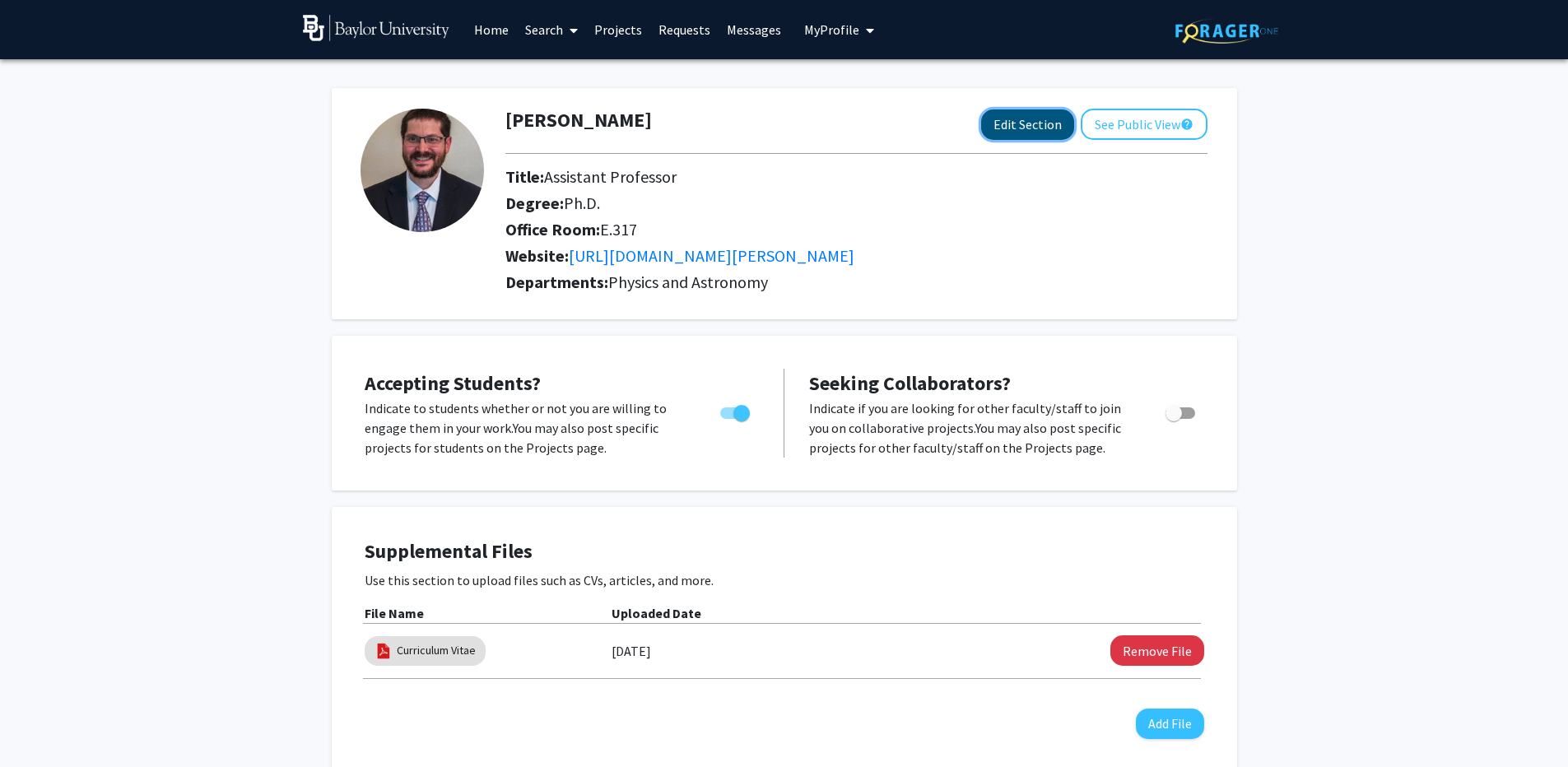
click at [1031, 126] on button "Edit Section" at bounding box center [1028, 124] width 93 height 30
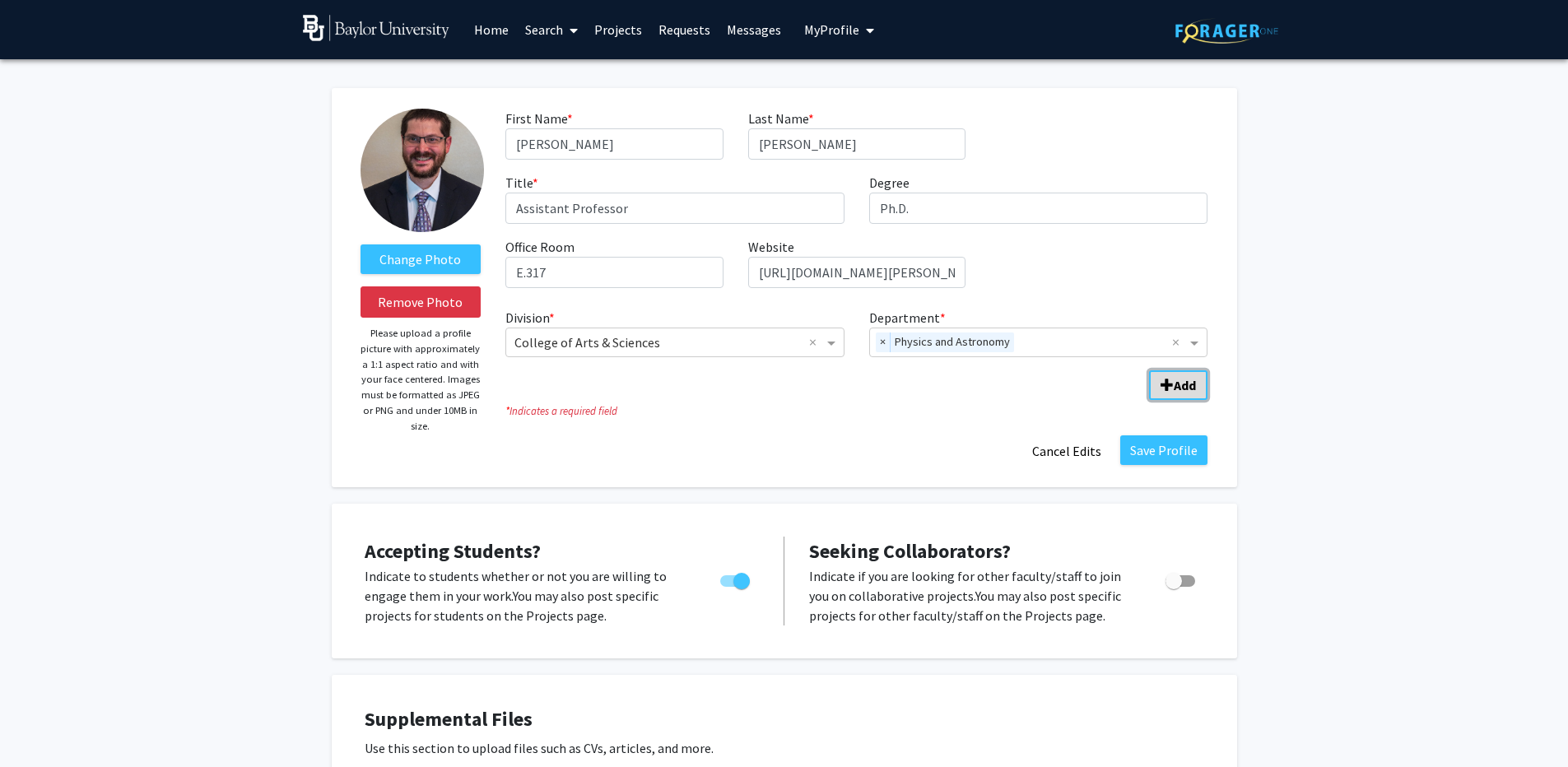
click at [1162, 389] on span "Add Division/Department" at bounding box center [1167, 385] width 13 height 13
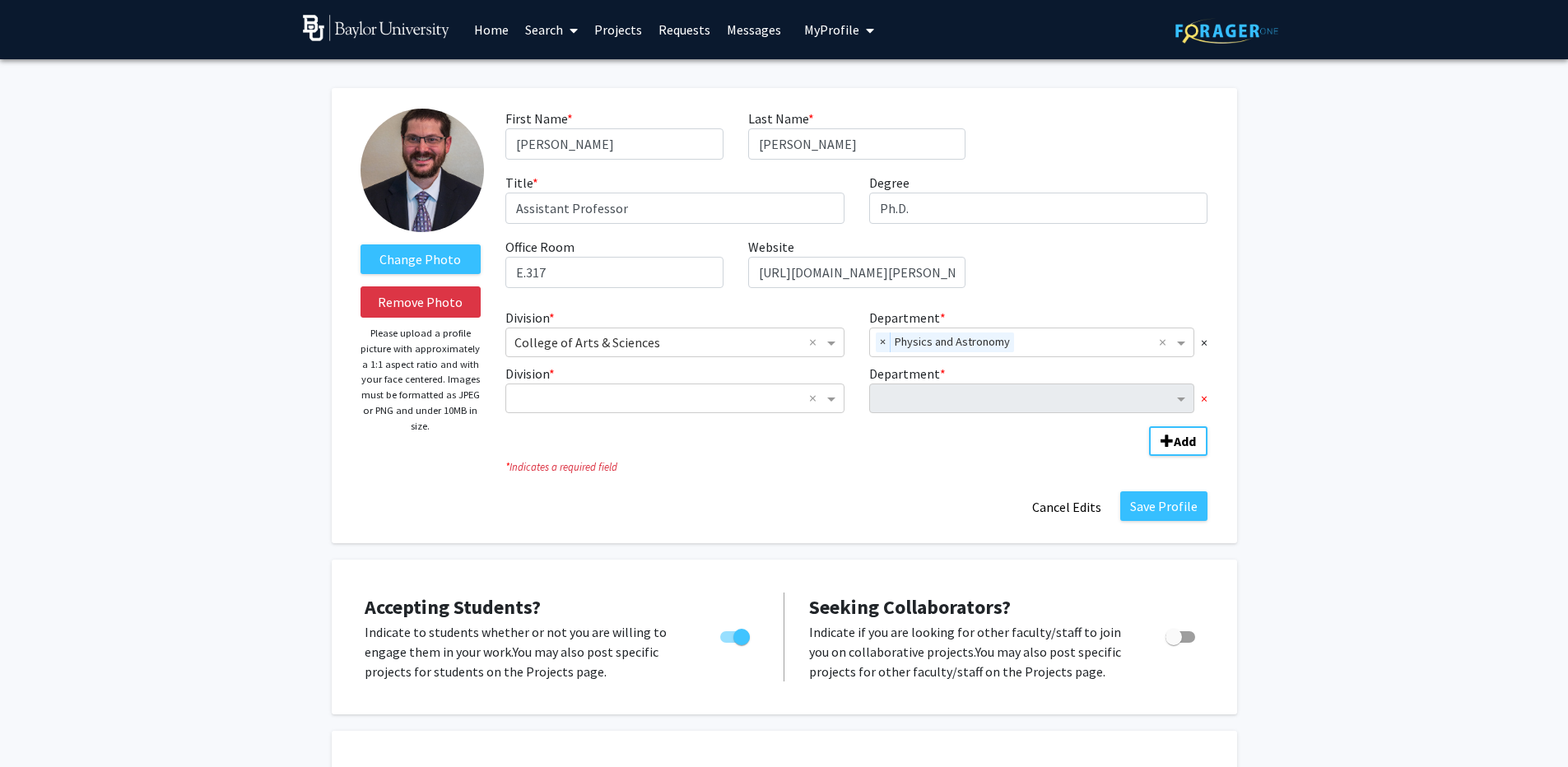
click at [1201, 393] on span "×" at bounding box center [1204, 399] width 6 height 20
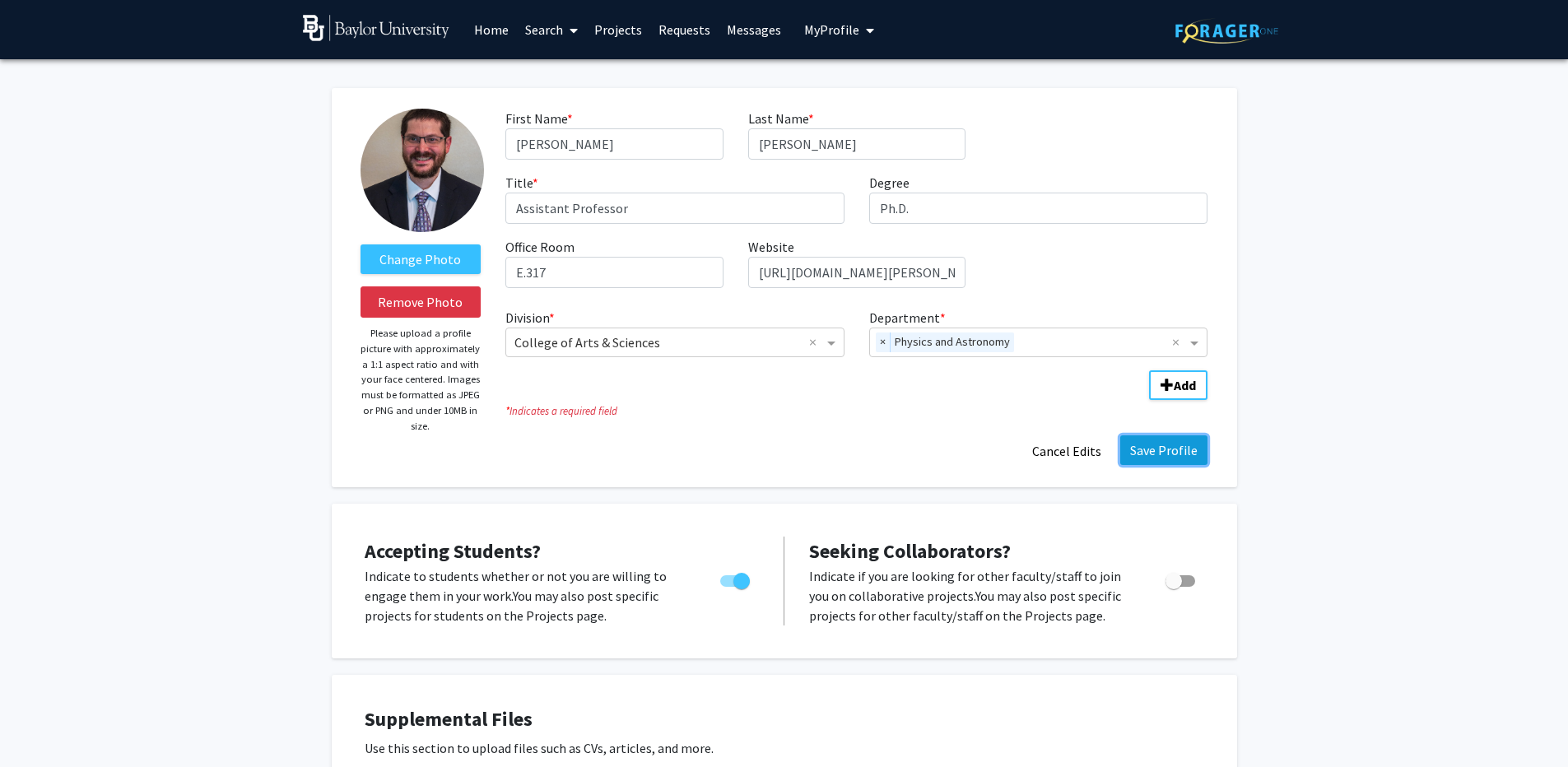
click at [1157, 442] on button "Save Profile" at bounding box center [1163, 450] width 87 height 29
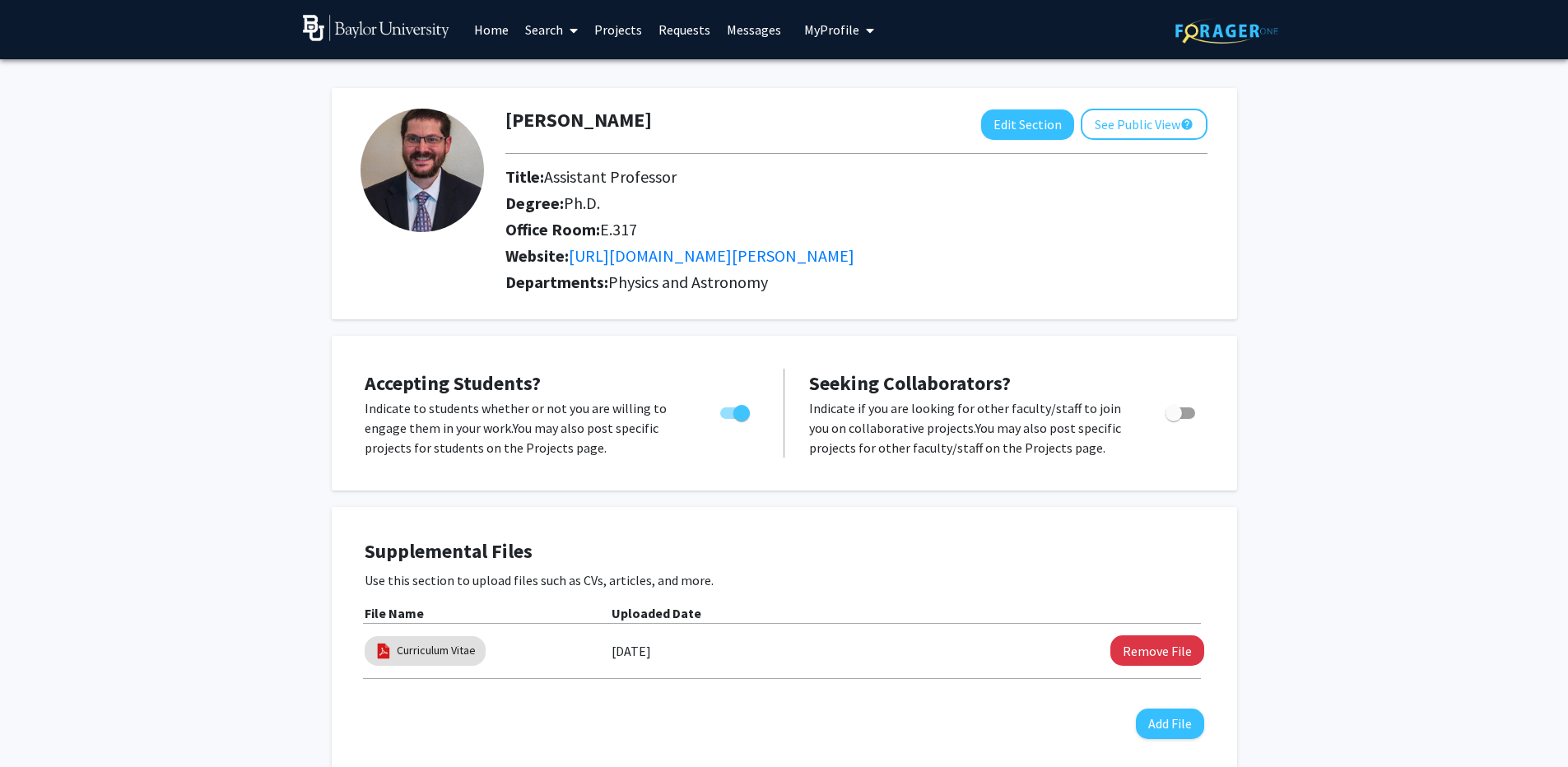
click at [572, 29] on icon at bounding box center [573, 30] width 8 height 13
click at [574, 67] on span "Faculty/Staff" at bounding box center [577, 76] width 121 height 33
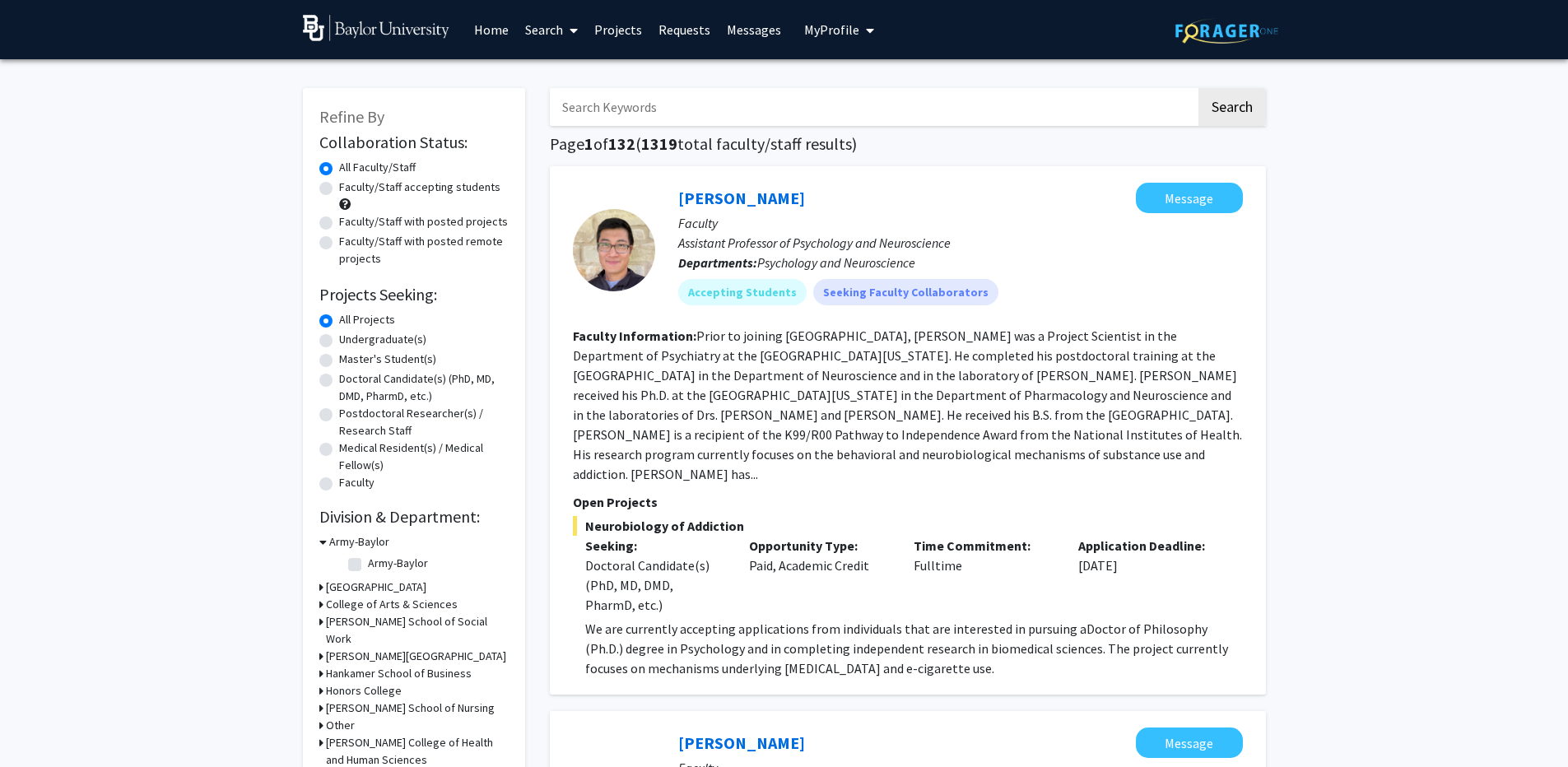
click at [859, 31] on span "My profile dropdown to access profile and logout" at bounding box center [867, 30] width 15 height 58
click at [862, 100] on span "View Profile" at bounding box center [906, 95] width 100 height 18
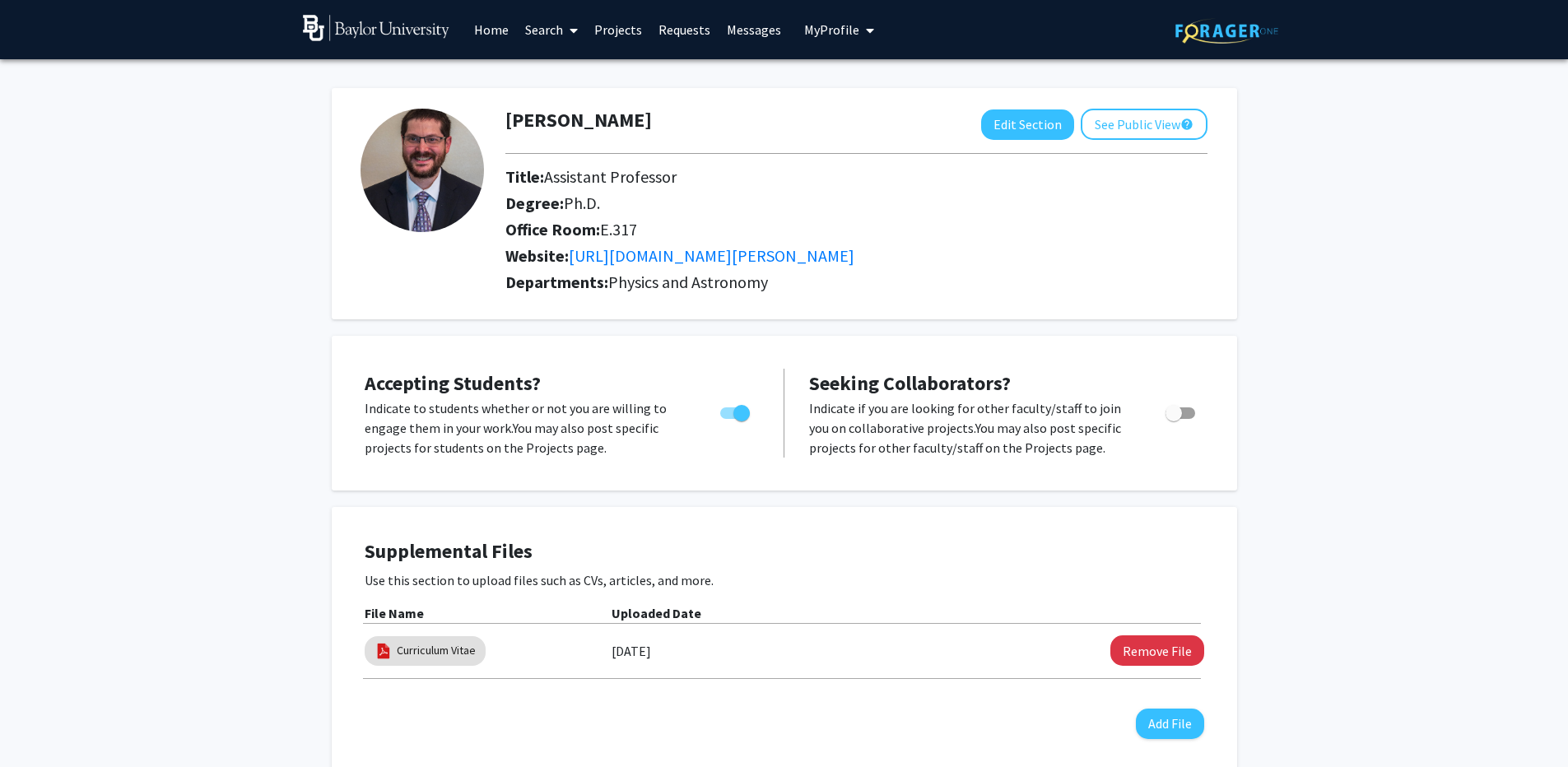
click at [612, 29] on link "Projects" at bounding box center [618, 29] width 64 height 58
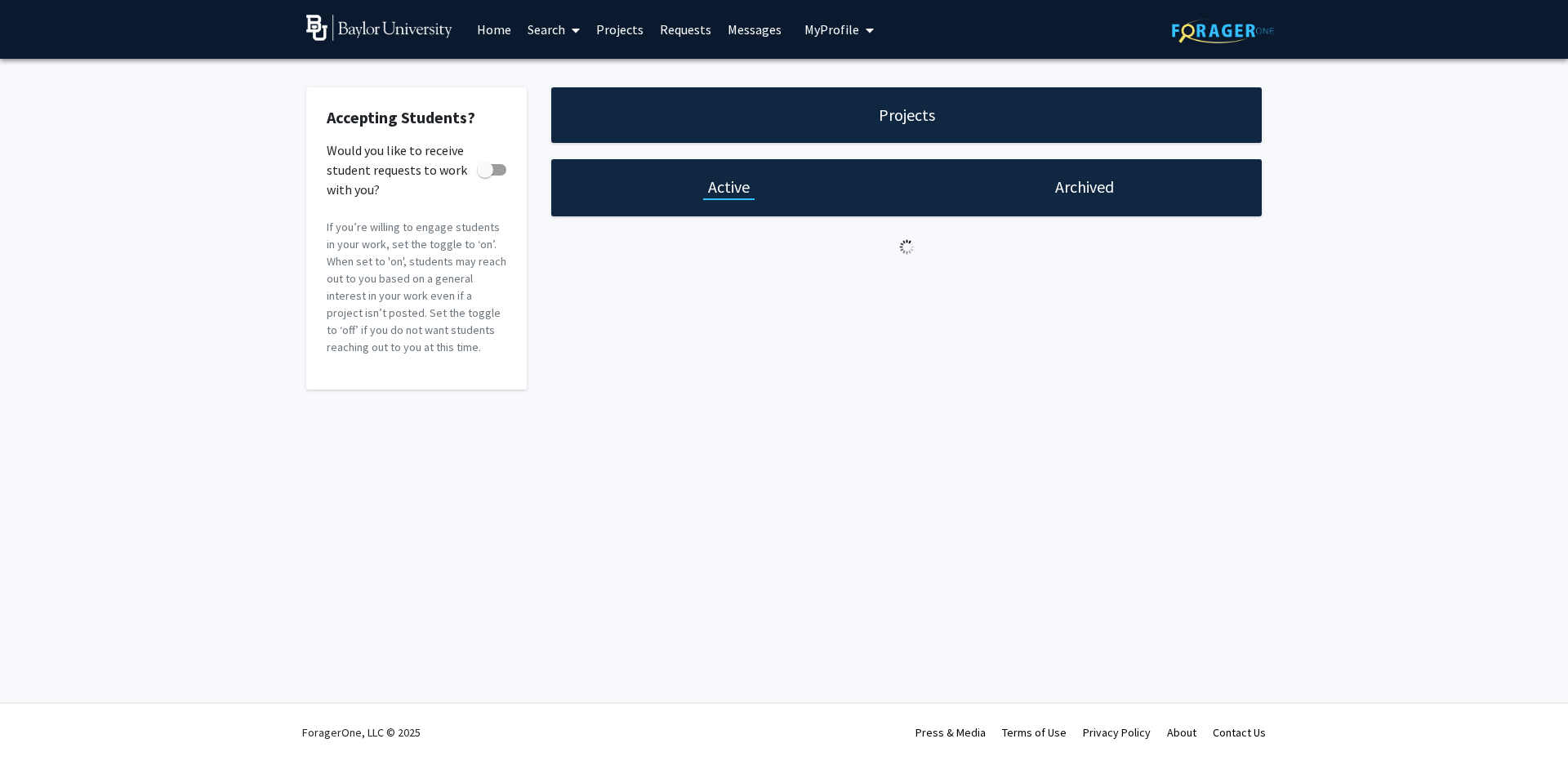
checkbox input "true"
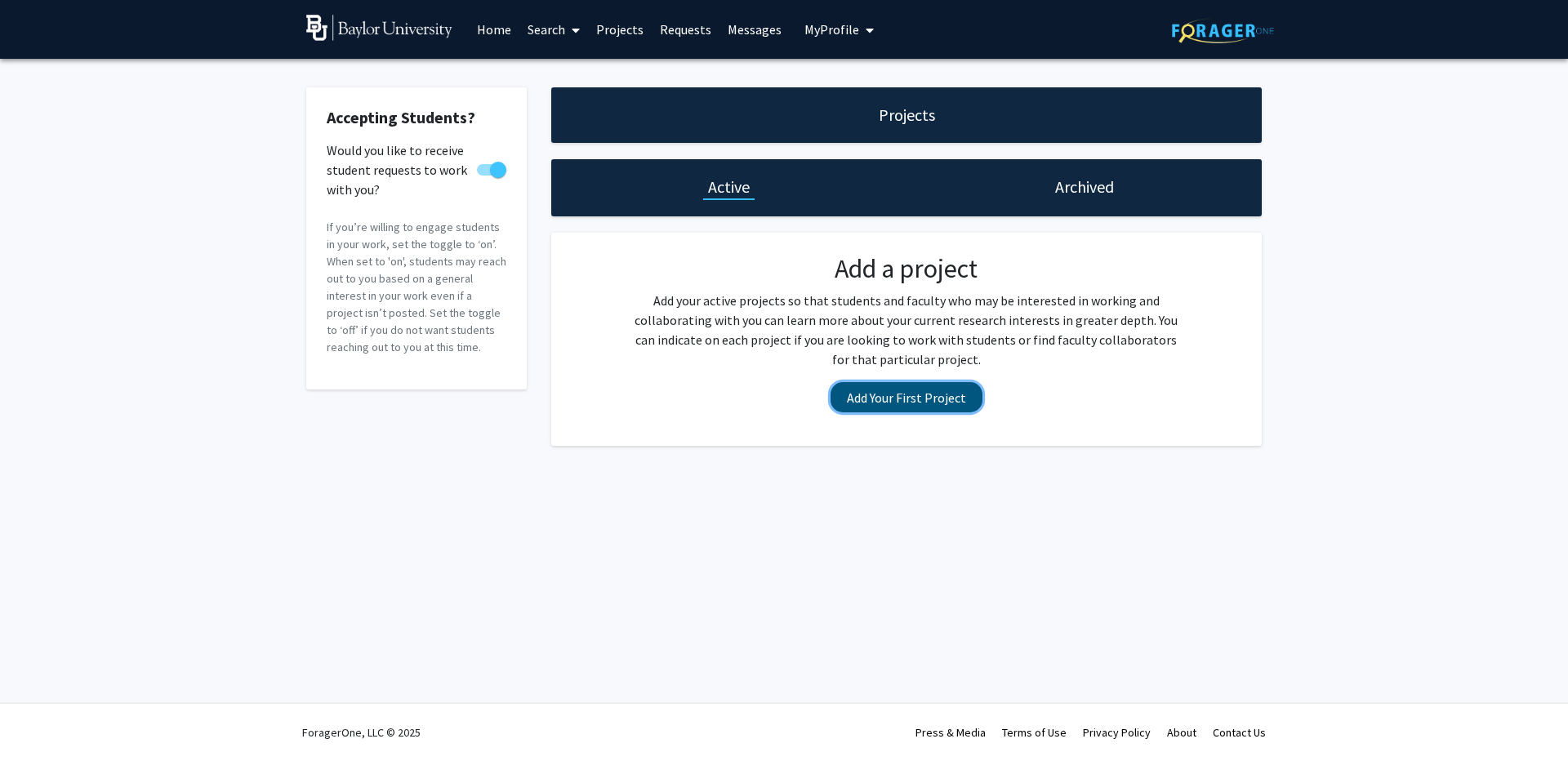
click at [899, 387] on button "Add Your First Project" at bounding box center [906, 396] width 151 height 30
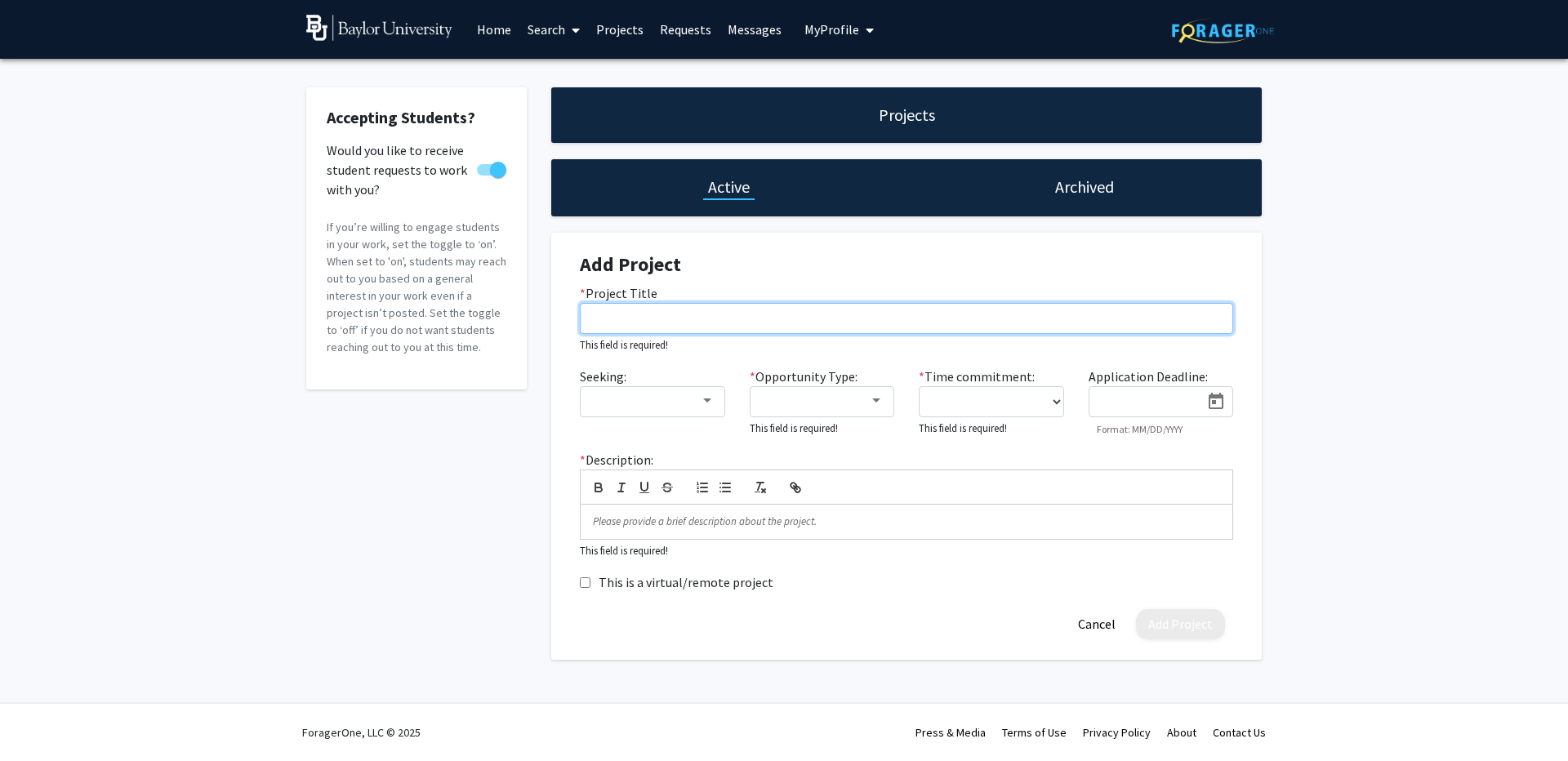
click at [703, 316] on input "* Project Title" at bounding box center [906, 318] width 653 height 31
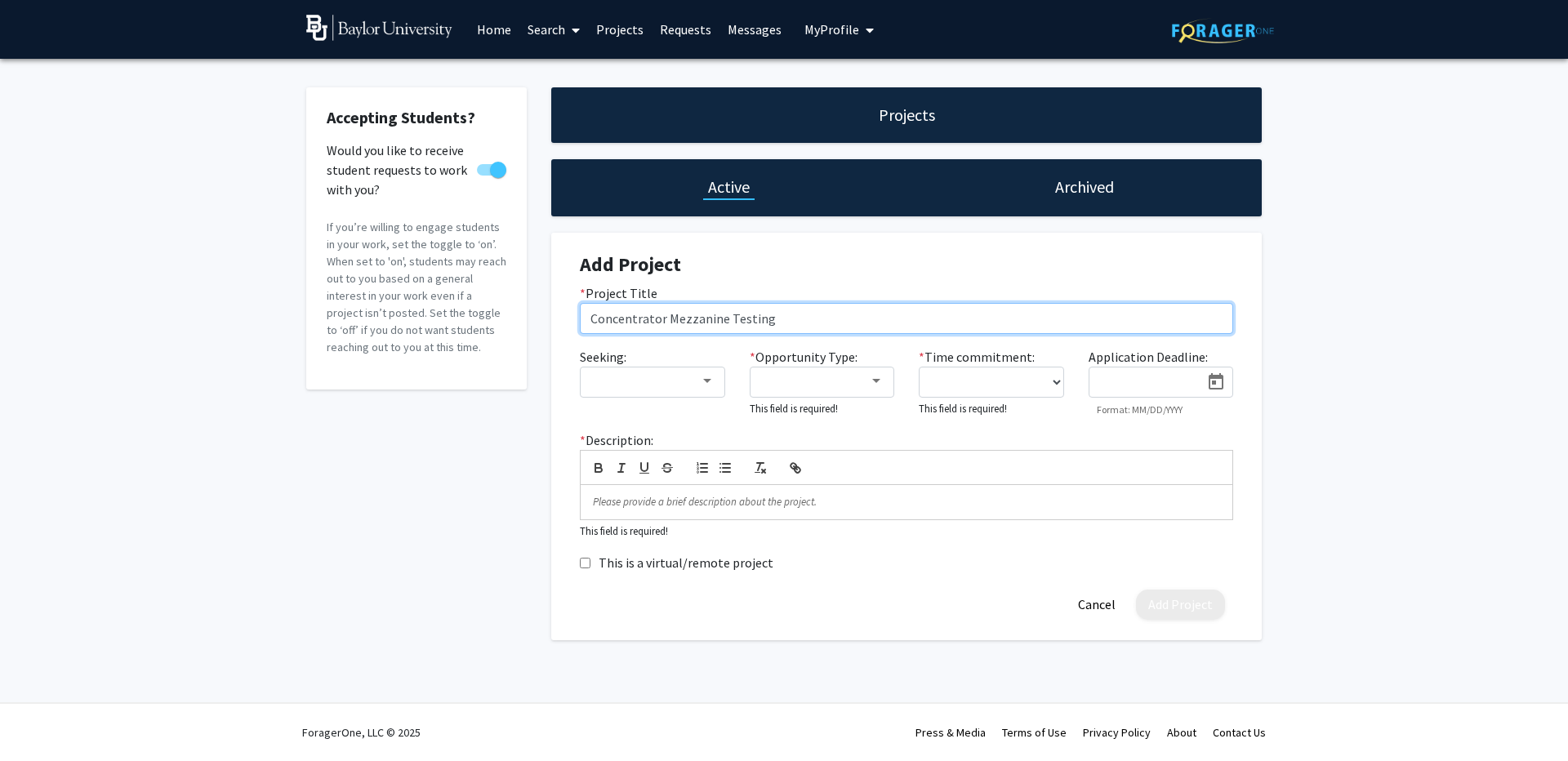
type input "Concentrator Mezzanine Testing"
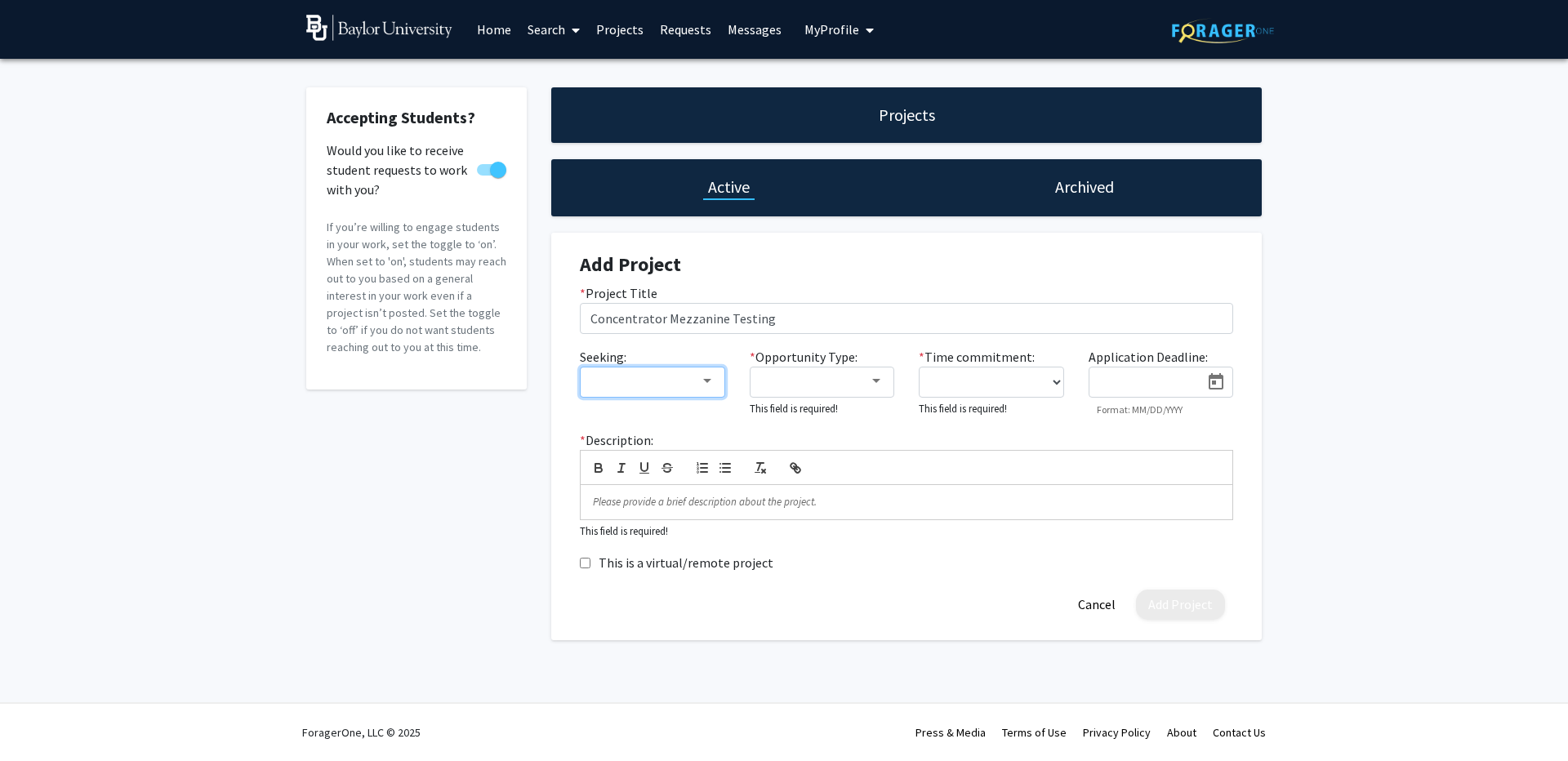
click at [706, 383] on div at bounding box center [707, 381] width 15 height 13
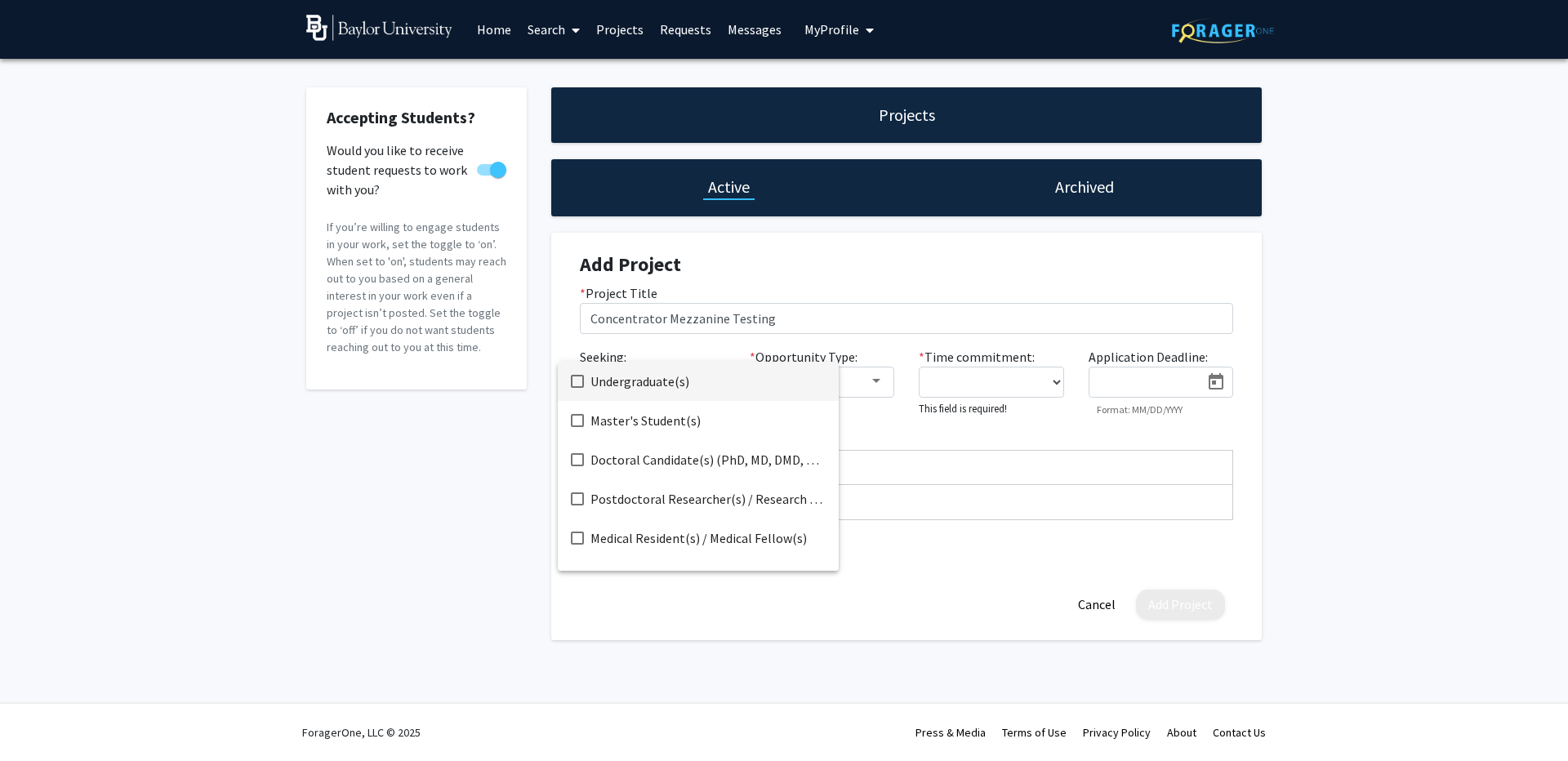
click at [577, 383] on mat-pseudo-checkbox at bounding box center [577, 381] width 13 height 13
click at [438, 506] on div at bounding box center [784, 380] width 1568 height 761
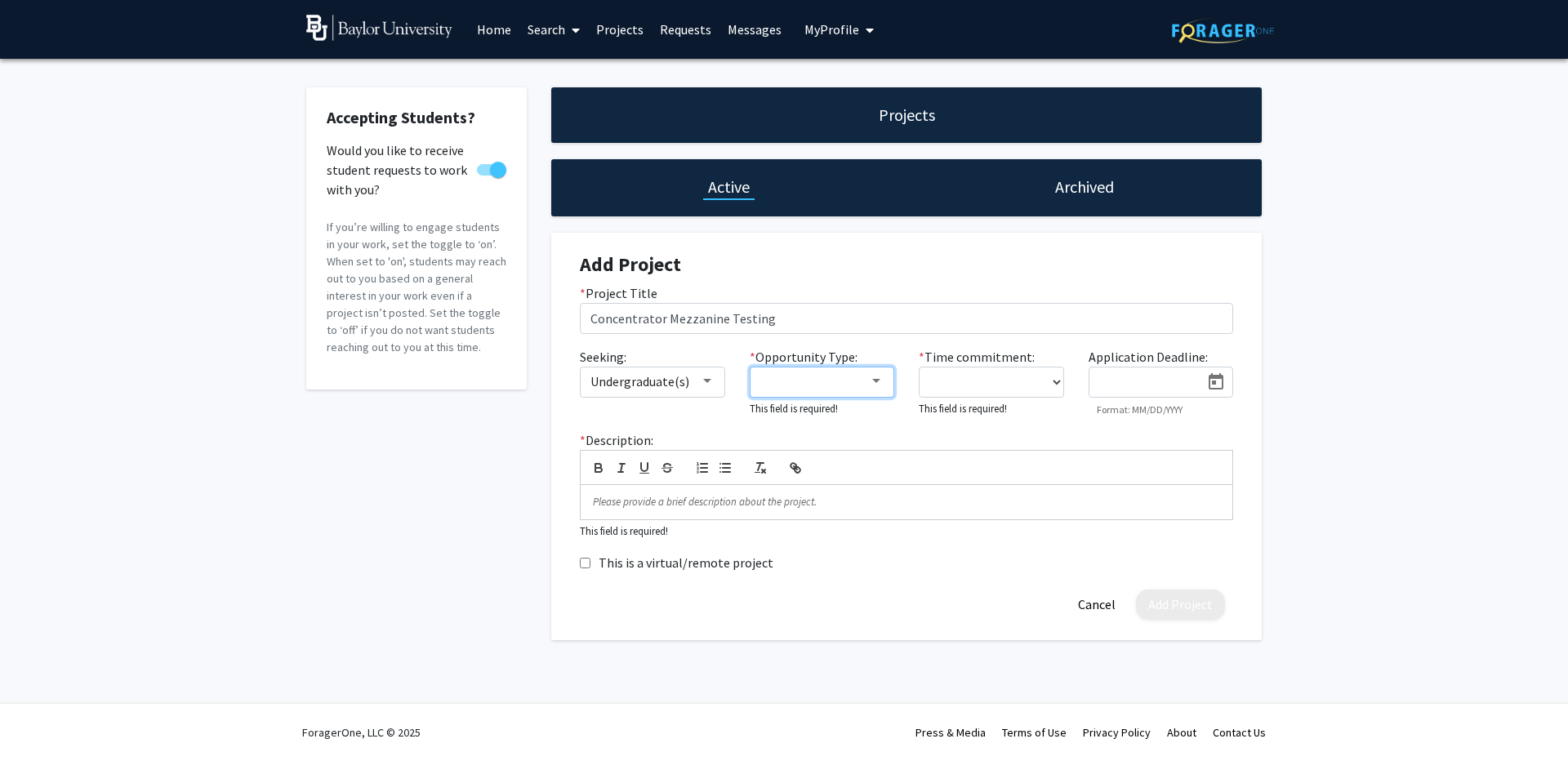
click at [863, 384] on div at bounding box center [814, 382] width 110 height 20
click at [742, 378] on mat-pseudo-checkbox at bounding box center [747, 381] width 13 height 13
click at [755, 419] on mat-option "Academic Credit" at bounding box center [821, 420] width 188 height 39
click at [754, 461] on mat-option "Volunteer" at bounding box center [821, 459] width 188 height 39
drag, startPoint x: 1022, startPoint y: 417, endPoint x: 1018, endPoint y: 405, distance: 12.6
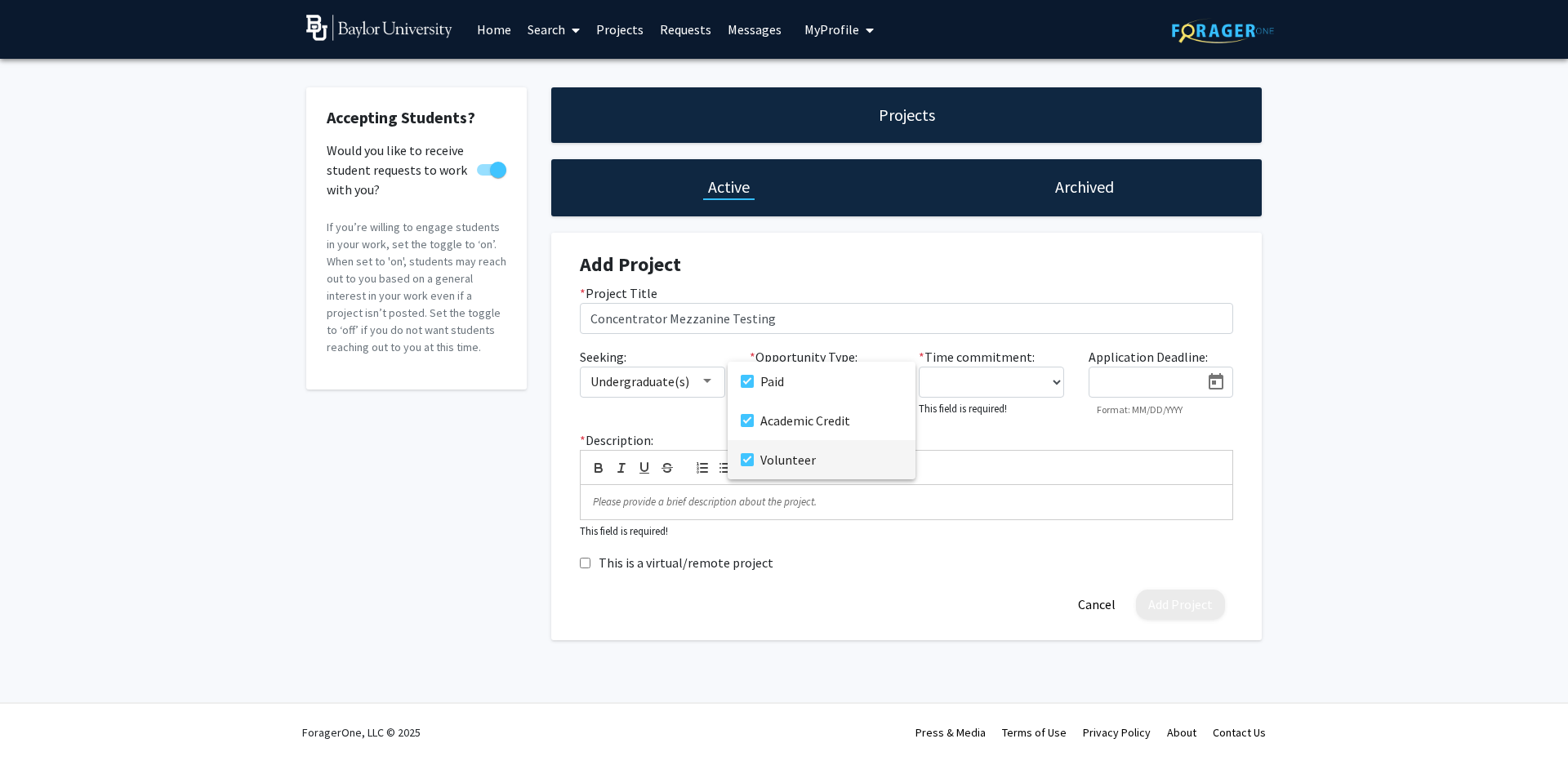
click at [1020, 417] on div at bounding box center [784, 380] width 1568 height 761
select select "5 - 10"
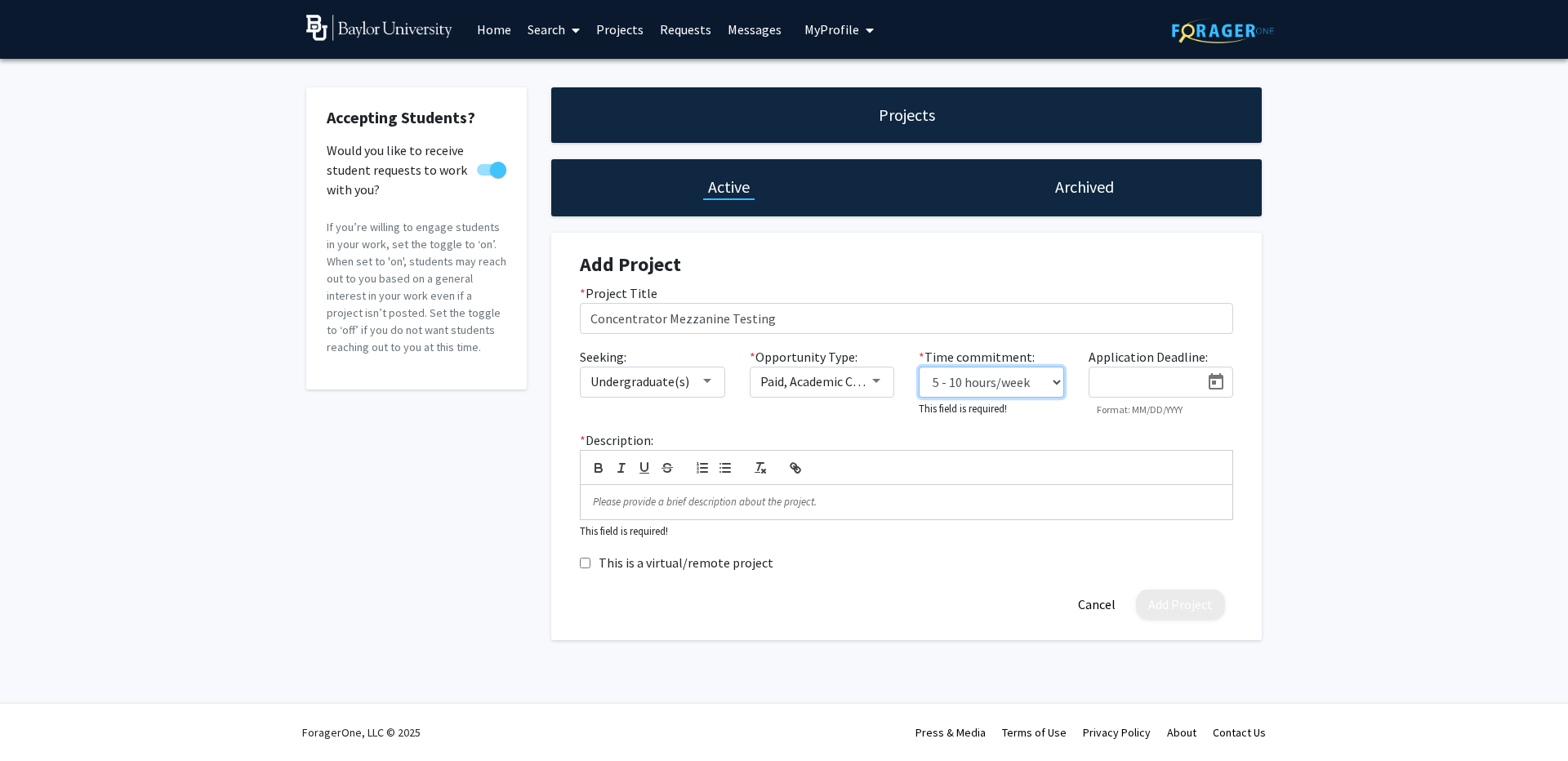
click at [919, 366] on select "0 - 5 hours/week 5 - 10 hours/week 10 - 15 hours/week 15 - 20 hours/week 20 - 3…" at bounding box center [991, 382] width 145 height 31
click at [657, 496] on p at bounding box center [906, 500] width 627 height 15
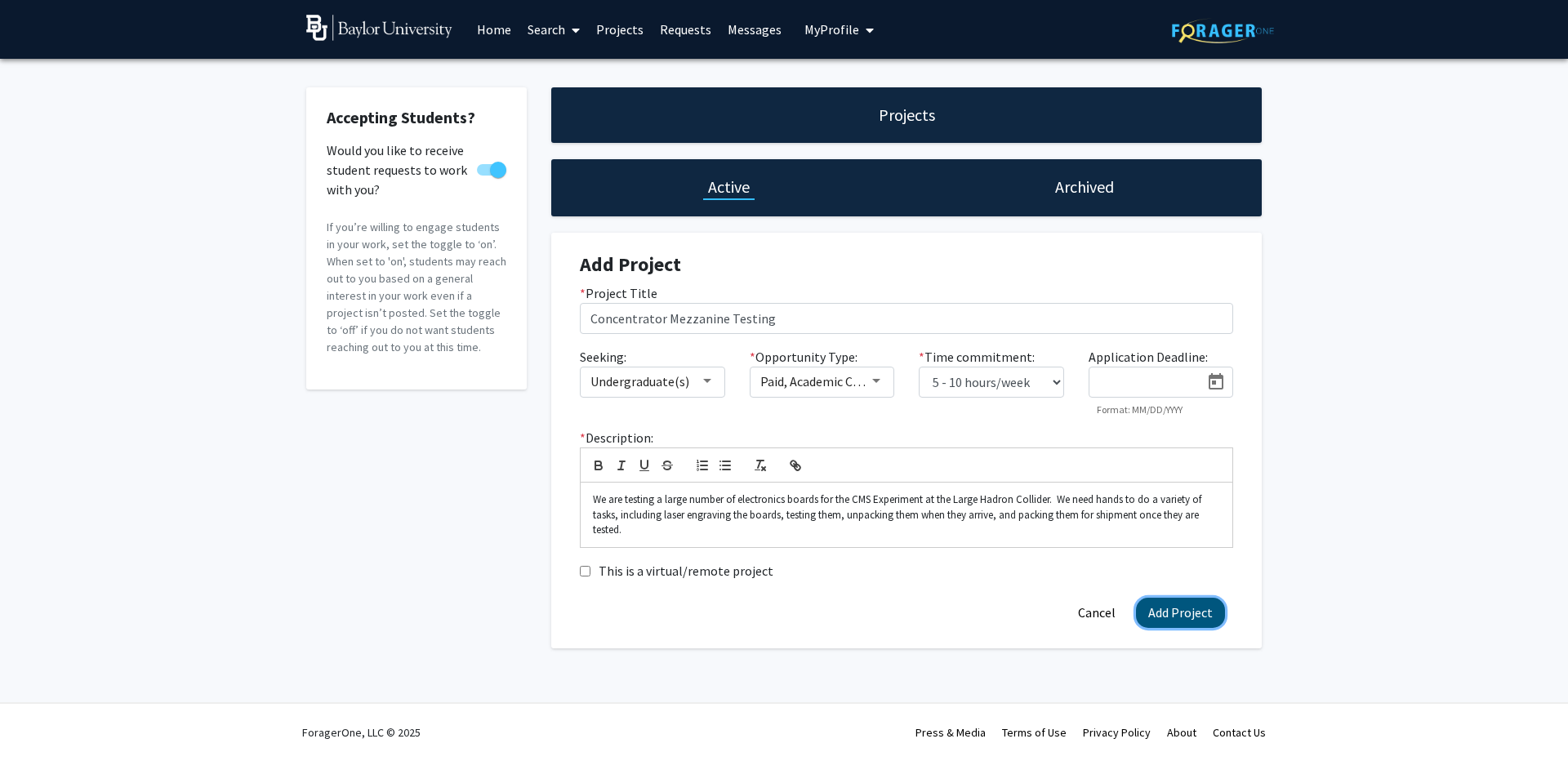
click at [1165, 613] on button "Add Project" at bounding box center [1180, 612] width 89 height 30
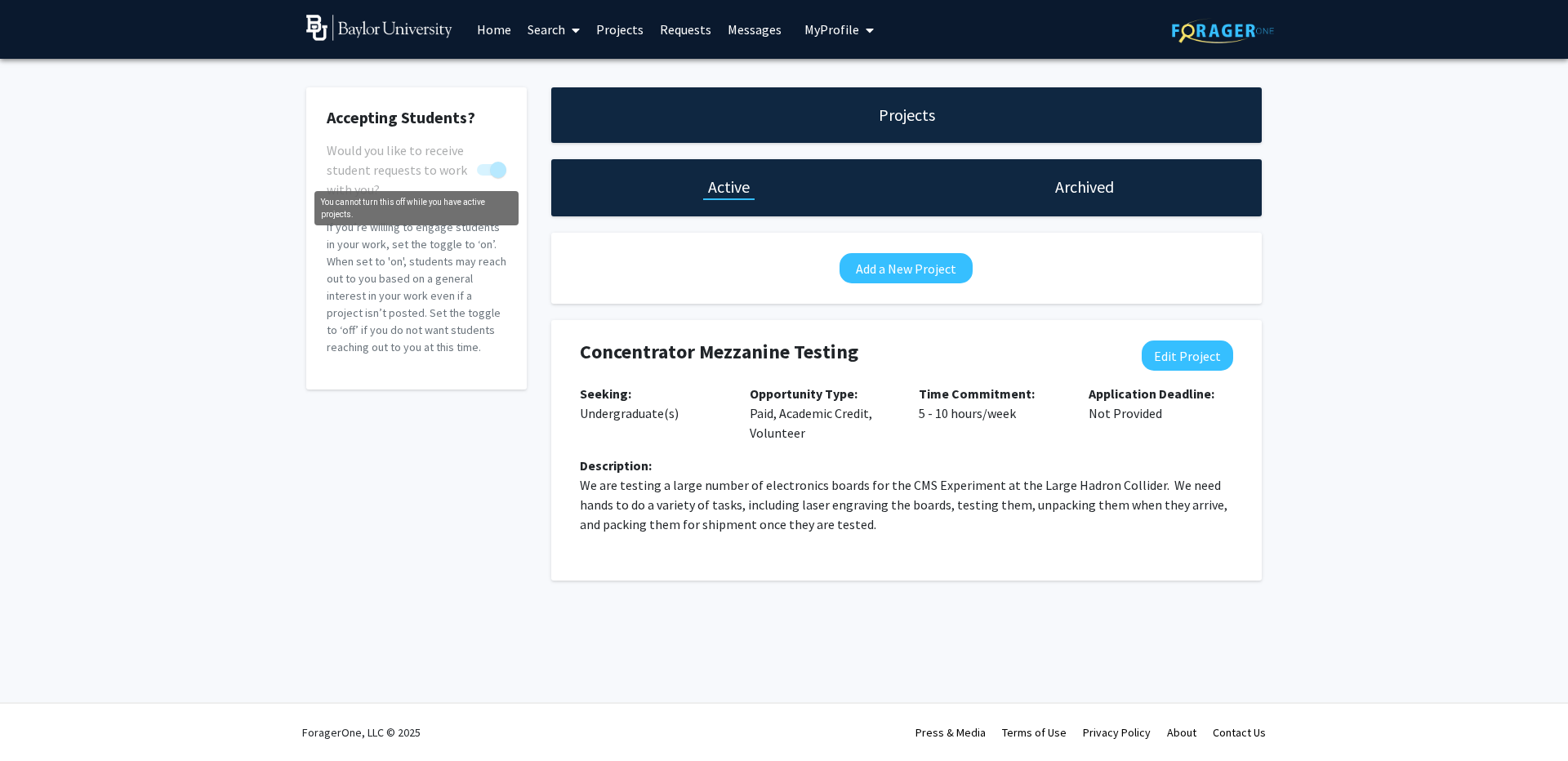
click at [504, 176] on span "You cannot turn this off while you have active projects." at bounding box center [498, 170] width 16 height 16
click at [498, 176] on span "You cannot turn this off while you have active projects." at bounding box center [498, 170] width 16 height 16
click at [1076, 185] on h1 "Archived" at bounding box center [1084, 187] width 59 height 23
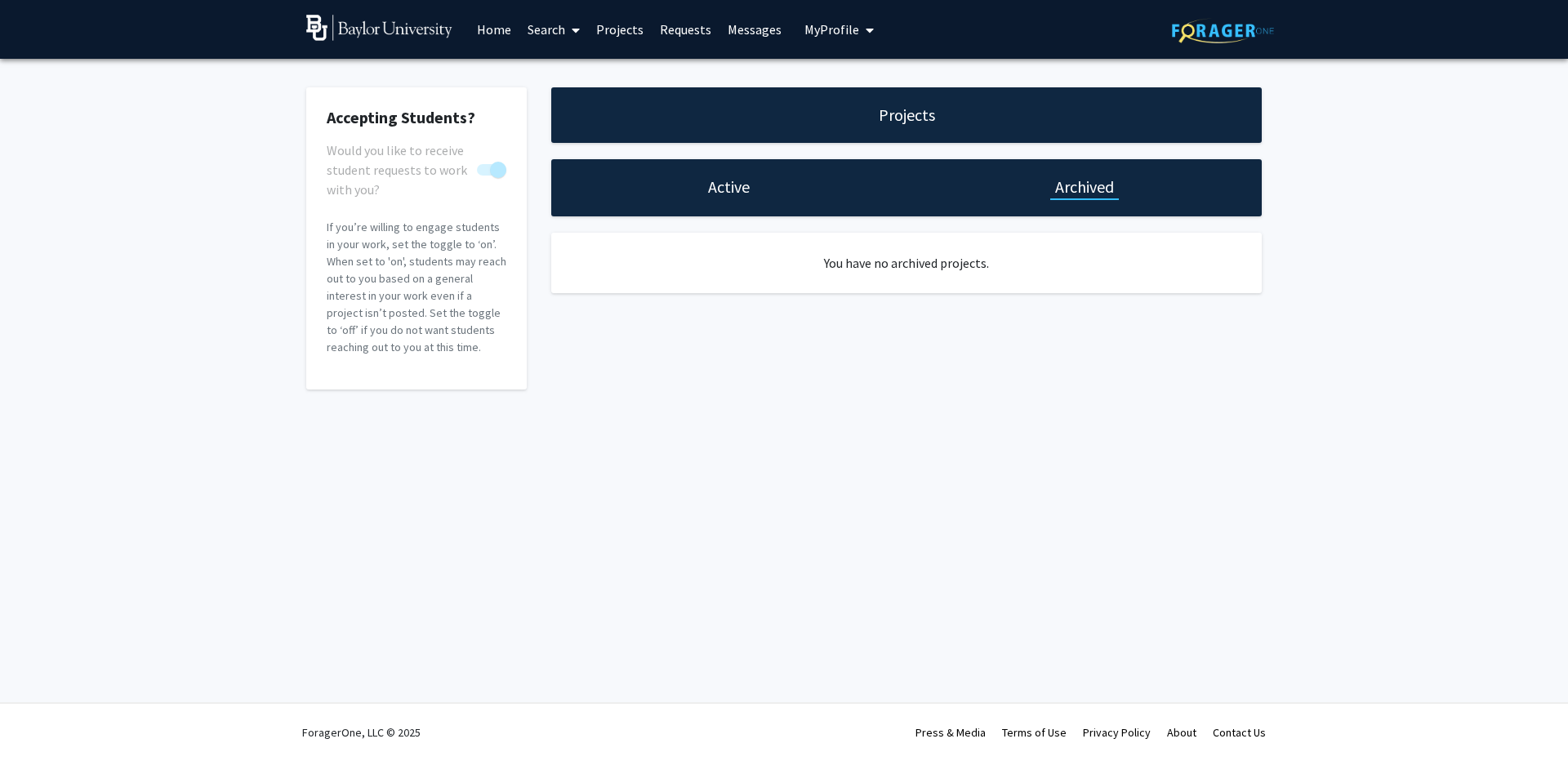
click at [719, 195] on h1 "Active" at bounding box center [729, 187] width 42 height 23
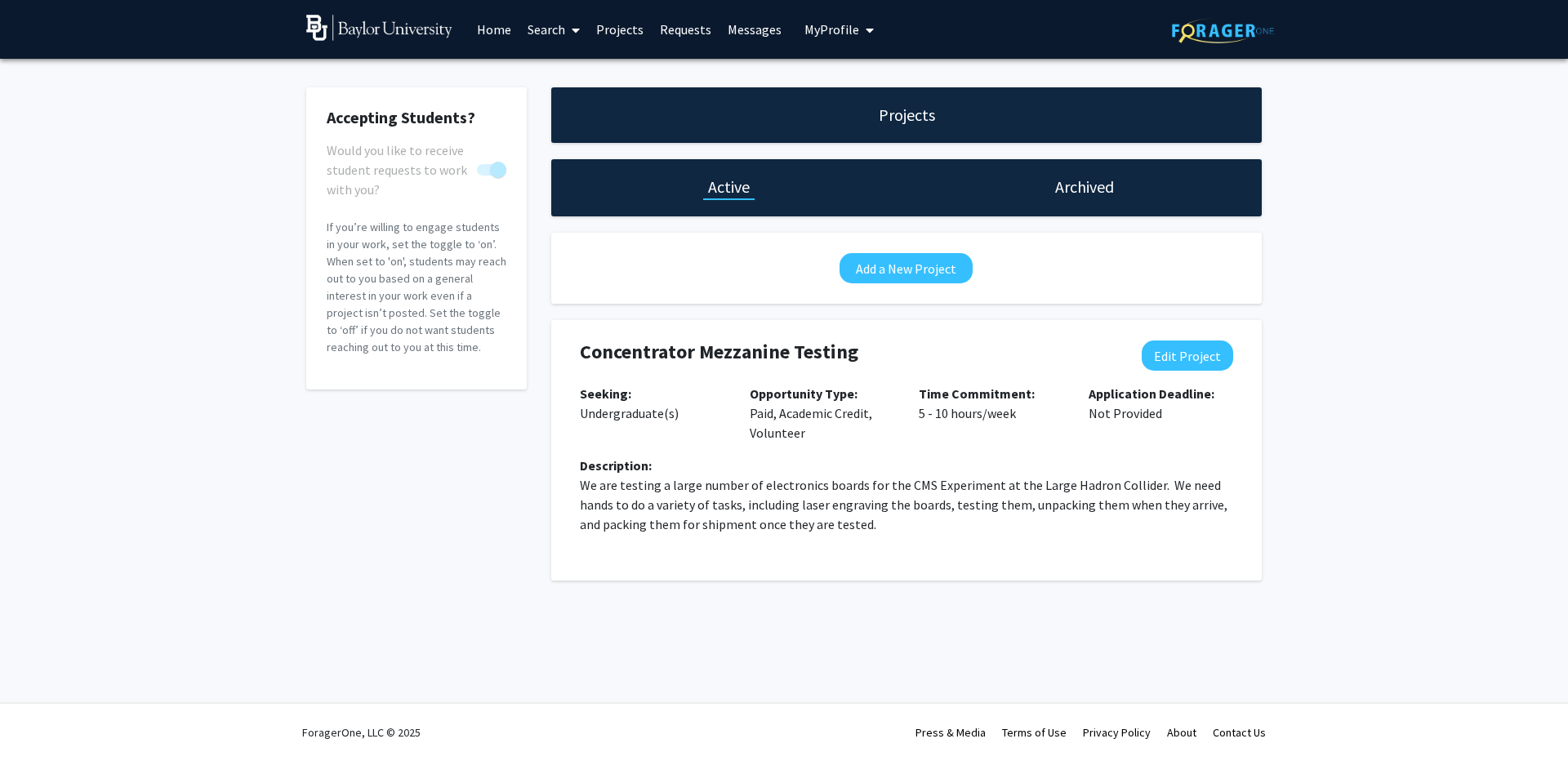
click at [407, 247] on p "If you’re willing to engage students in your work, set the toggle to ‘on’. When…" at bounding box center [416, 287] width 180 height 137
click at [1199, 370] on button "Edit Project" at bounding box center [1187, 355] width 92 height 30
select select "5 - 10"
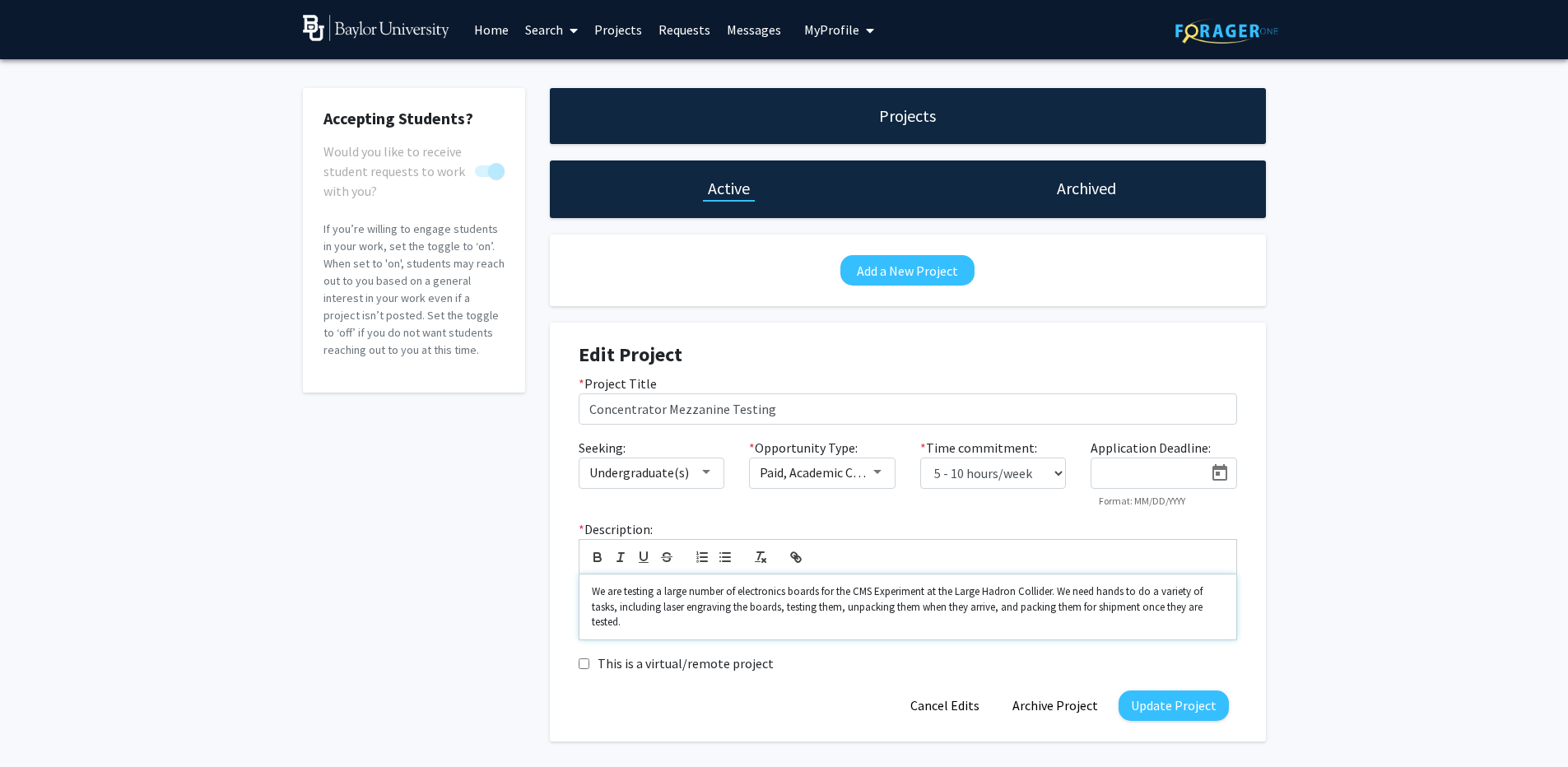
click at [816, 623] on p "We are testing a large number of electronics boards for the CMS Experiment at t…" at bounding box center [907, 607] width 632 height 46
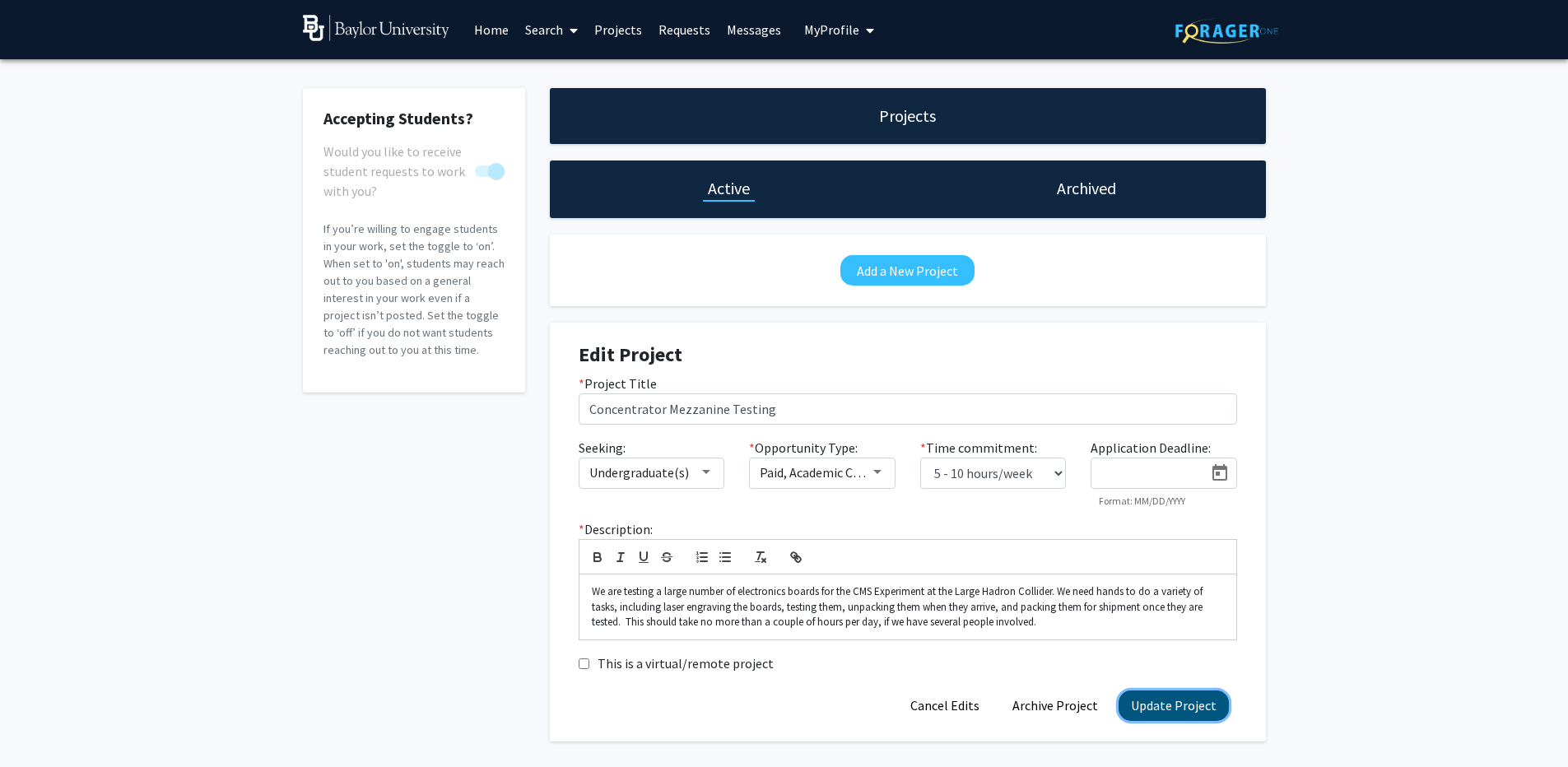
click at [1163, 702] on button "Update Project" at bounding box center [1174, 705] width 111 height 30
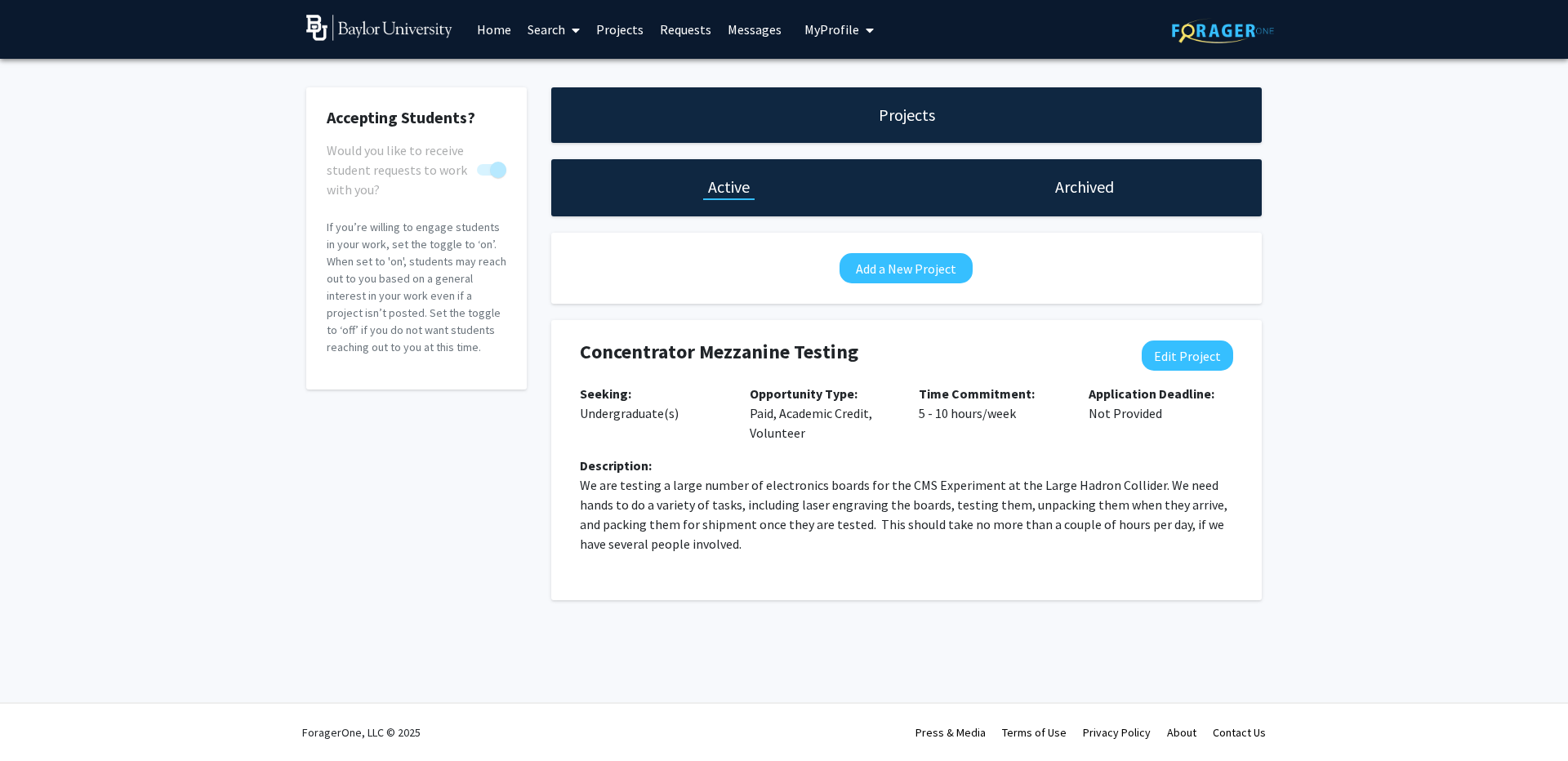
click at [475, 527] on div "Accepting Students? Would you like to receive student requests to work with you…" at bounding box center [416, 343] width 245 height 512
click at [503, 24] on link "Home" at bounding box center [494, 29] width 51 height 57
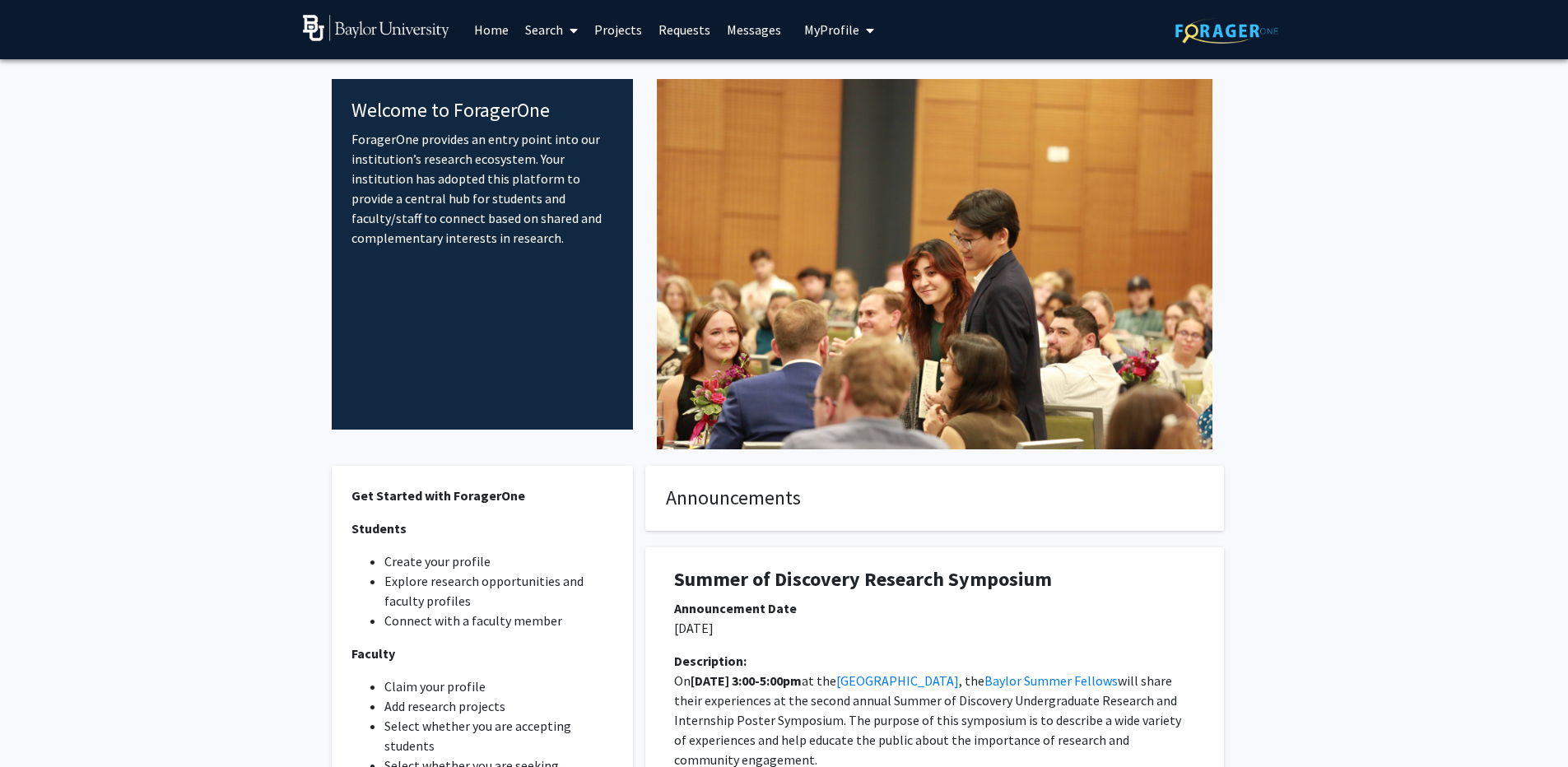
scroll to position [176, 0]
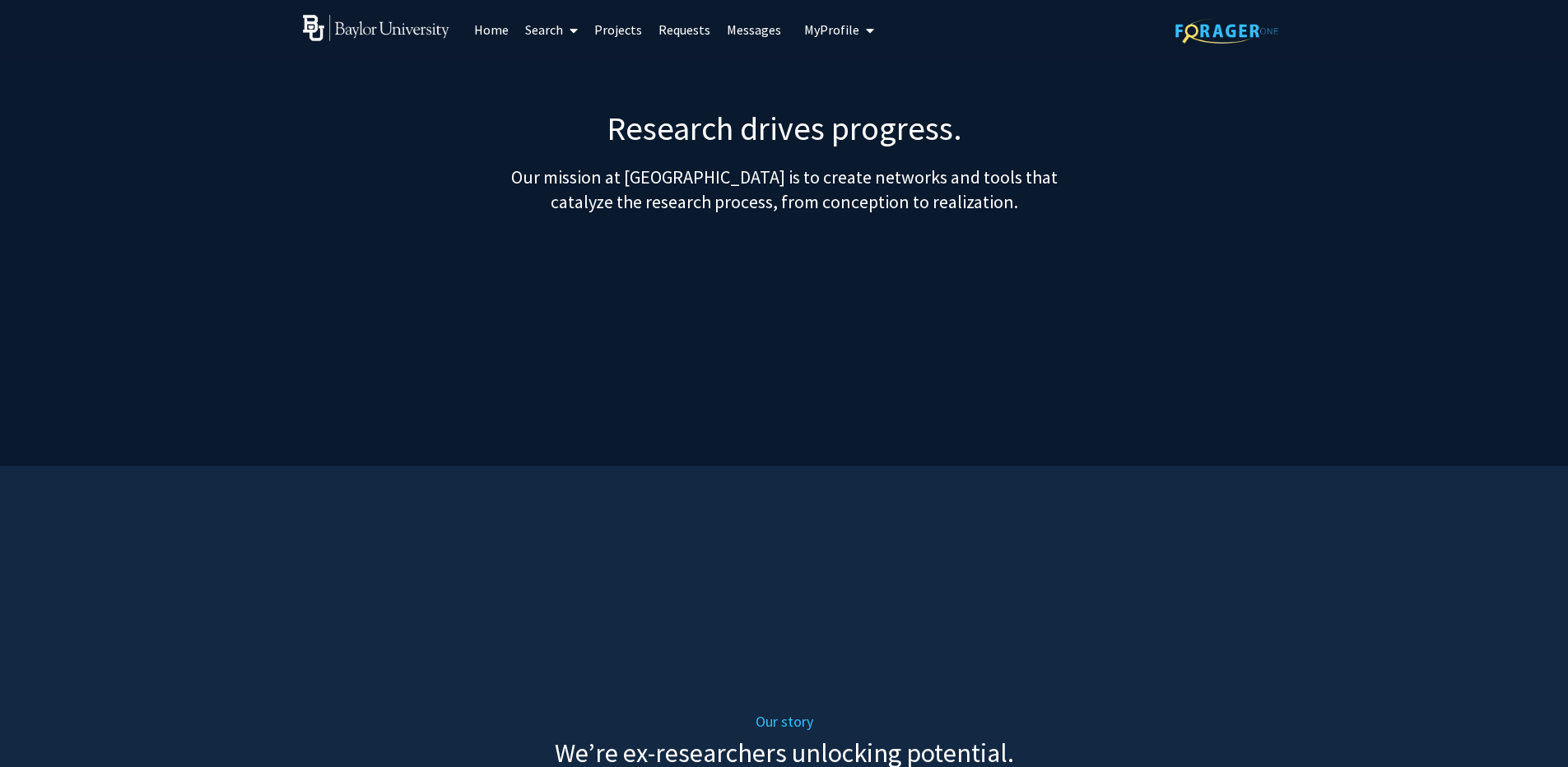
click at [683, 30] on link "Requests" at bounding box center [684, 29] width 69 height 58
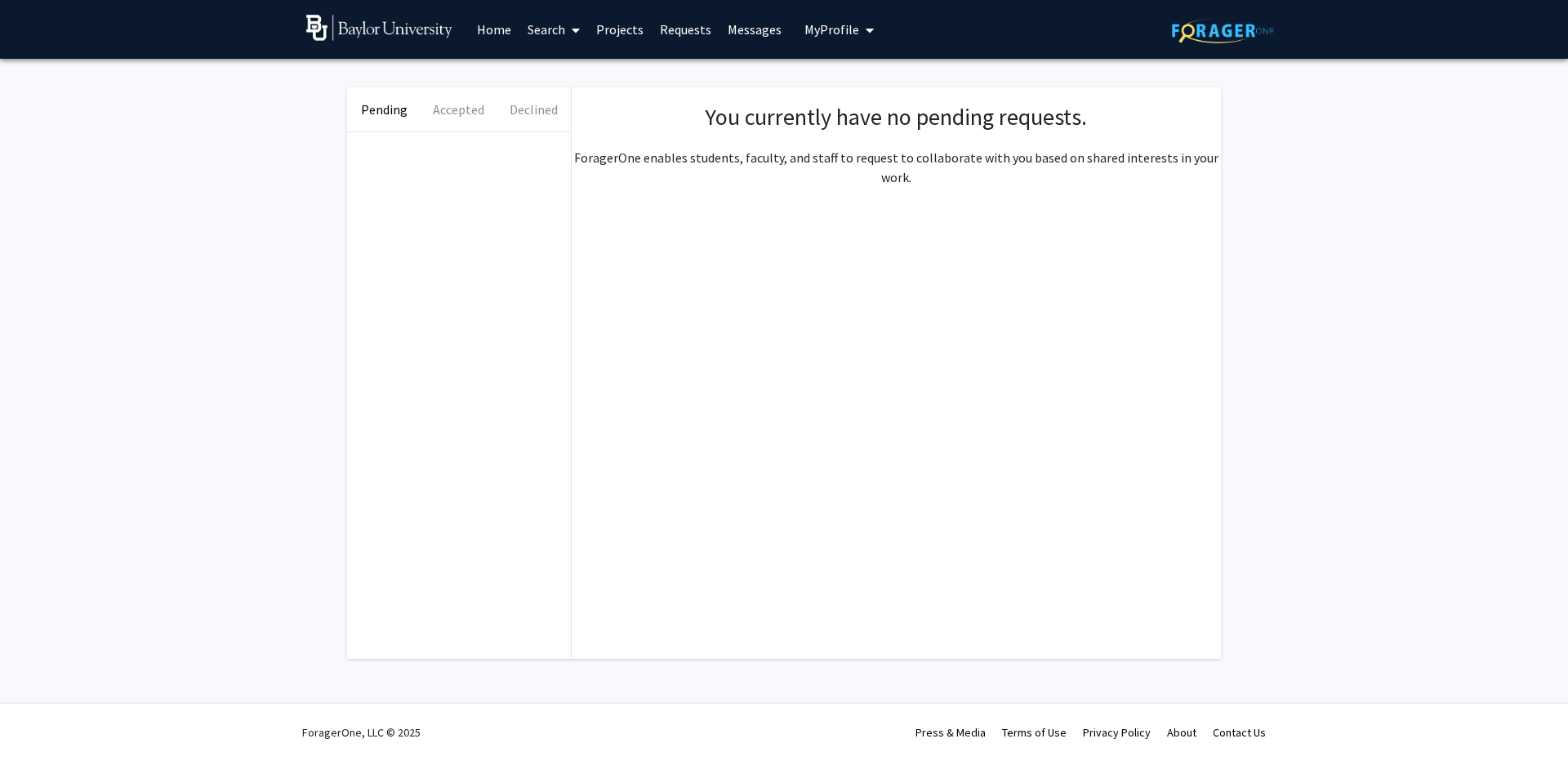
click at [758, 24] on link "Messages" at bounding box center [754, 29] width 70 height 57
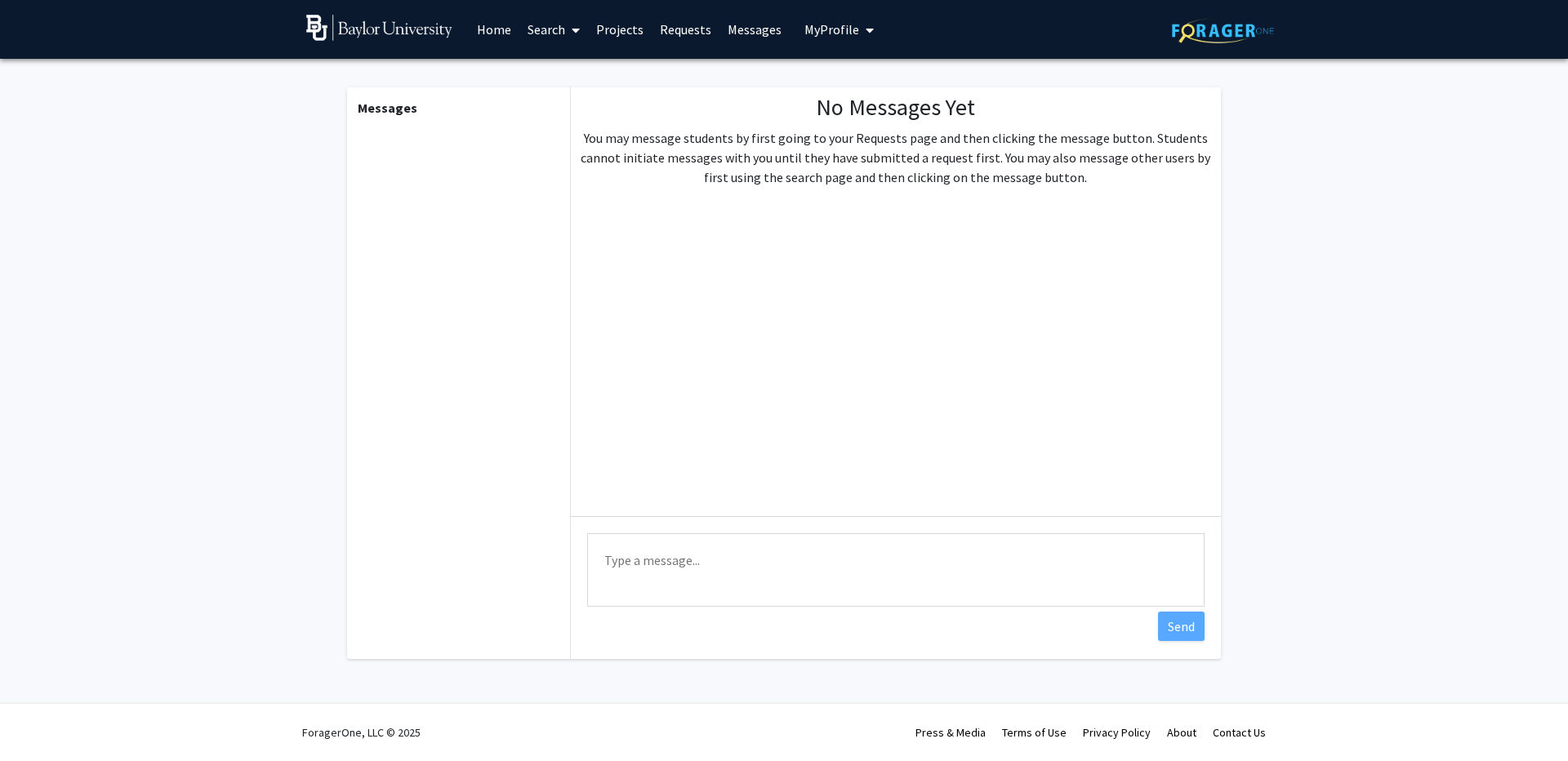
click at [621, 37] on link "Projects" at bounding box center [619, 29] width 63 height 57
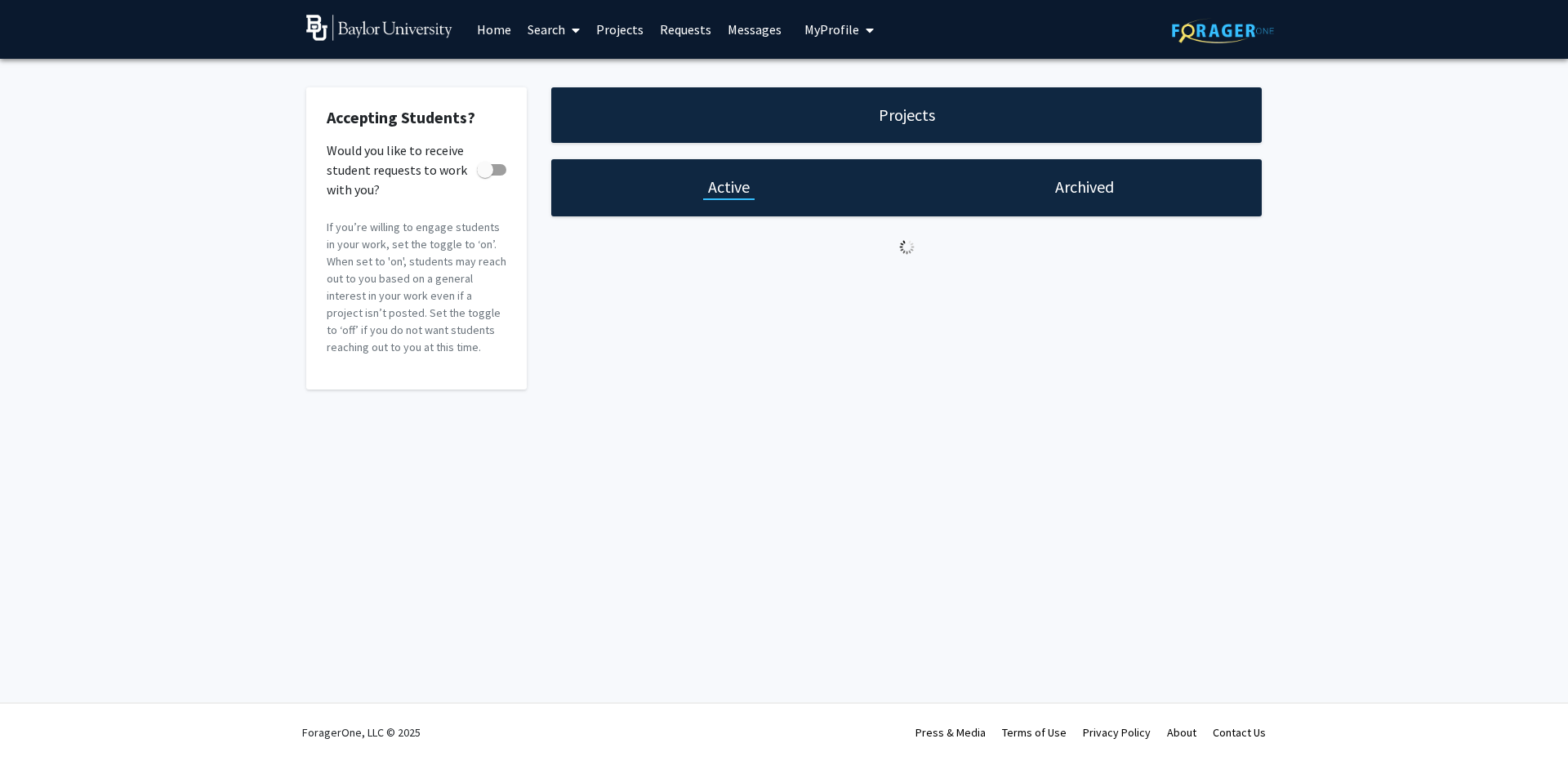
checkbox input "true"
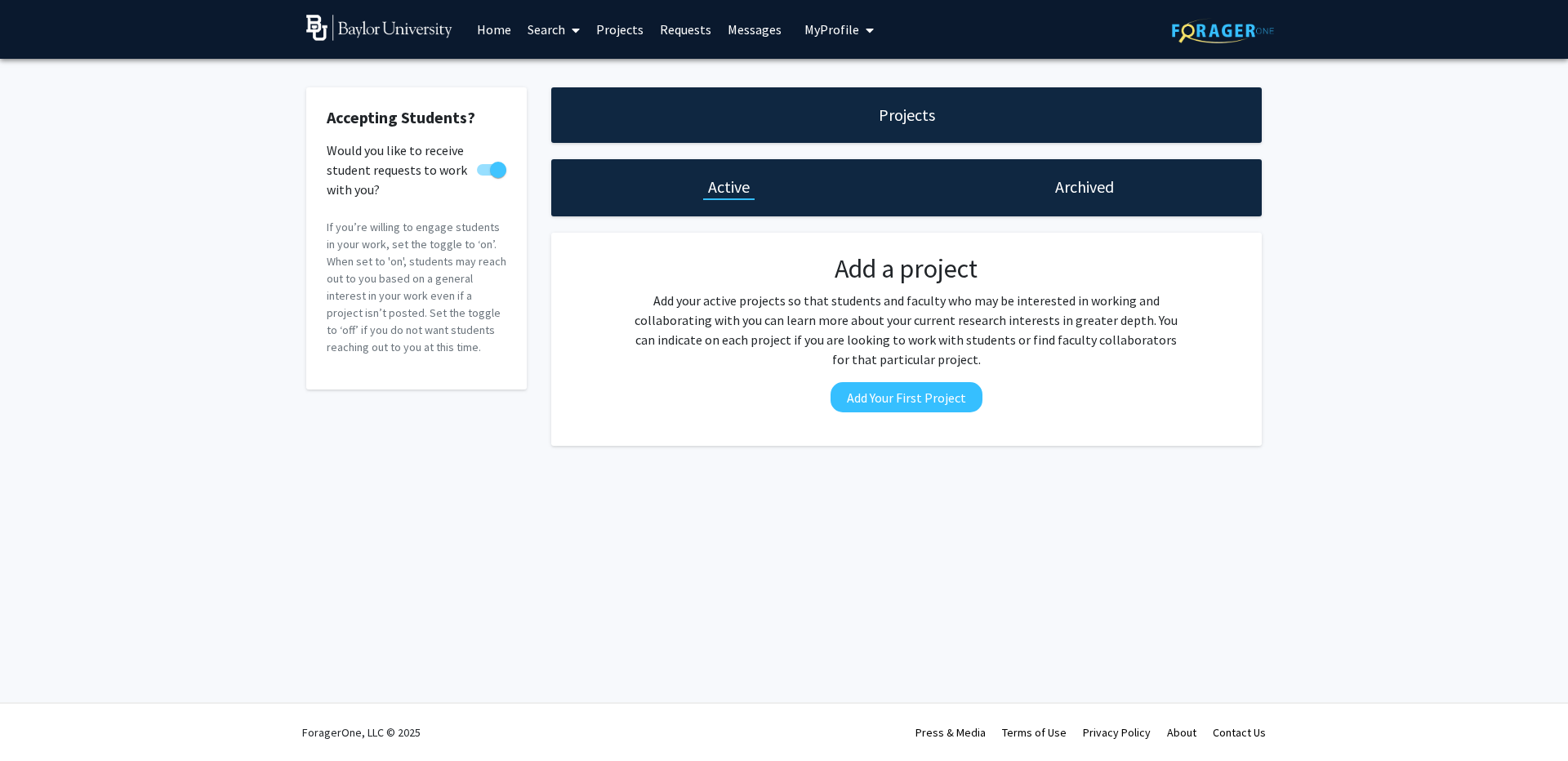
click at [550, 37] on link "Search" at bounding box center [554, 29] width 69 height 57
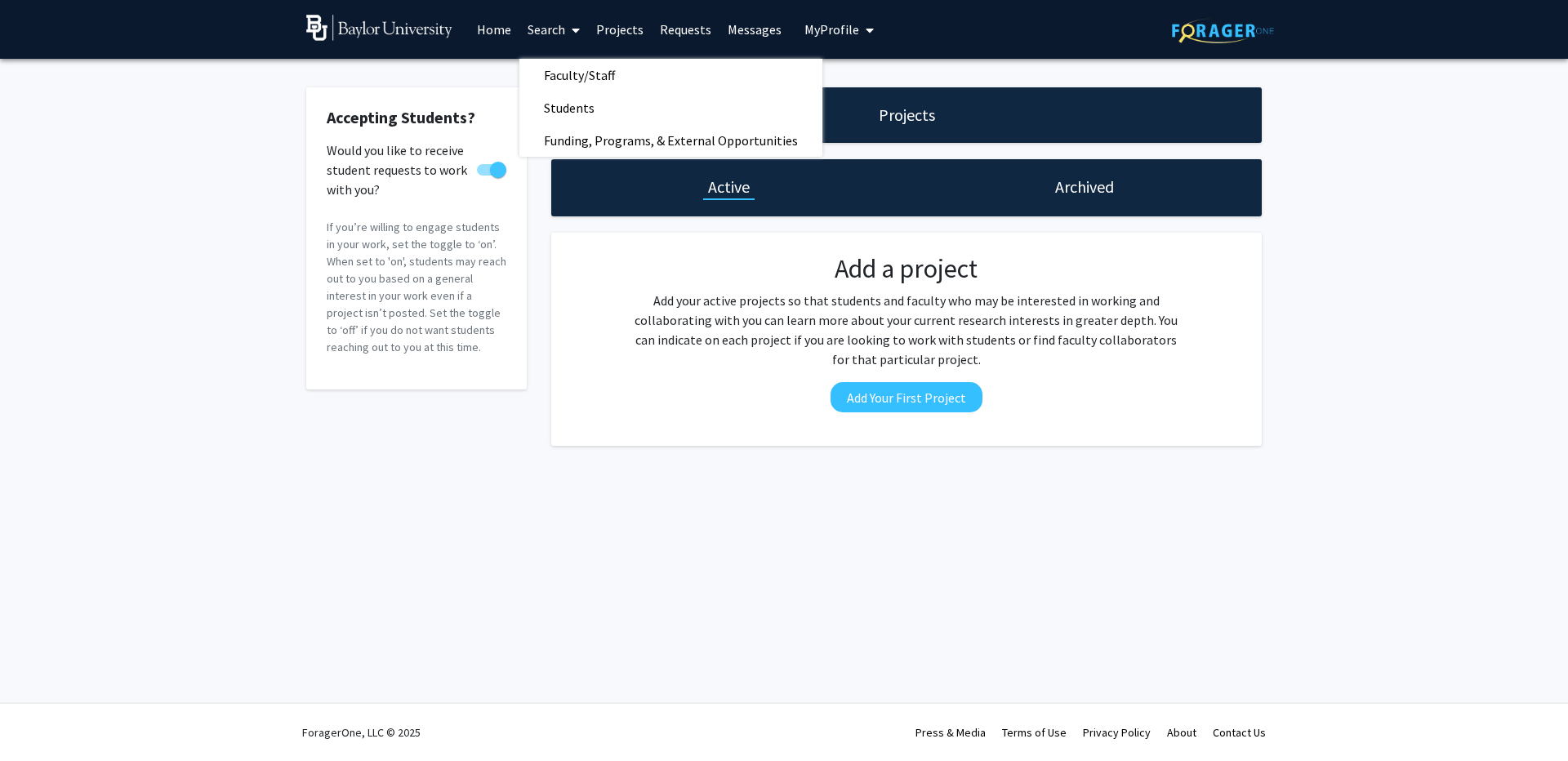
click at [488, 37] on link "Home" at bounding box center [494, 29] width 51 height 57
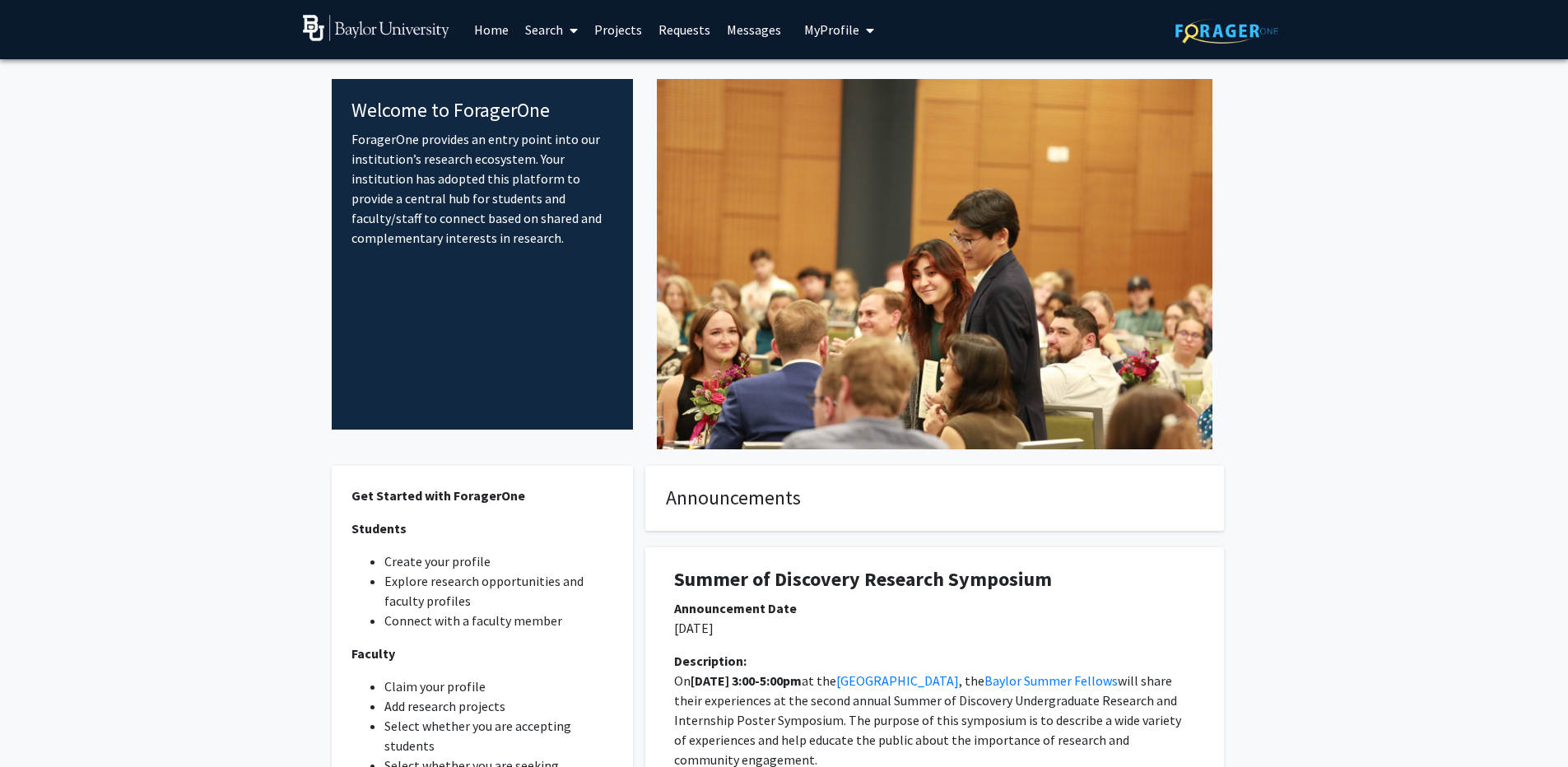
click at [826, 30] on span "My Profile" at bounding box center [832, 29] width 55 height 16
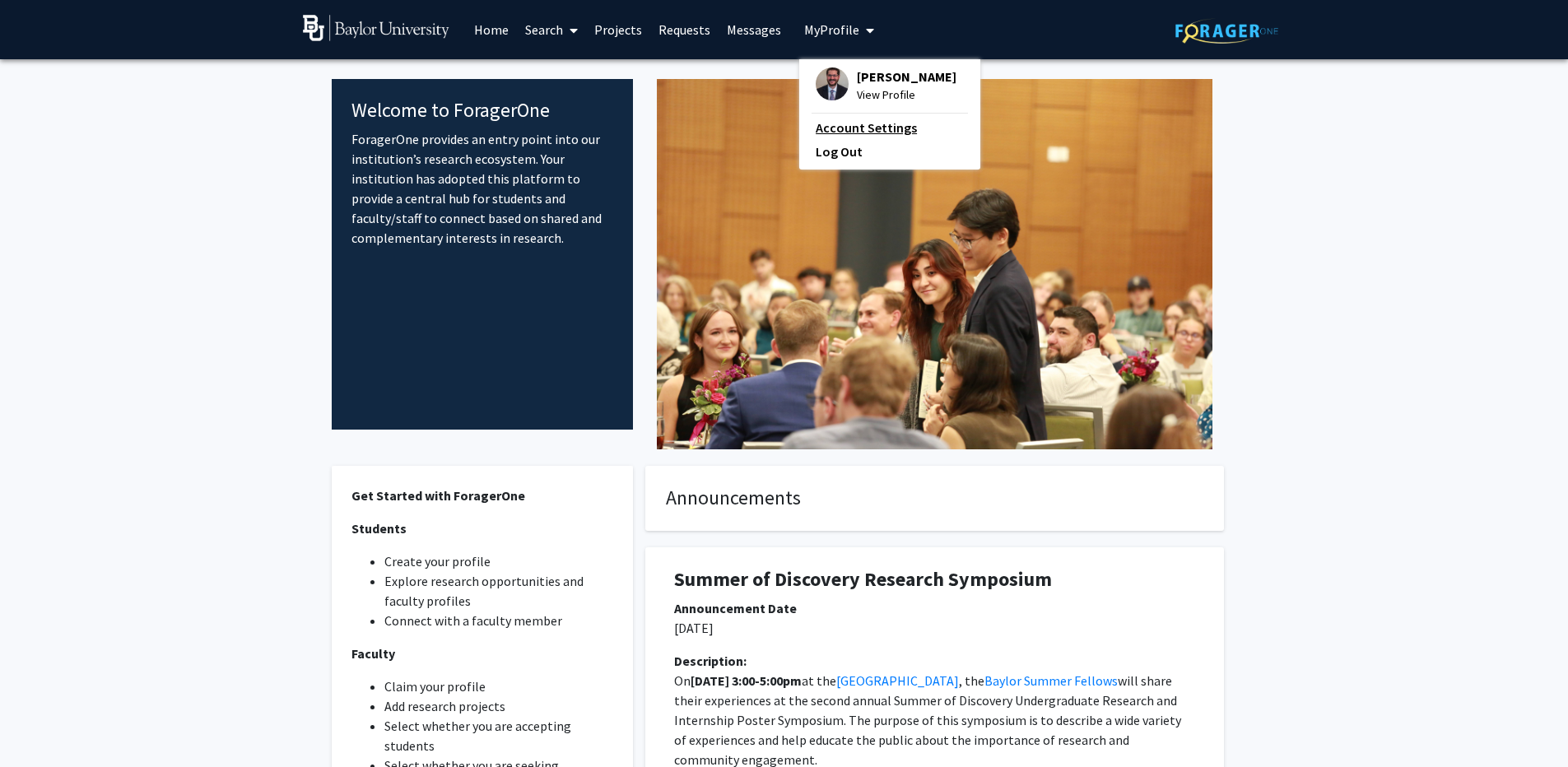
click at [823, 133] on link "Account Settings" at bounding box center [890, 128] width 148 height 20
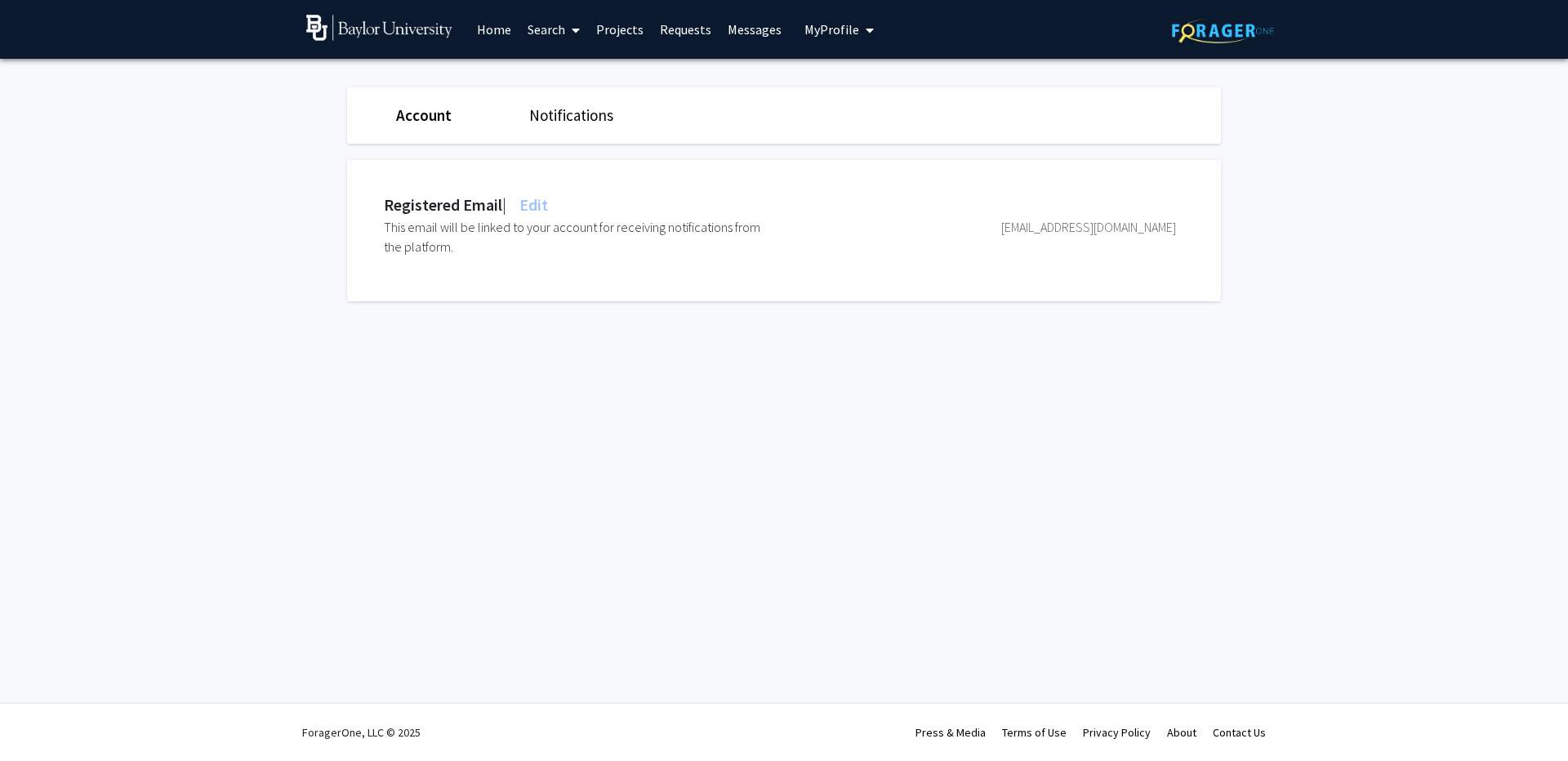
click at [832, 33] on span "My Profile" at bounding box center [832, 29] width 54 height 16
click at [866, 91] on span "View Profile" at bounding box center [905, 94] width 99 height 18
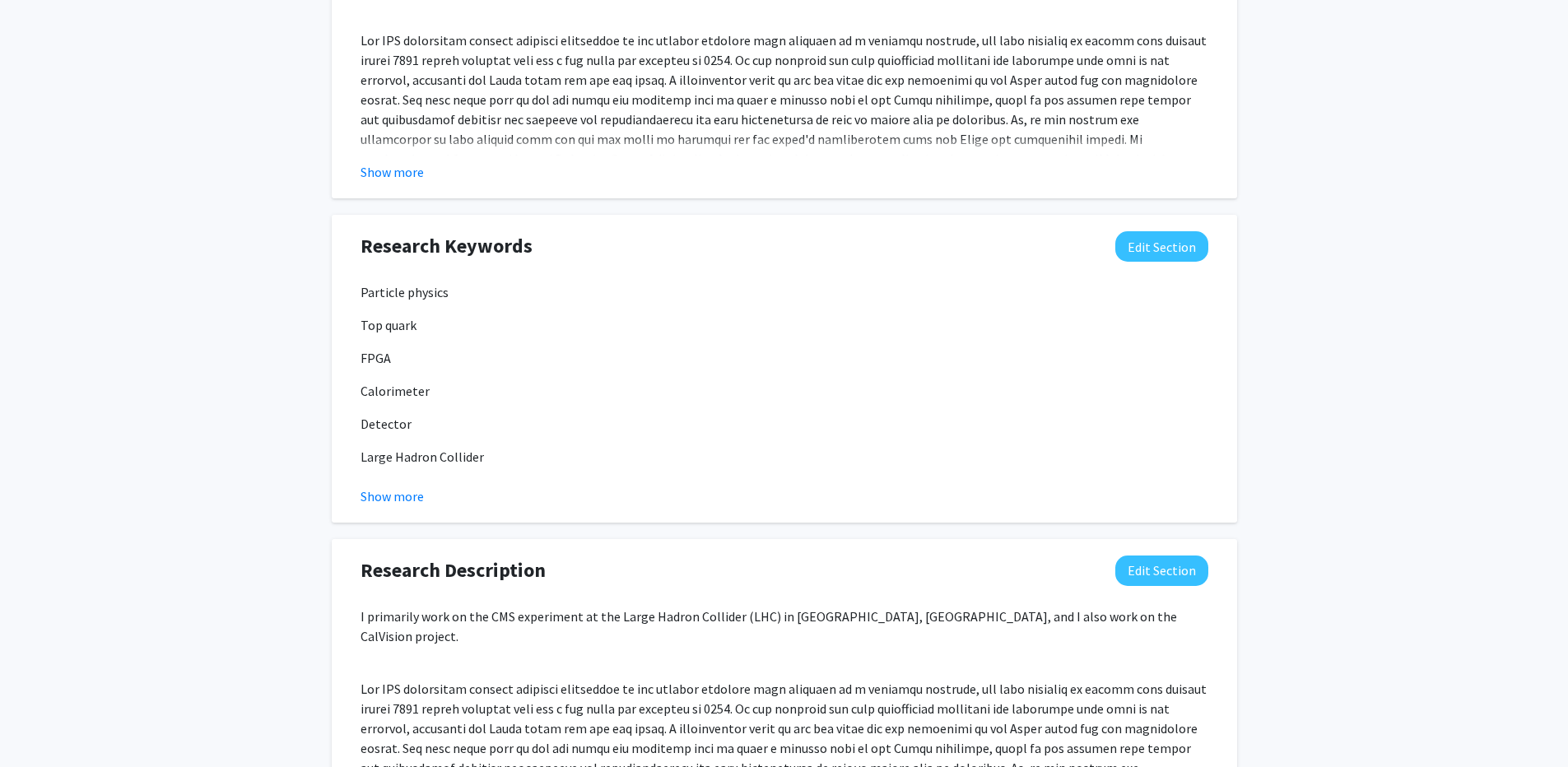
scroll to position [1329, 0]
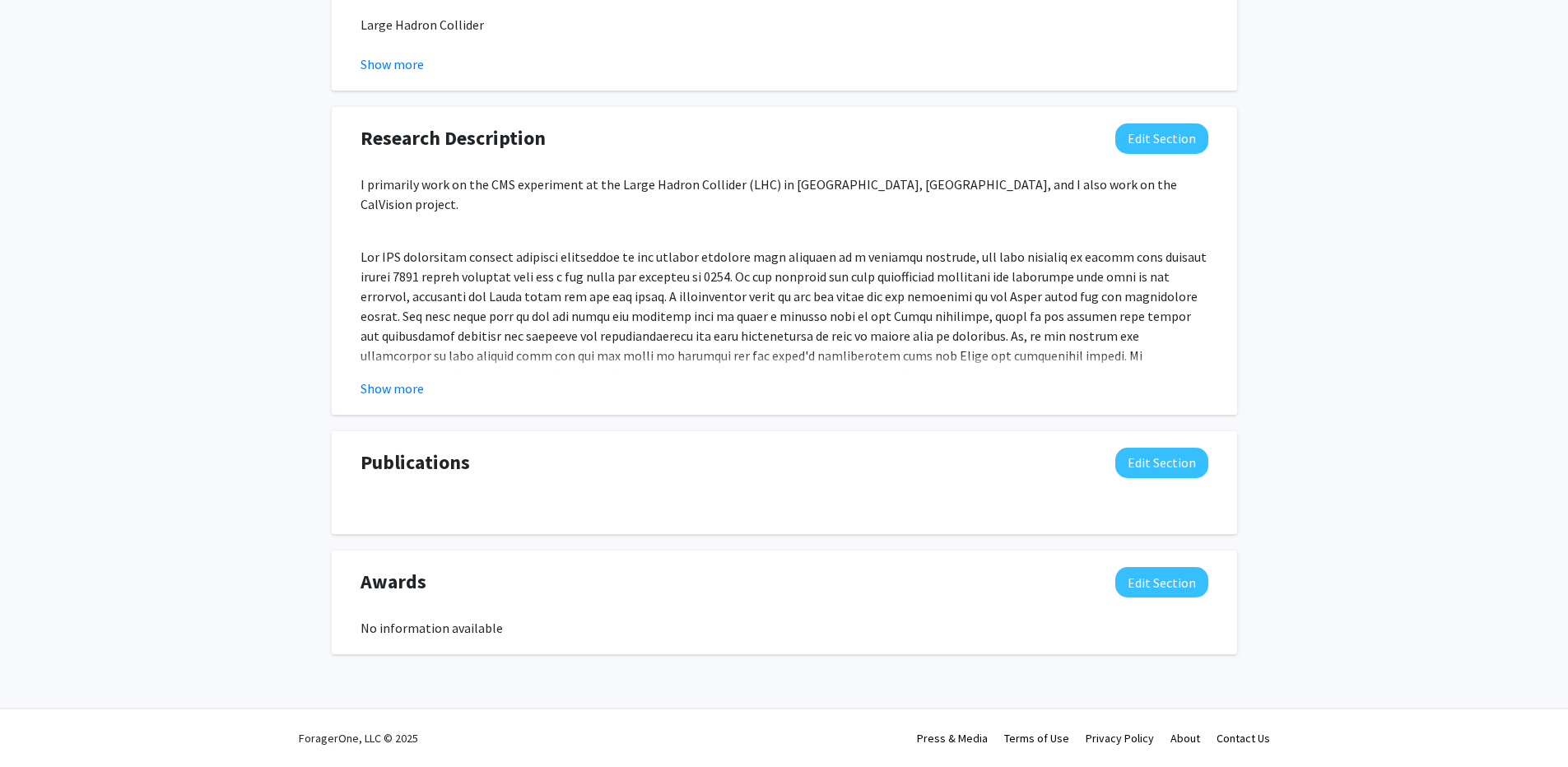
click at [1252, 740] on link "Contact Us" at bounding box center [1243, 739] width 54 height 15
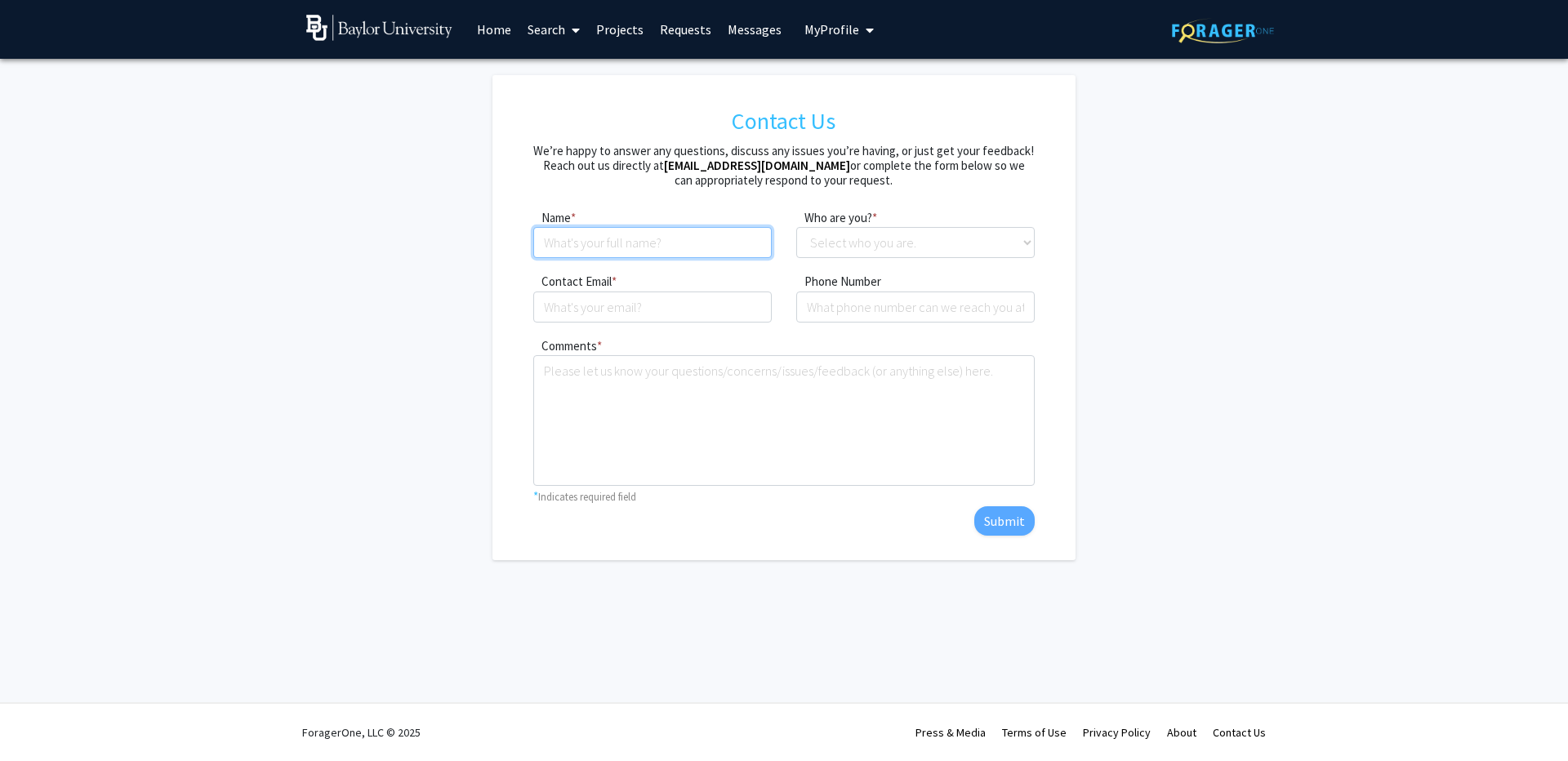
click at [642, 248] on input at bounding box center [652, 242] width 239 height 31
type input "[PERSON_NAME]"
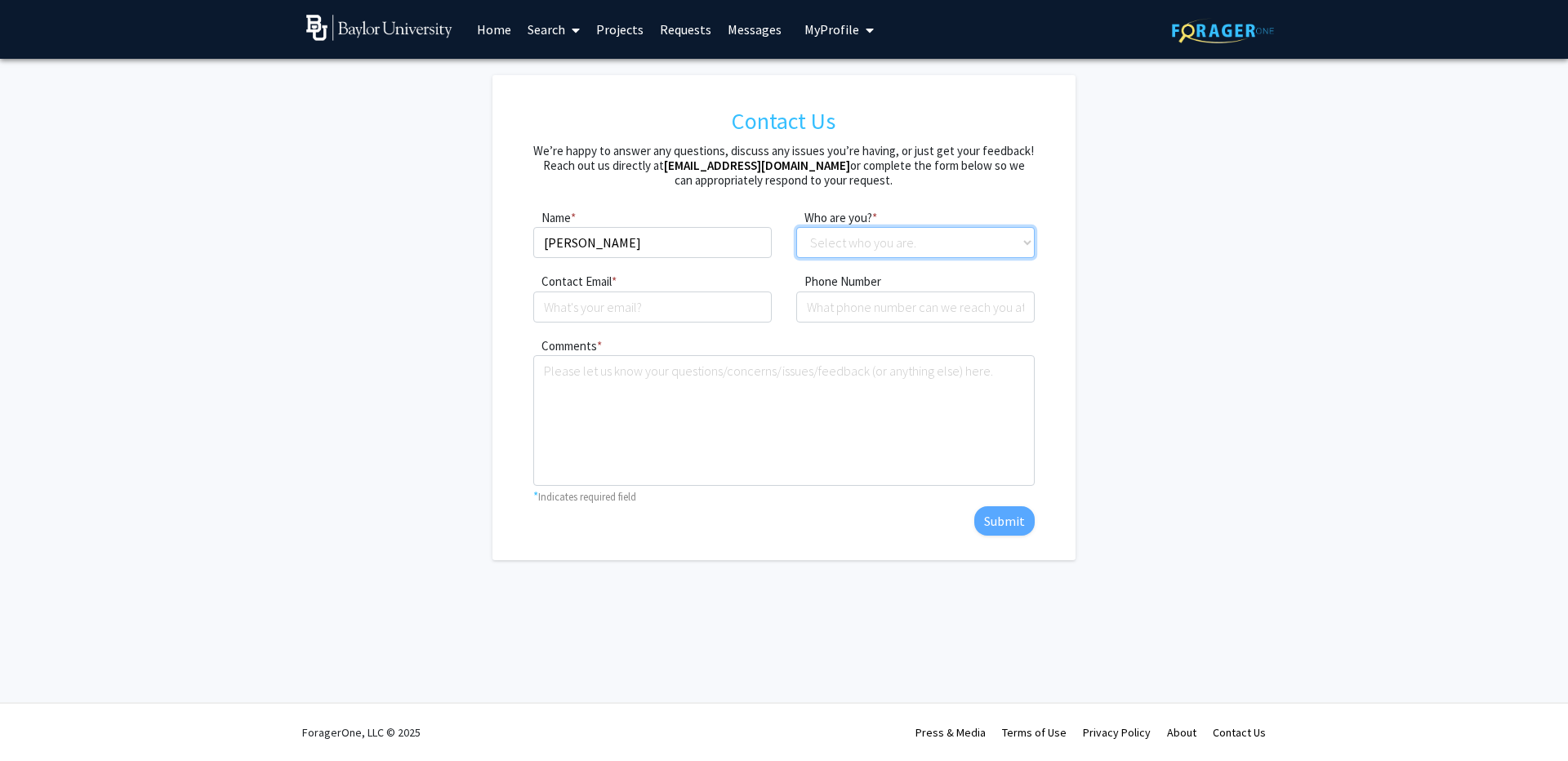
select select "faculty"
click at [796, 227] on select "Select who you are. Student Faculty Administrator Other" at bounding box center [915, 242] width 239 height 31
click at [603, 300] on input "Contact Email" at bounding box center [652, 307] width 239 height 31
type input "[EMAIL_ADDRESS][DOMAIN_NAME]"
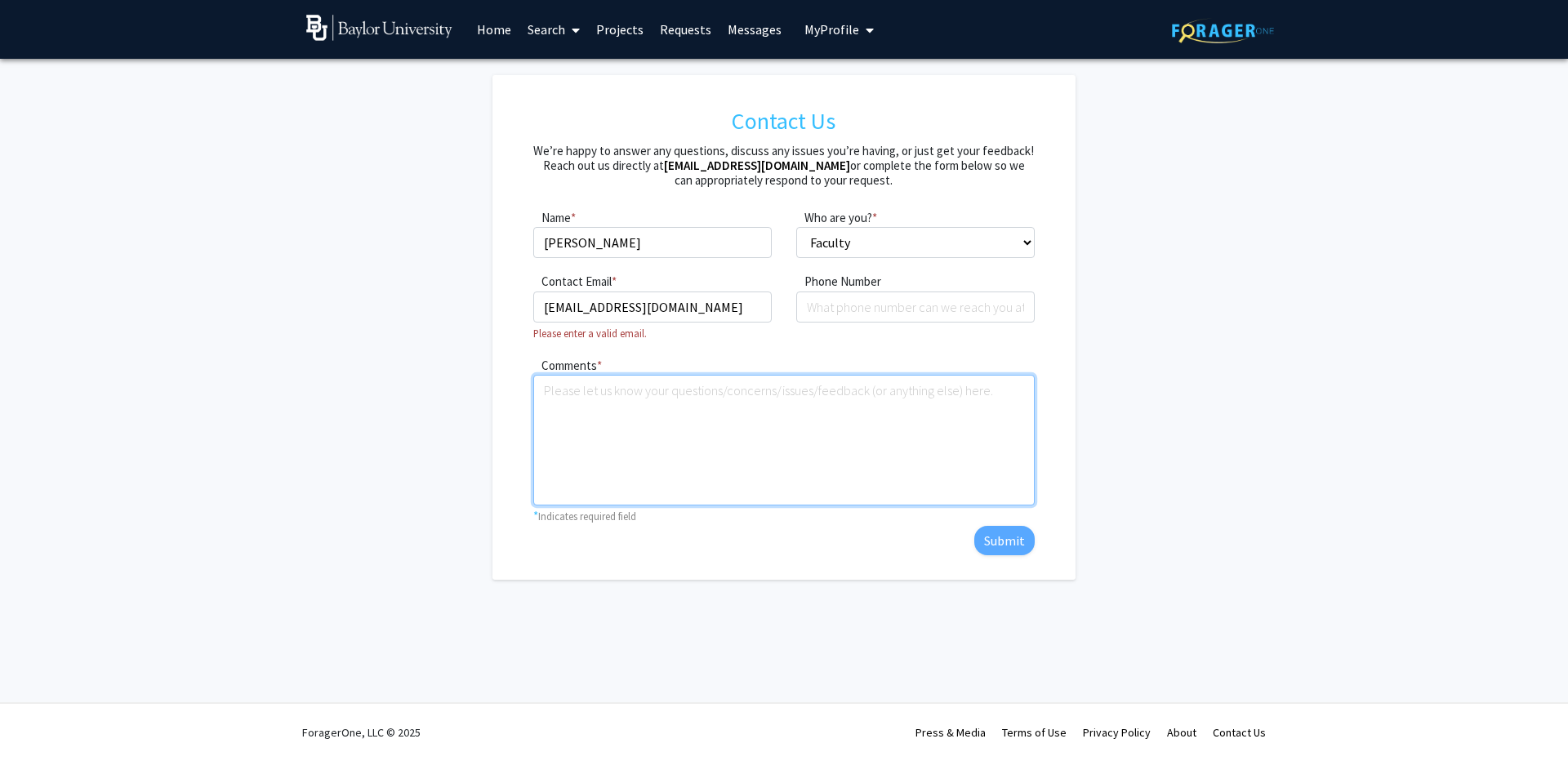
click at [580, 461] on textarea "Comments" at bounding box center [784, 440] width 501 height 131
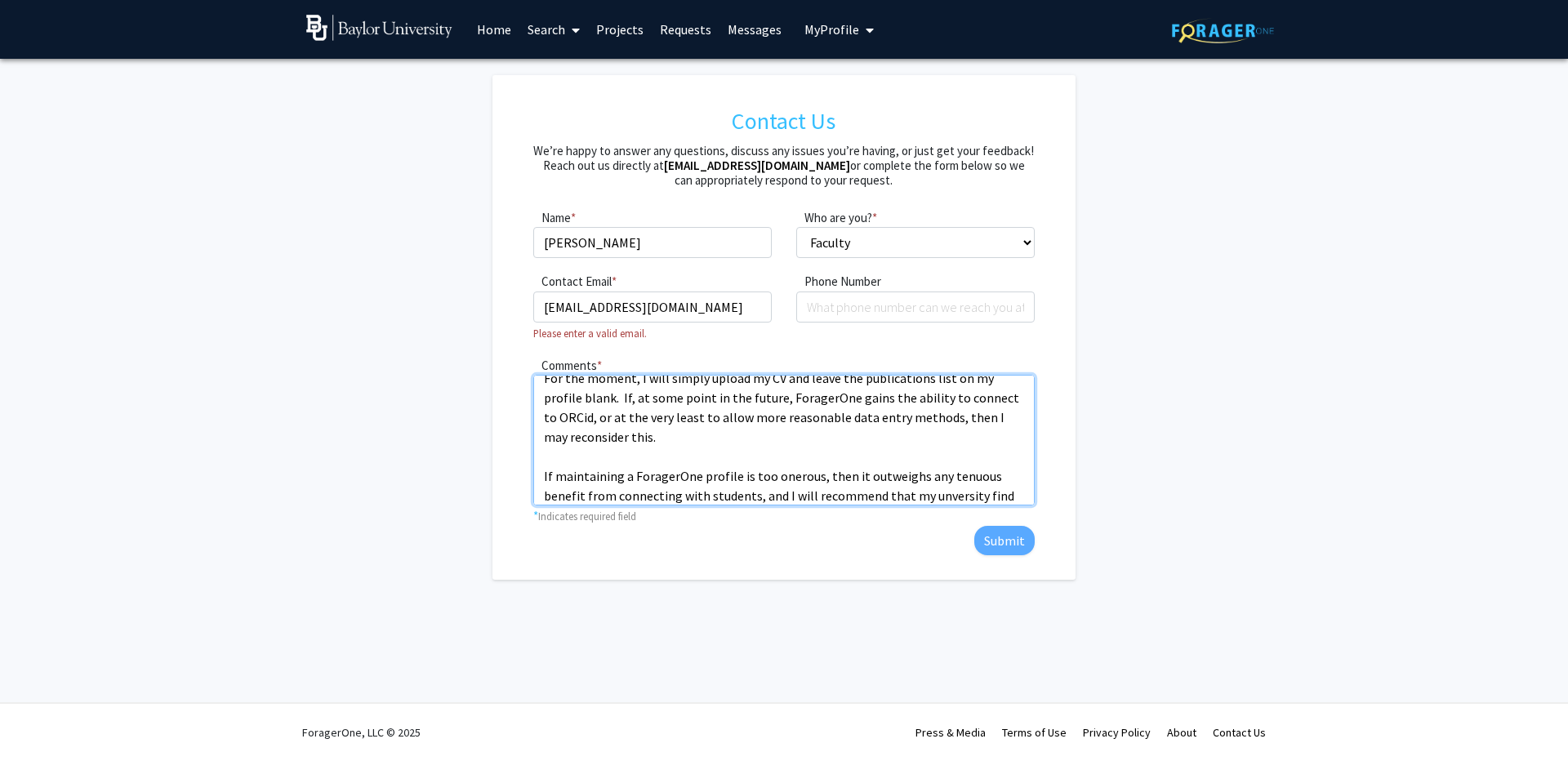
scroll to position [189, 0]
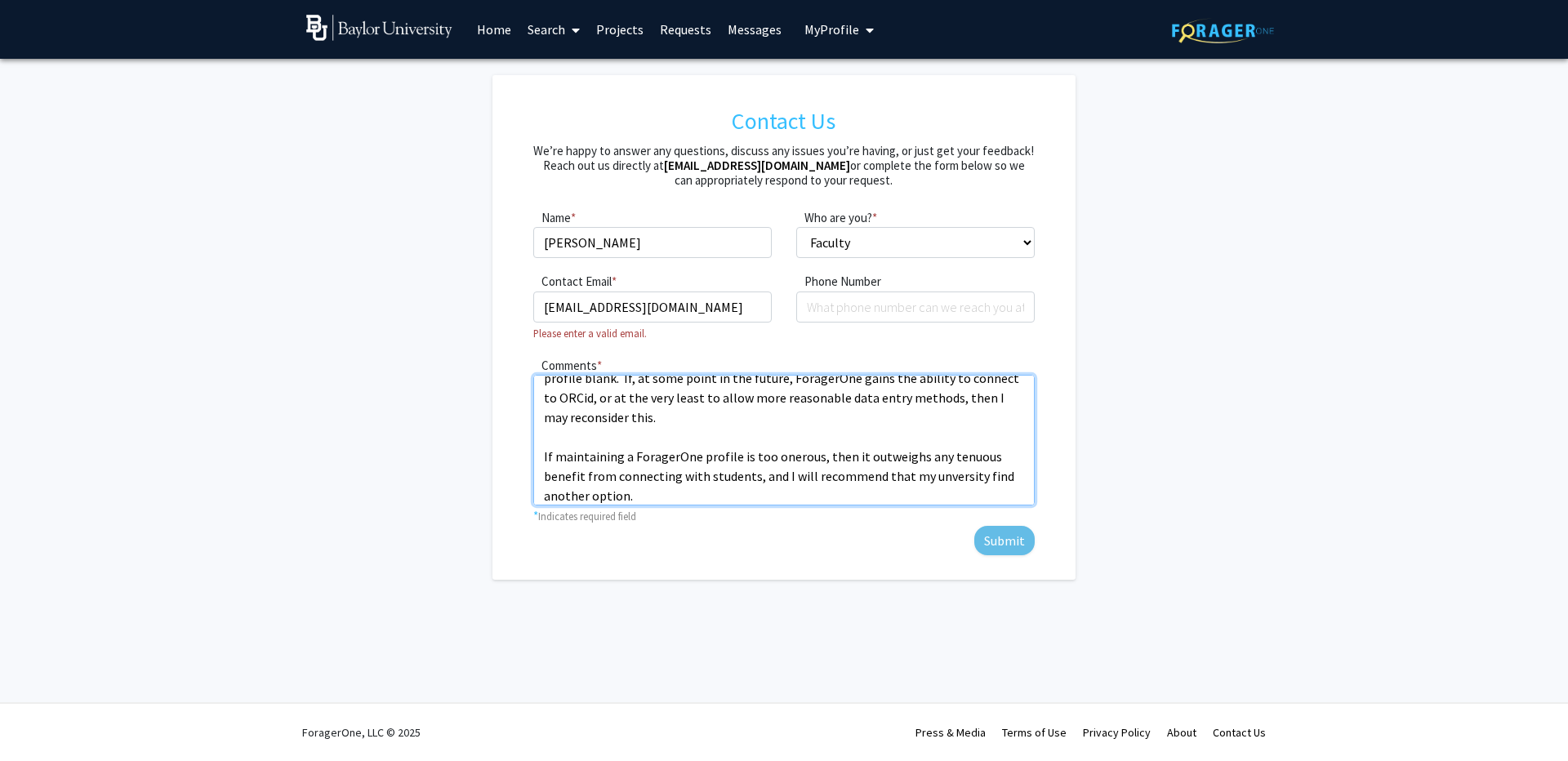
type textarea "I already maintain a list of publications in multiple places, such as ORCid and…"
click at [700, 312] on input "[EMAIL_ADDRESS][DOMAIN_NAME]" at bounding box center [652, 307] width 239 height 31
click at [487, 344] on form "Contact Us We’re happy to answer any questions, discuss any issues you’re havin…" at bounding box center [784, 327] width 873 height 504
click at [690, 308] on input "[EMAIL_ADDRESS][DOMAIN_NAME]" at bounding box center [652, 307] width 239 height 31
click at [352, 373] on form "Contact Us We’re happy to answer any questions, discuss any issues you’re havin…" at bounding box center [784, 327] width 873 height 504
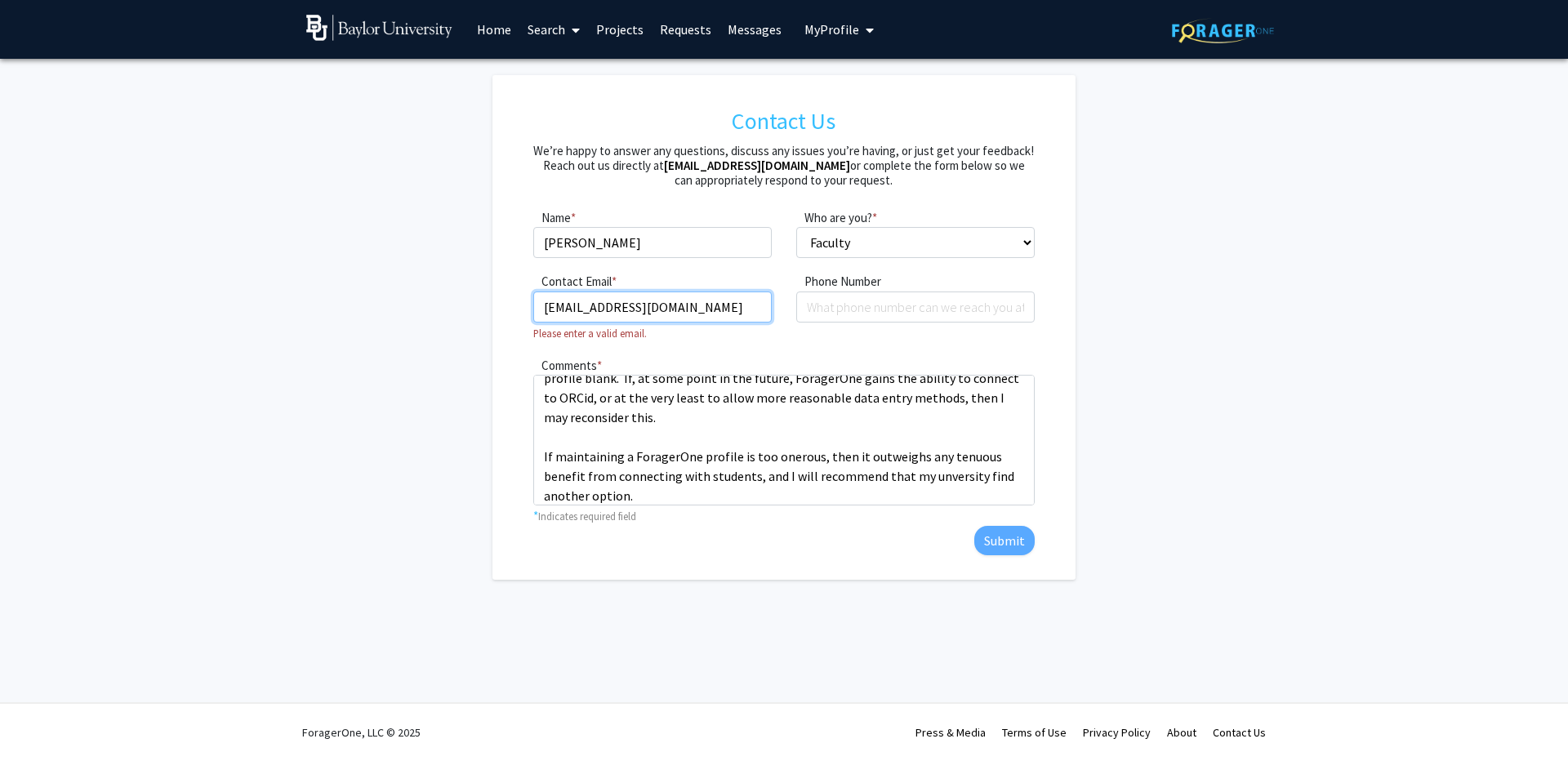
click at [690, 307] on input "[EMAIL_ADDRESS][DOMAIN_NAME]" at bounding box center [652, 307] width 239 height 31
click at [582, 308] on input "[EMAIL_ADDRESS][DOMAIN_NAME]" at bounding box center [652, 307] width 239 height 31
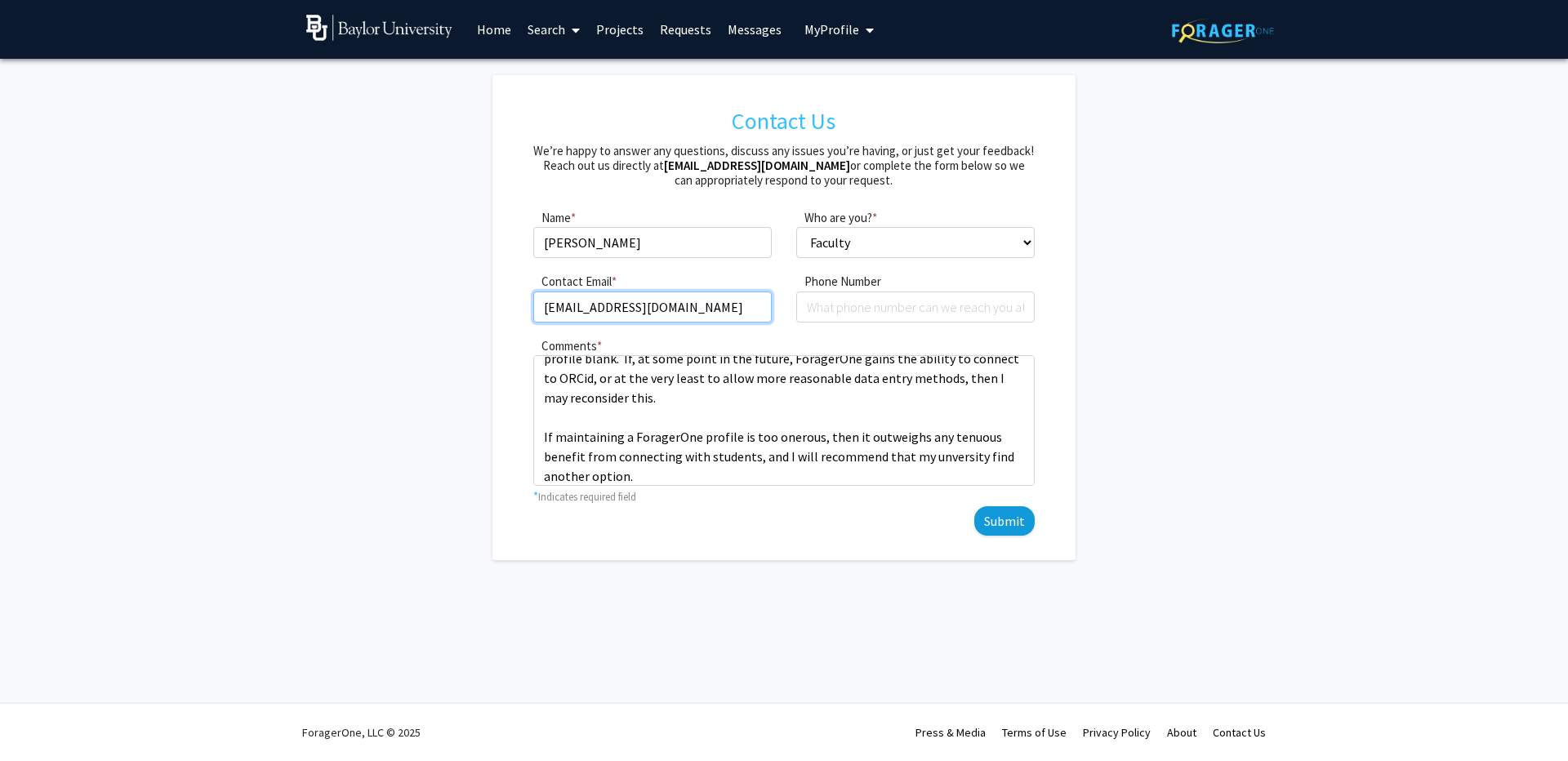
type input "[EMAIL_ADDRESS][DOMAIN_NAME]"
click at [1015, 521] on button "Submit" at bounding box center [1004, 521] width 61 height 29
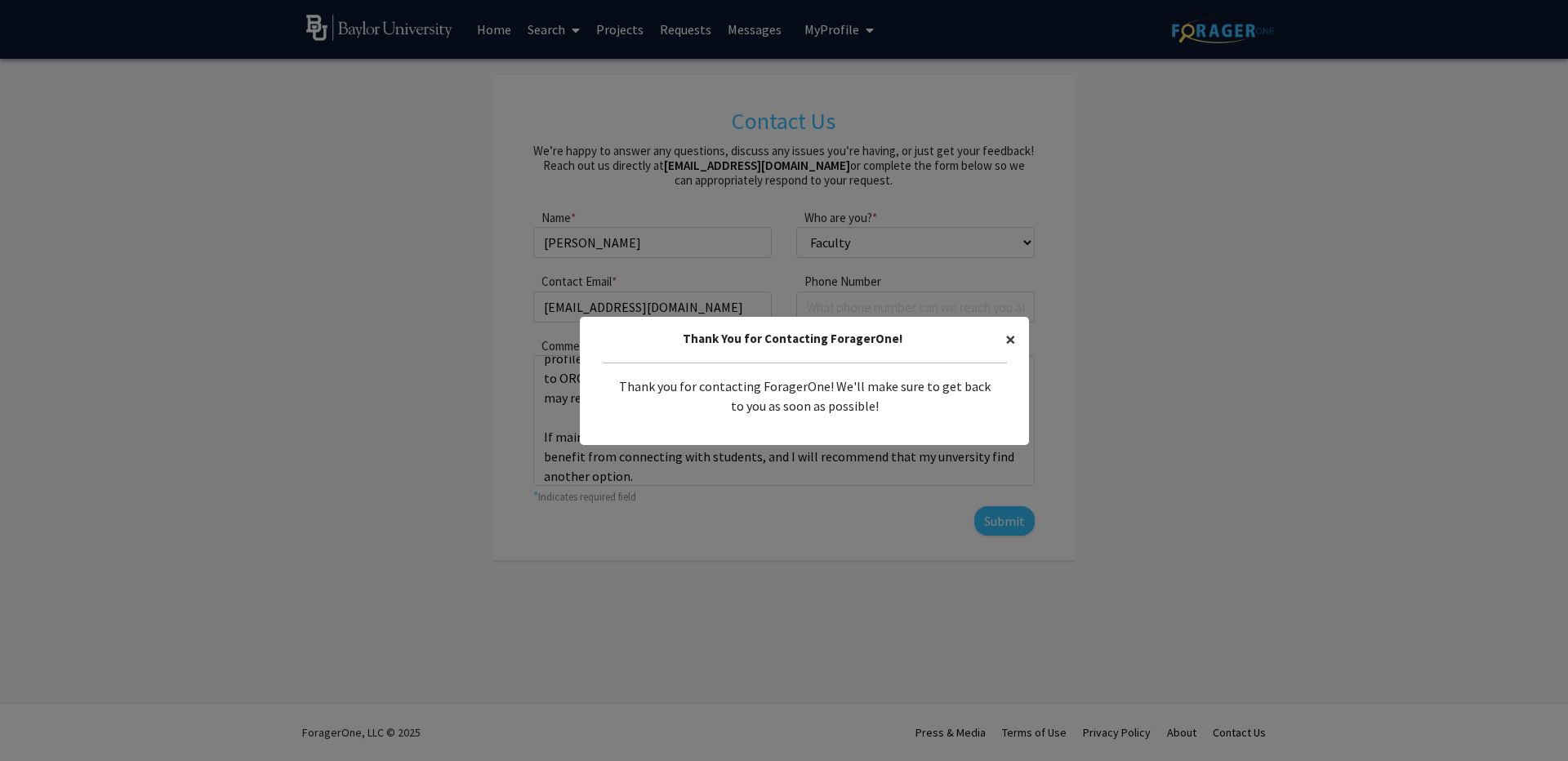
click at [1005, 344] on span "×" at bounding box center [1010, 339] width 11 height 25
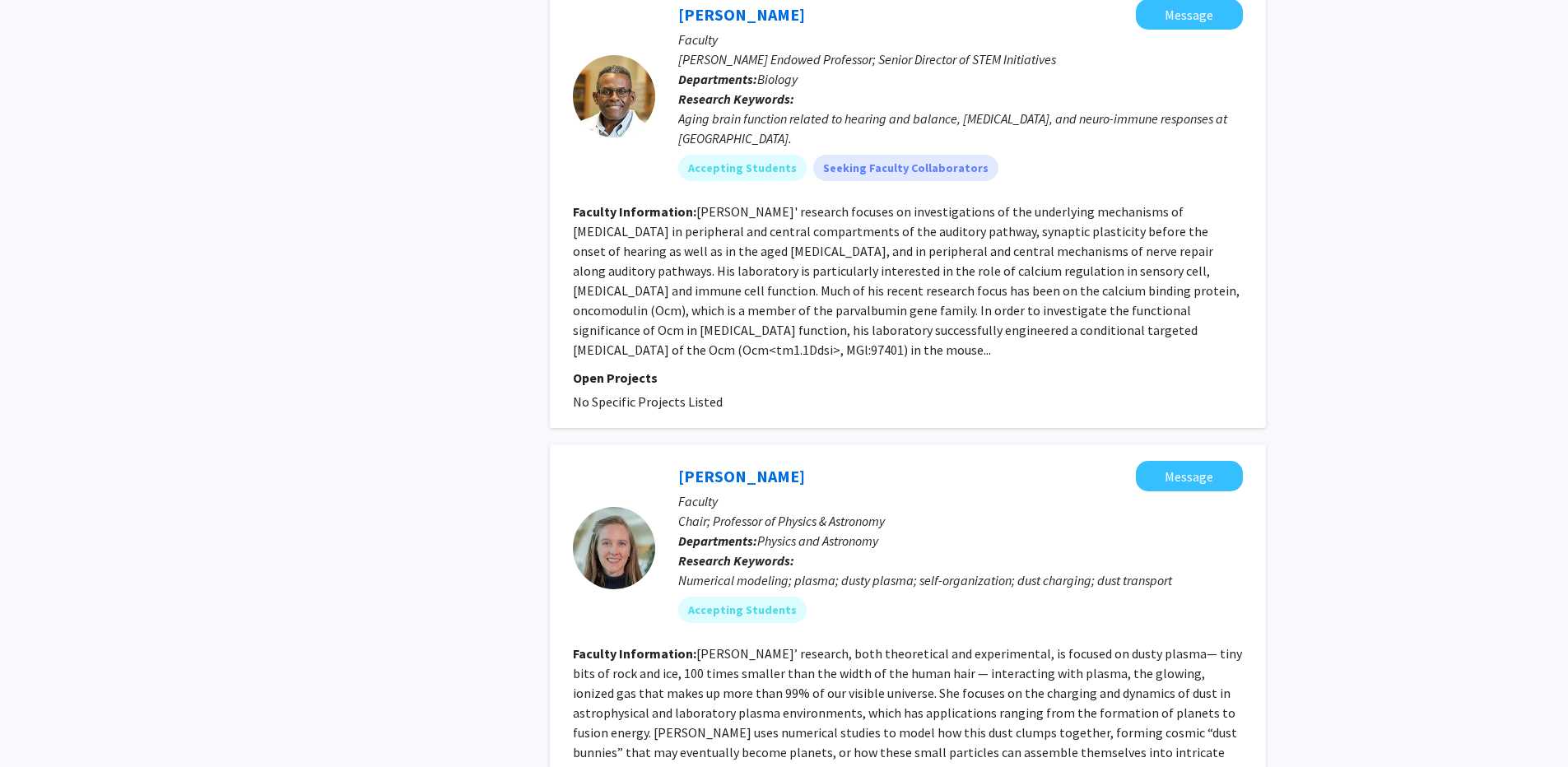
scroll to position [4270, 0]
